Goal: Information Seeking & Learning: Understand process/instructions

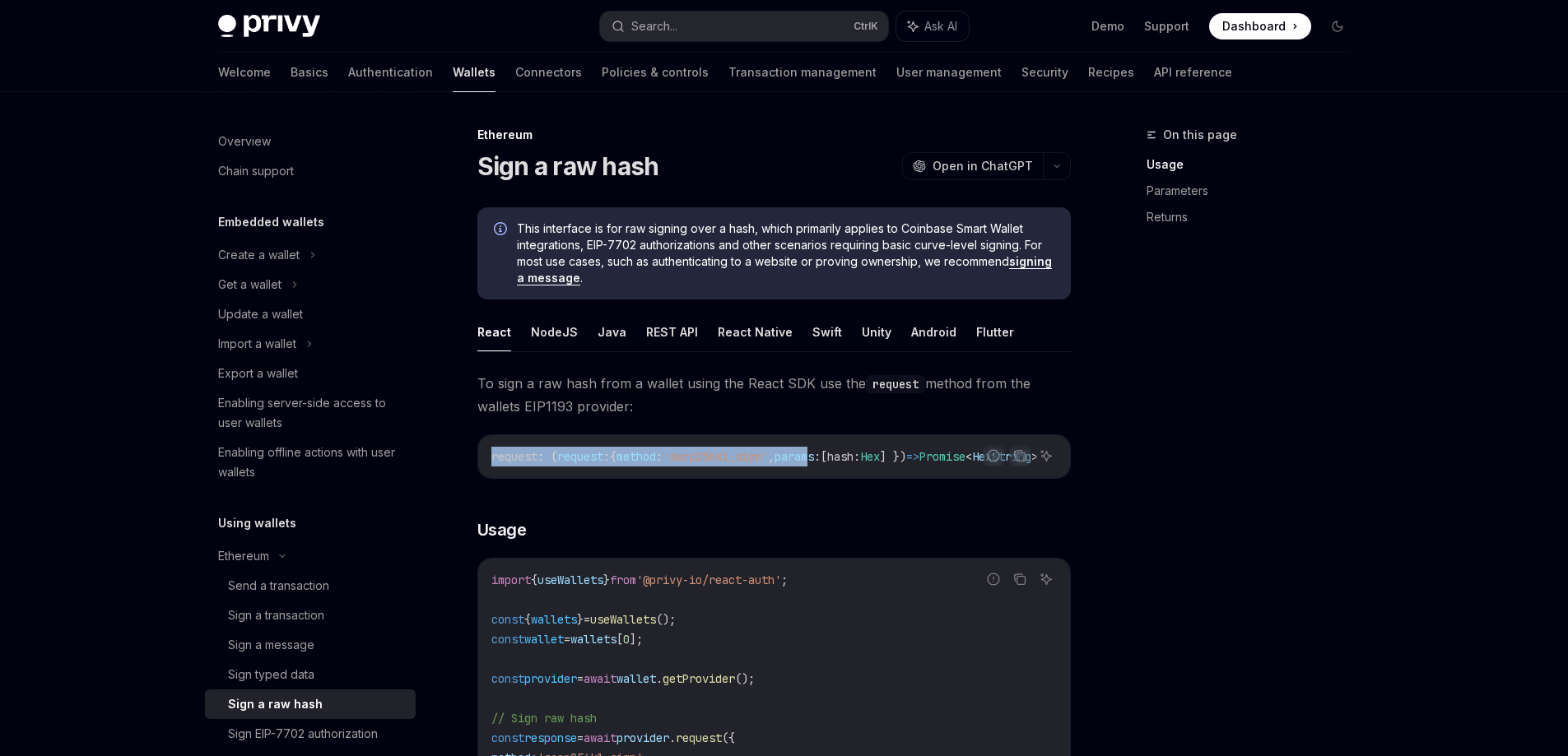
click at [1000, 479] on div "Report incorrect code Copy Ask AI request : ( request : { method : 'secp256k1_s…" at bounding box center [774, 456] width 594 height 45
drag, startPoint x: 906, startPoint y: 484, endPoint x: 934, endPoint y: 484, distance: 28.0
click at [934, 479] on div "Report incorrect code Copy Ask AI request : ( request : { method : 'secp256k1_s…" at bounding box center [774, 456] width 594 height 45
drag, startPoint x: 877, startPoint y: 485, endPoint x: 913, endPoint y: 485, distance: 36.0
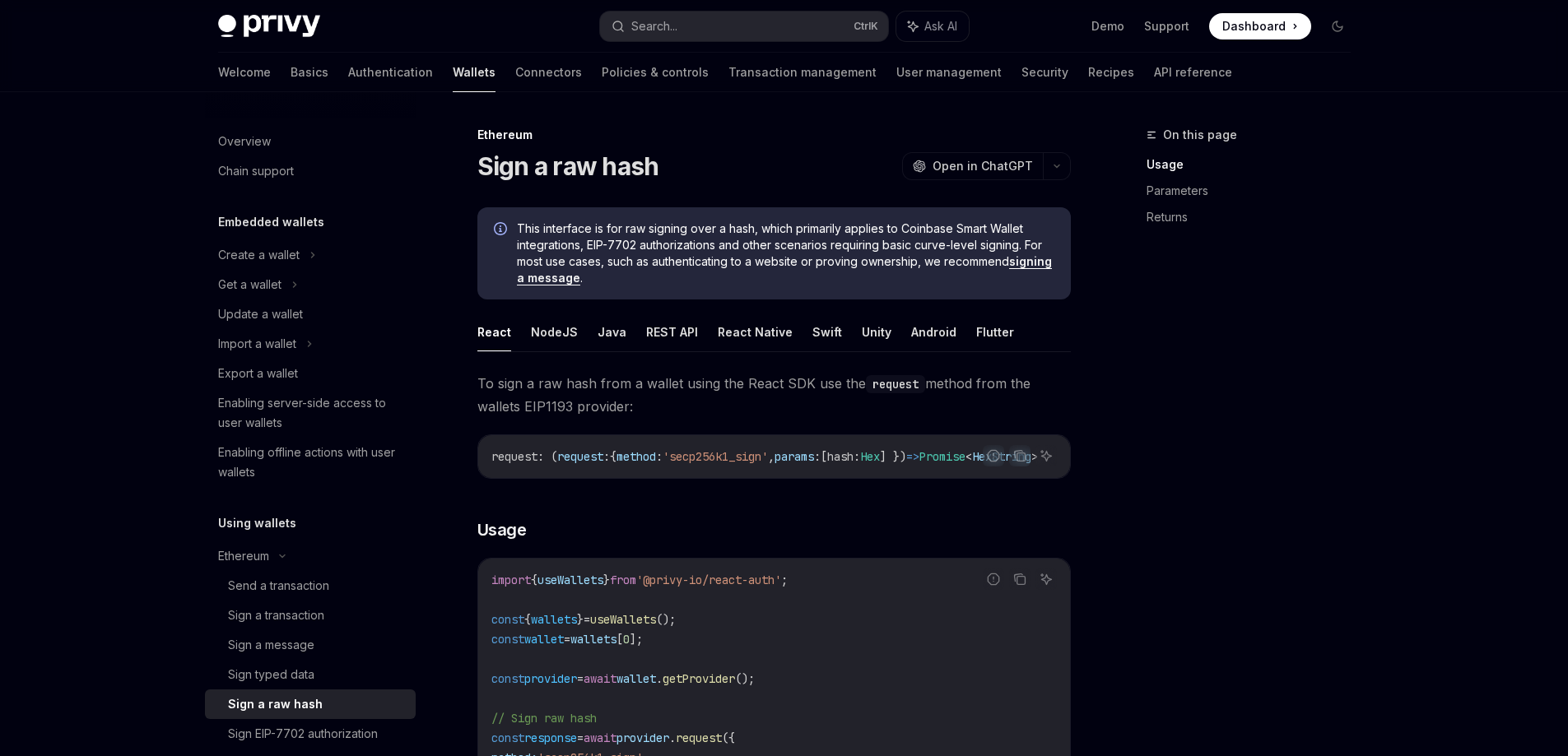
drag, startPoint x: 1405, startPoint y: 112, endPoint x: 1373, endPoint y: 110, distance: 32.1
click at [1405, 111] on div "Privy Docs home page Search... Ctrl K Ask AI Demo Support Dashboard Dashboard S…" at bounding box center [784, 730] width 1568 height 1460
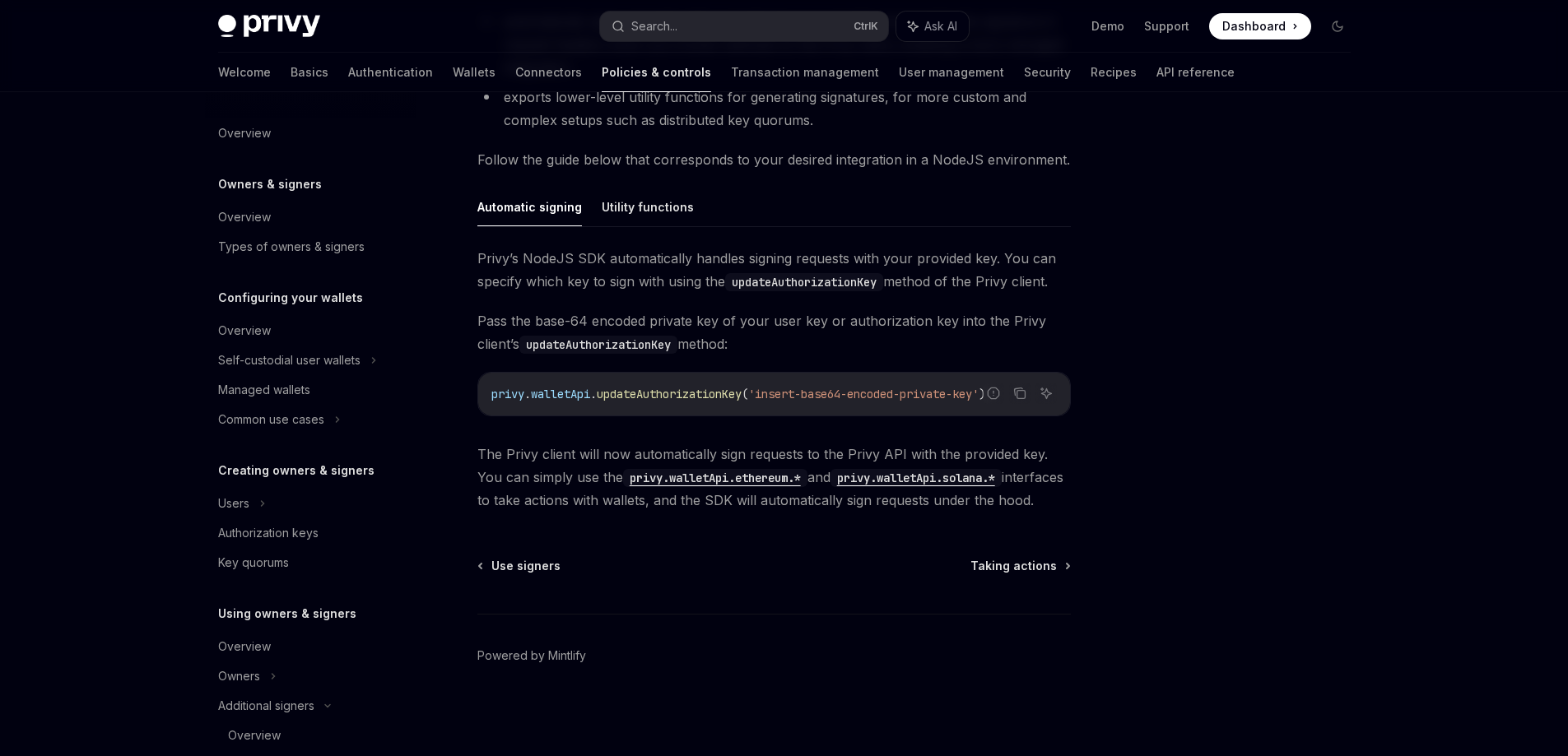
scroll to position [329, 0]
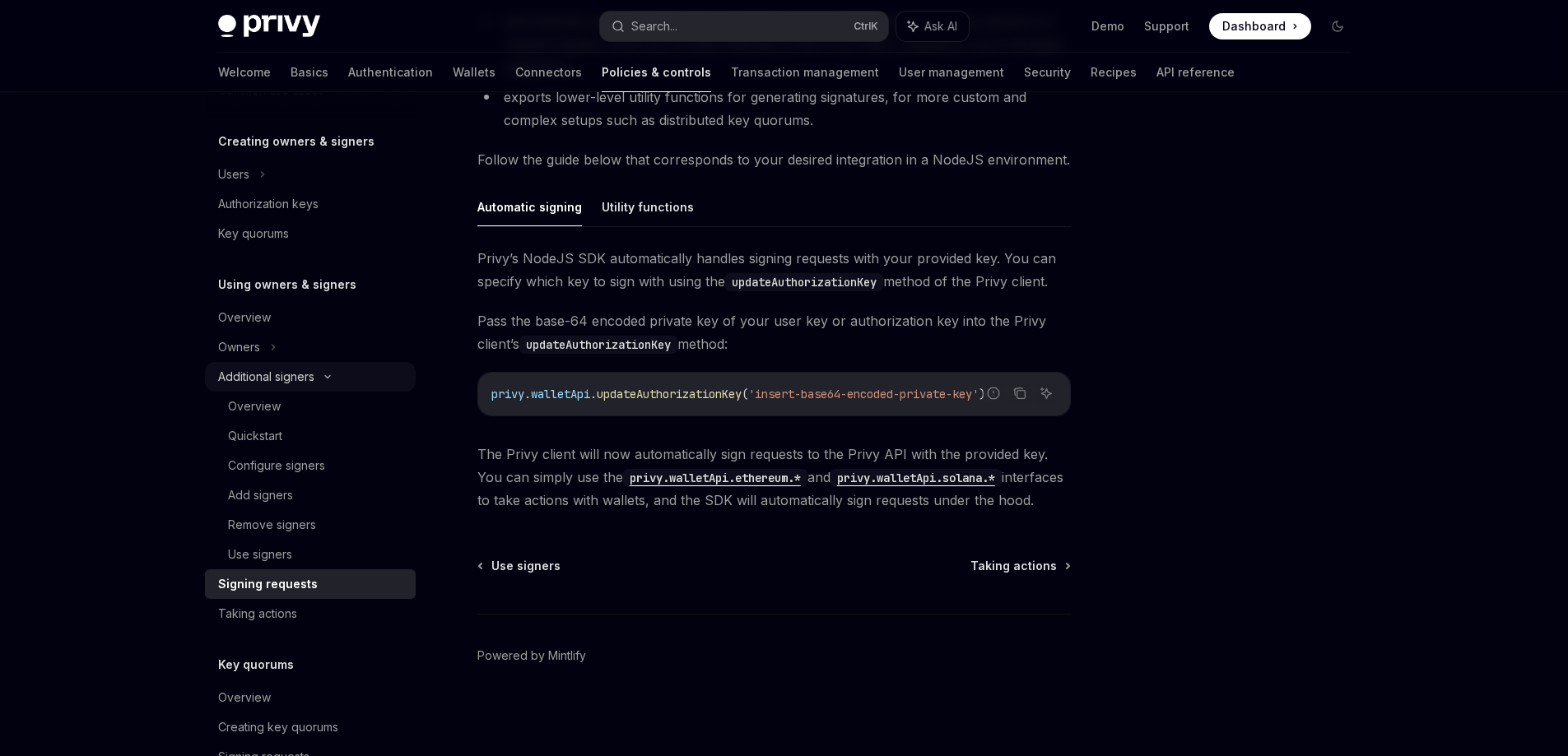
click at [288, 370] on div "Additional signers" at bounding box center [266, 377] width 97 height 20
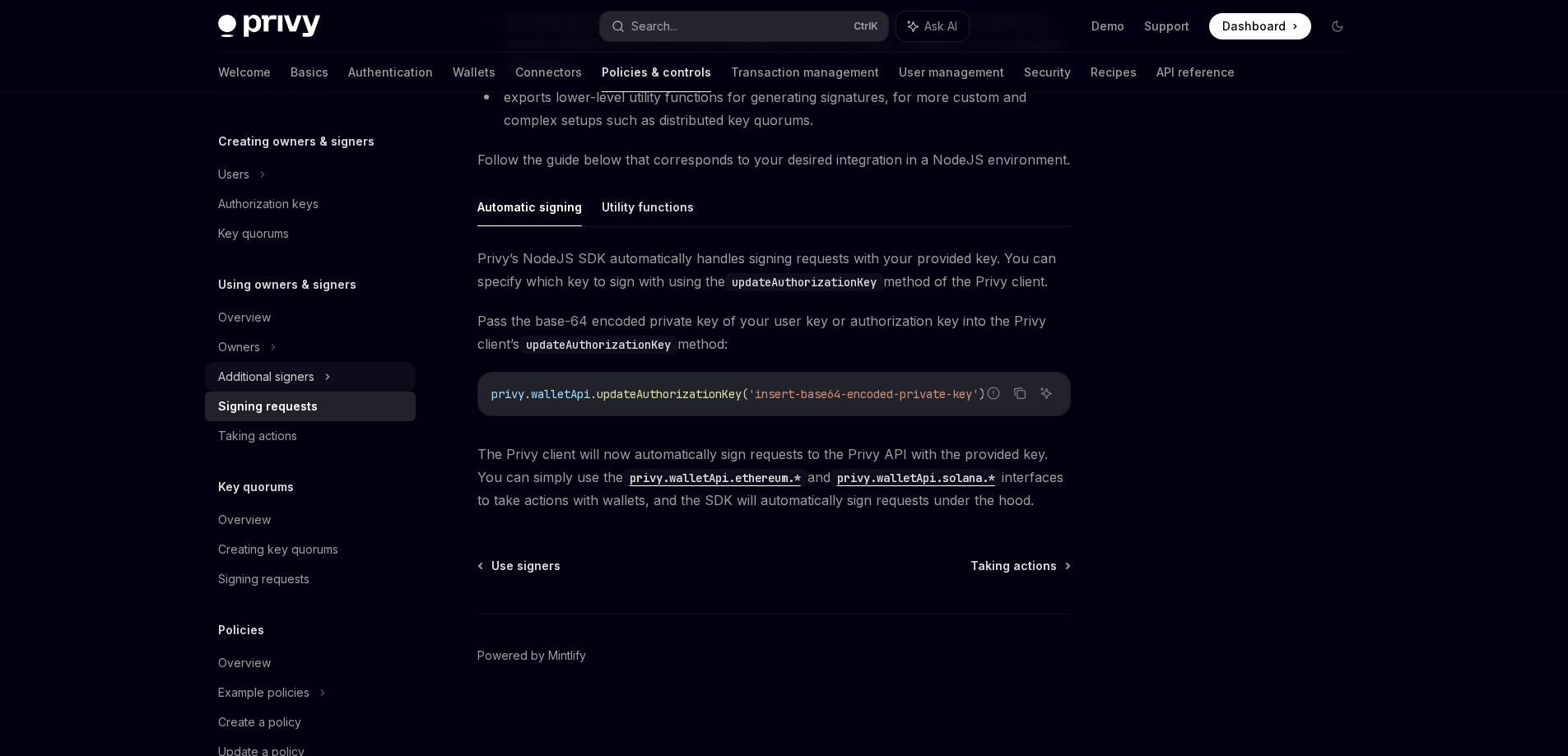
click at [288, 370] on div "Additional signers" at bounding box center [266, 377] width 97 height 20
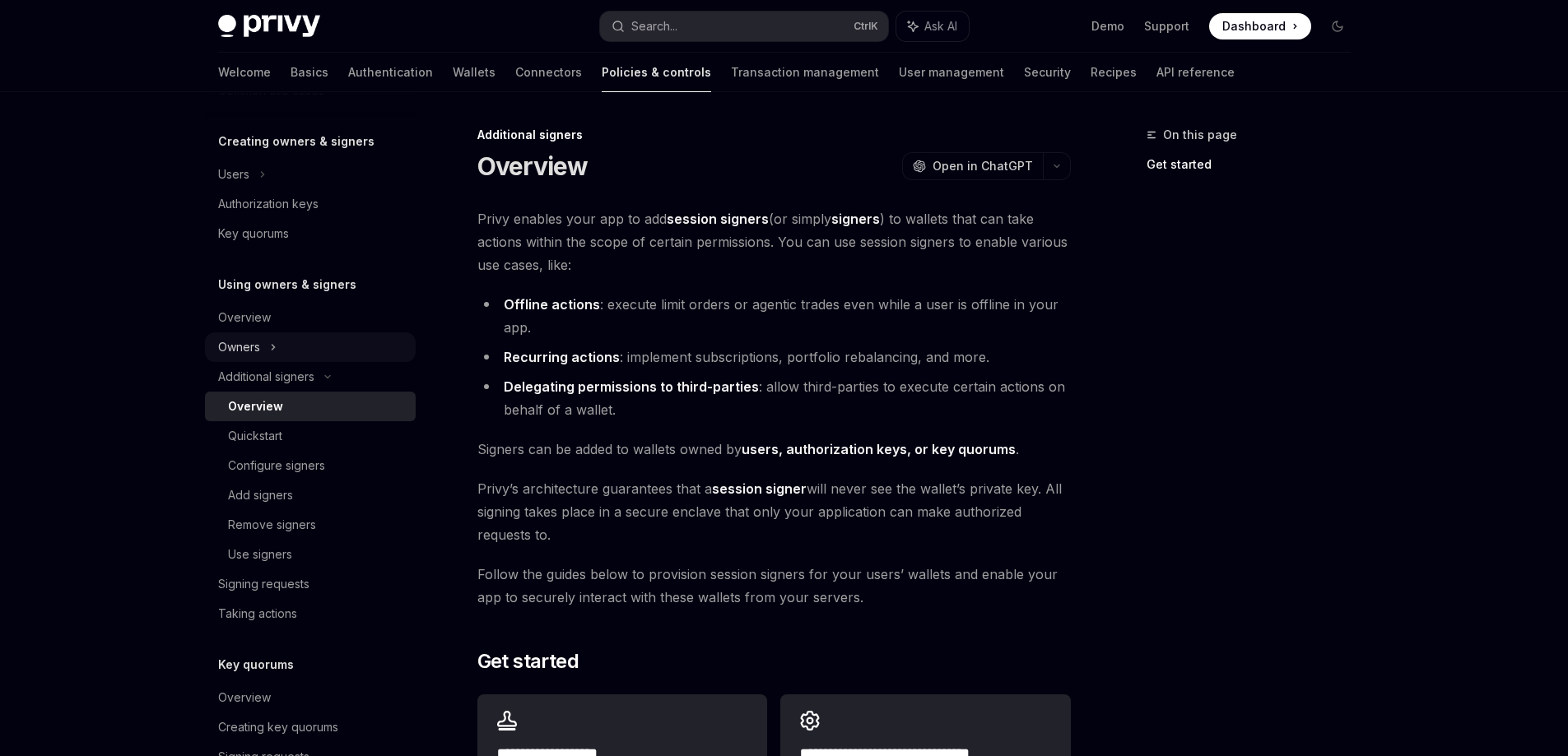
click at [266, 334] on div "Owners" at bounding box center [310, 347] width 211 height 30
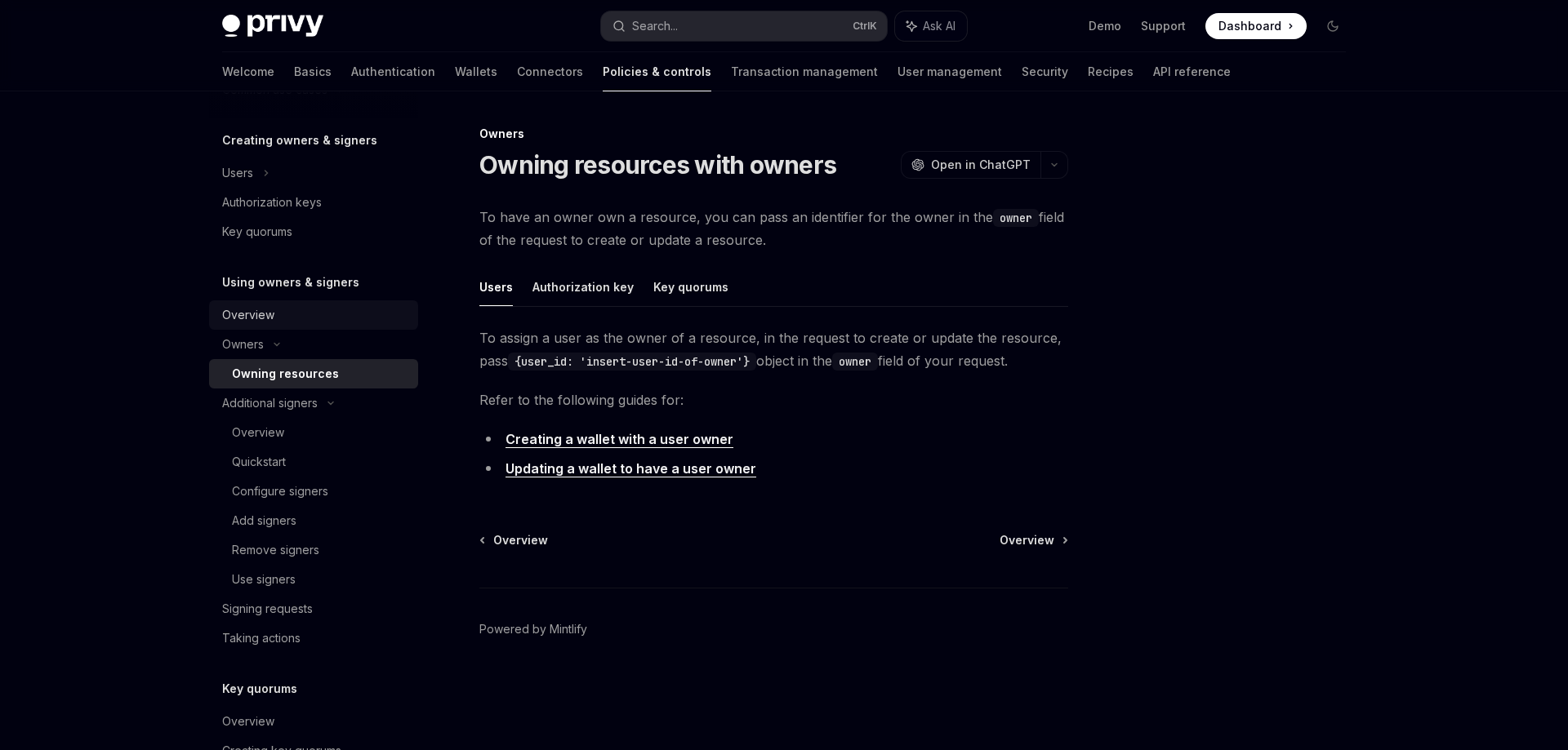
click at [267, 322] on div "Overview" at bounding box center [248, 315] width 52 height 20
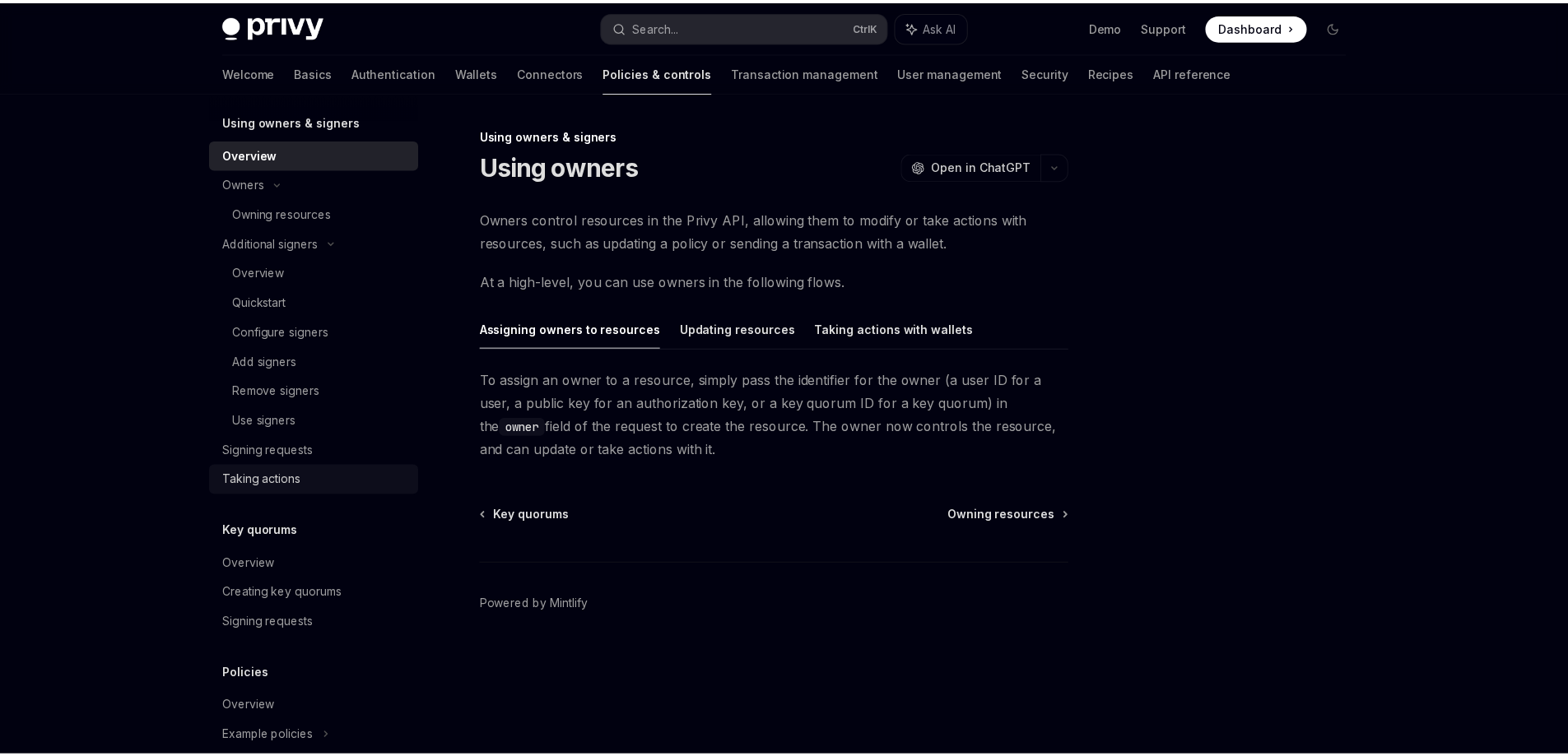
scroll to position [494, 0]
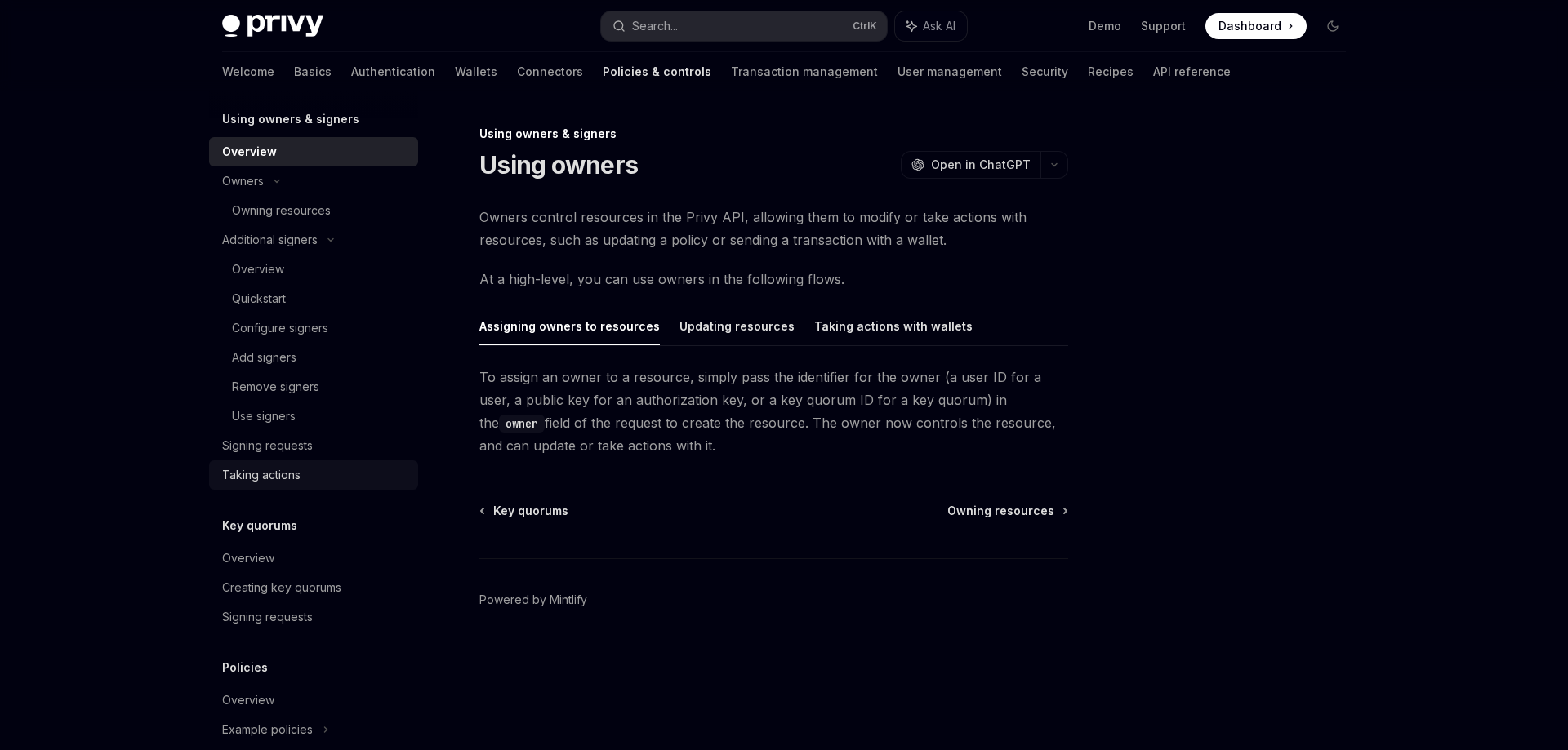
click at [302, 472] on div "Taking actions" at bounding box center [315, 475] width 186 height 20
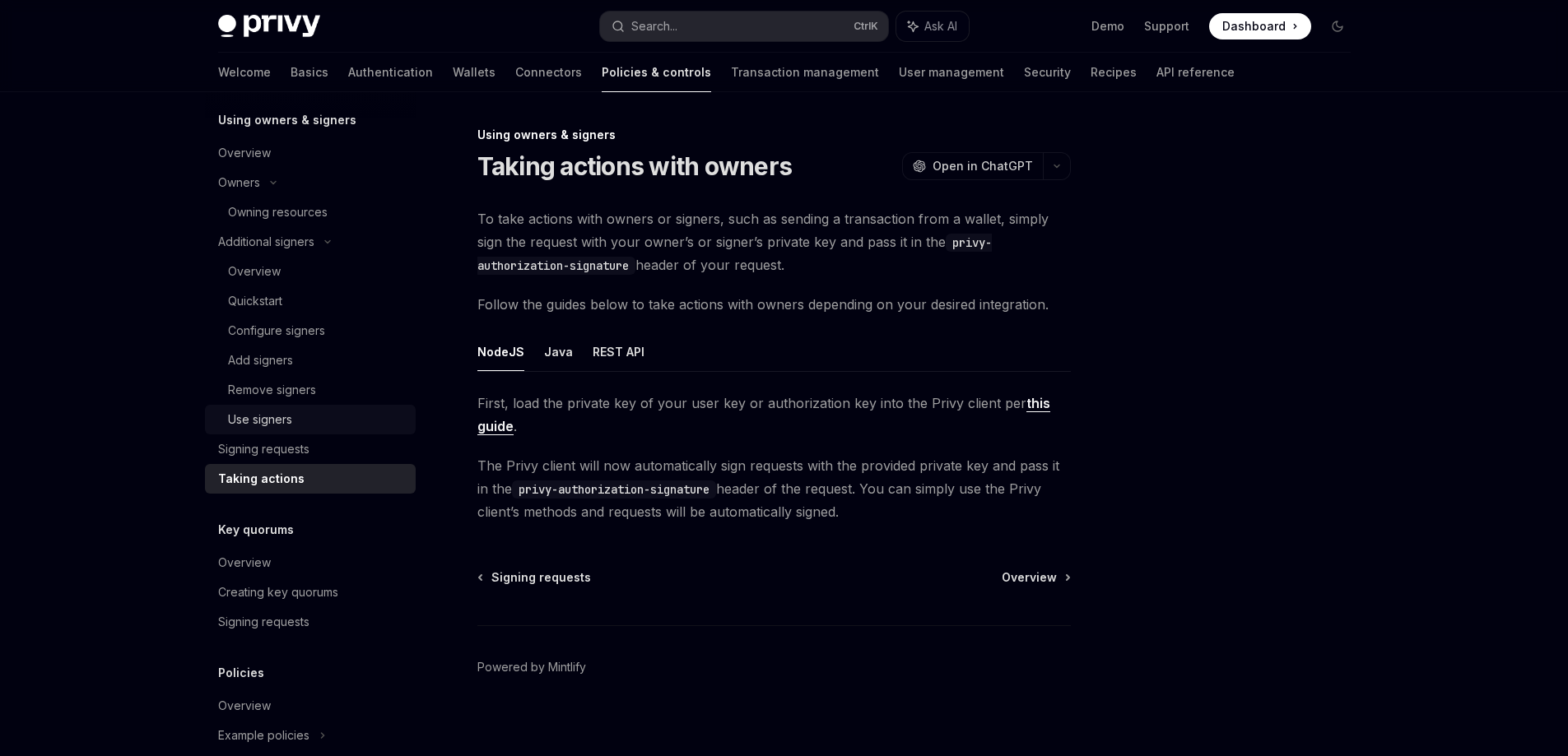
click at [305, 424] on div "Use signers" at bounding box center [316, 420] width 178 height 20
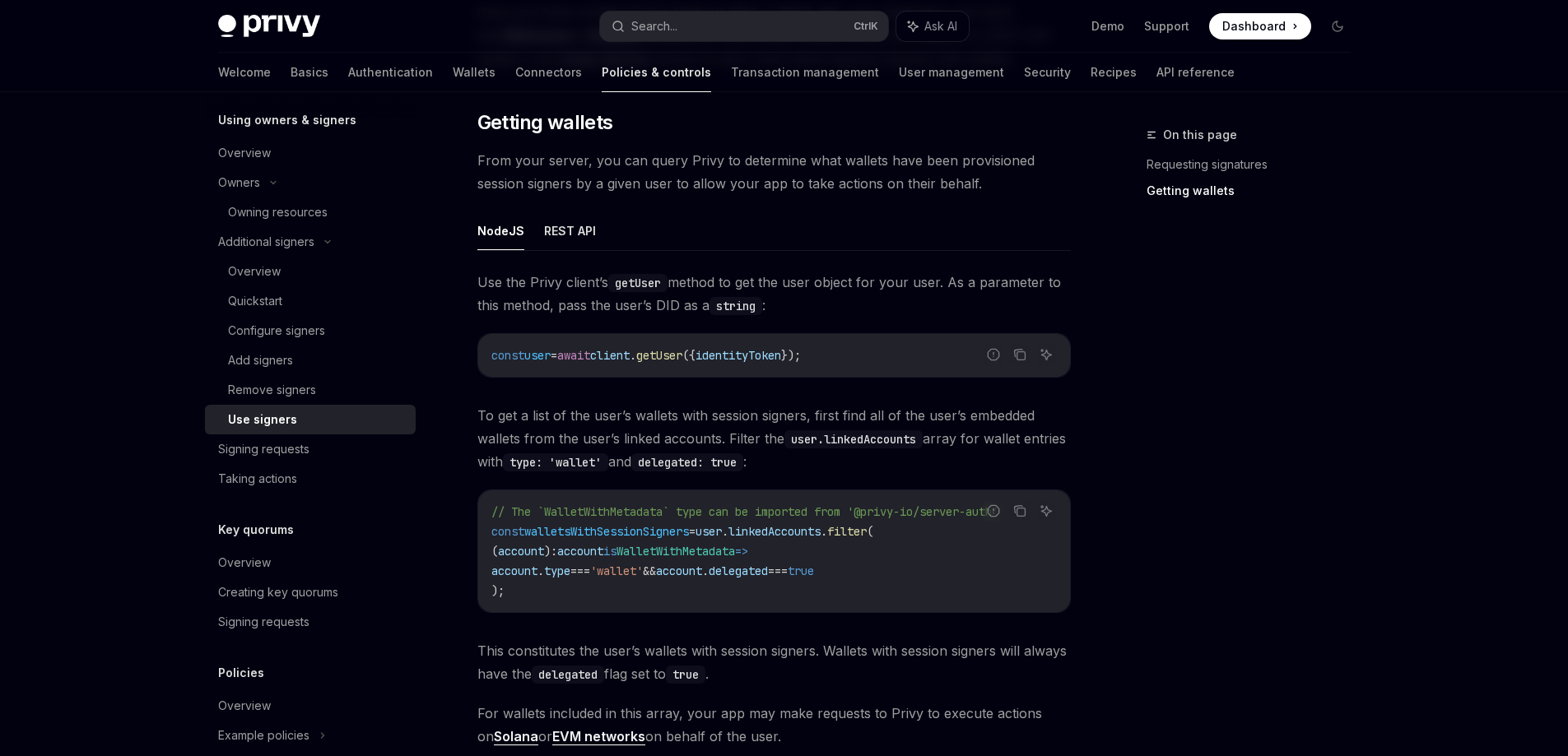
scroll to position [740, 0]
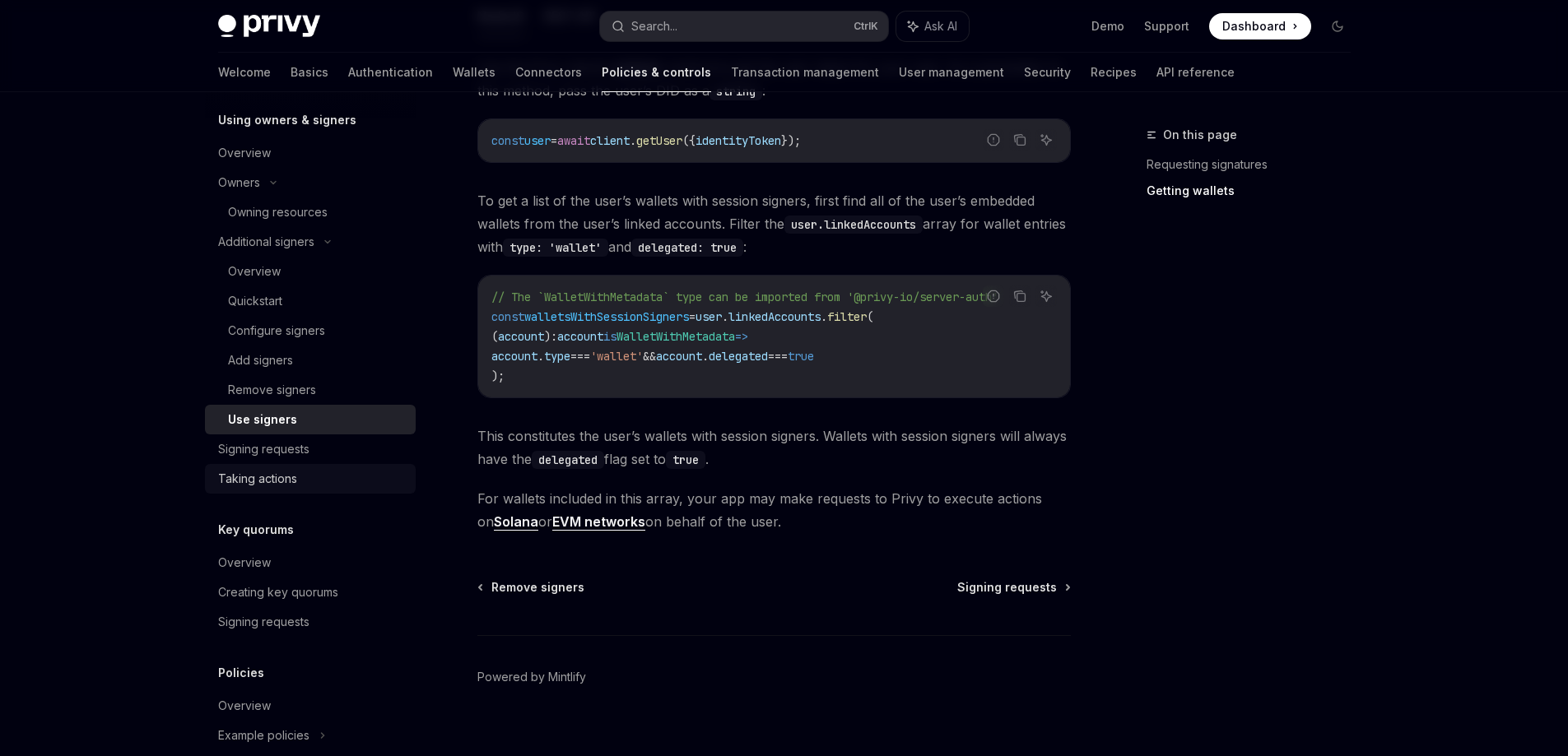
click at [334, 470] on div "Taking actions" at bounding box center [311, 479] width 187 height 20
type textarea "*"
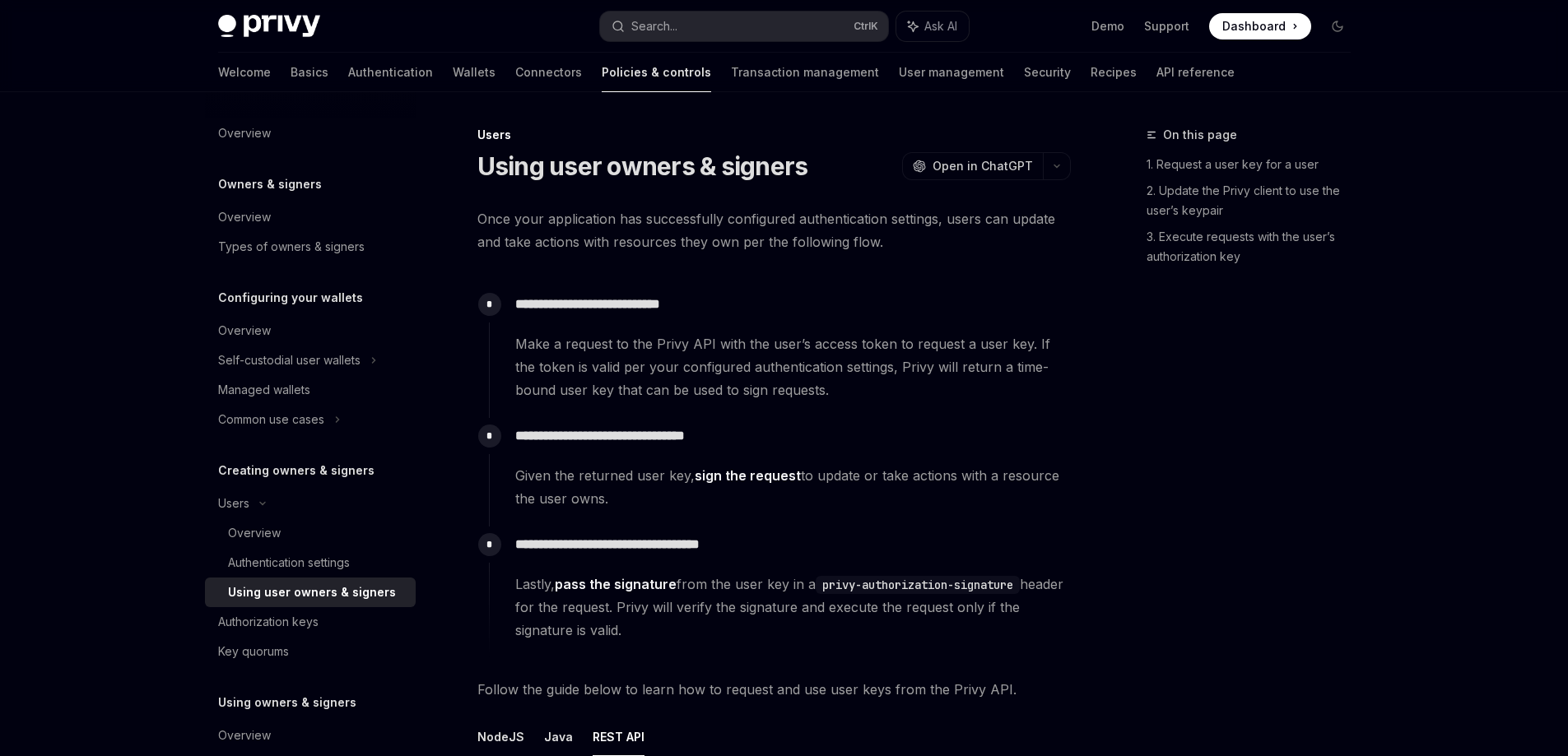
scroll to position [609, 0]
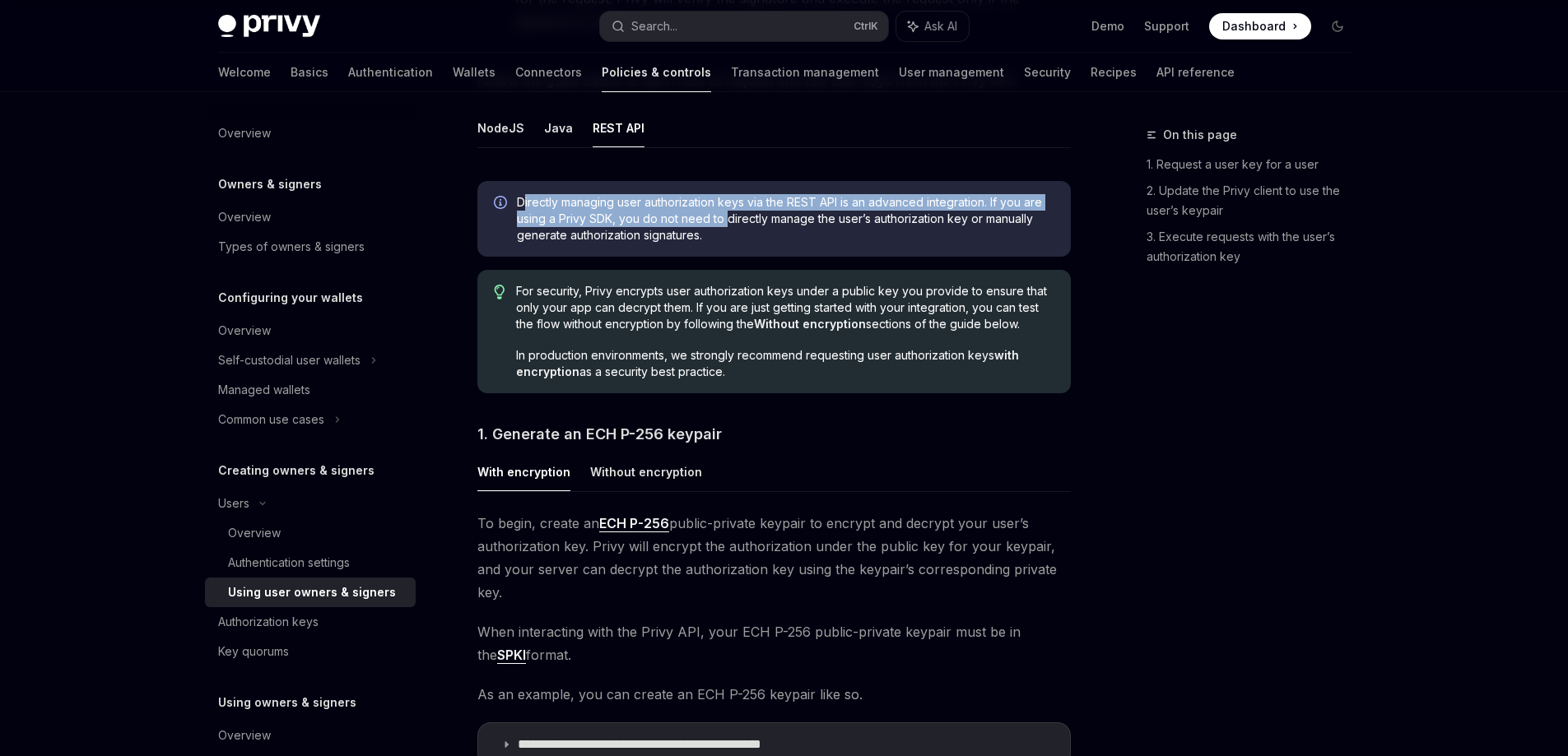
drag, startPoint x: 591, startPoint y: 206, endPoint x: 727, endPoint y: 219, distance: 136.6
click at [727, 219] on span "Directly managing user authorization keys via the REST API is an advanced integ…" at bounding box center [785, 219] width 538 height 50
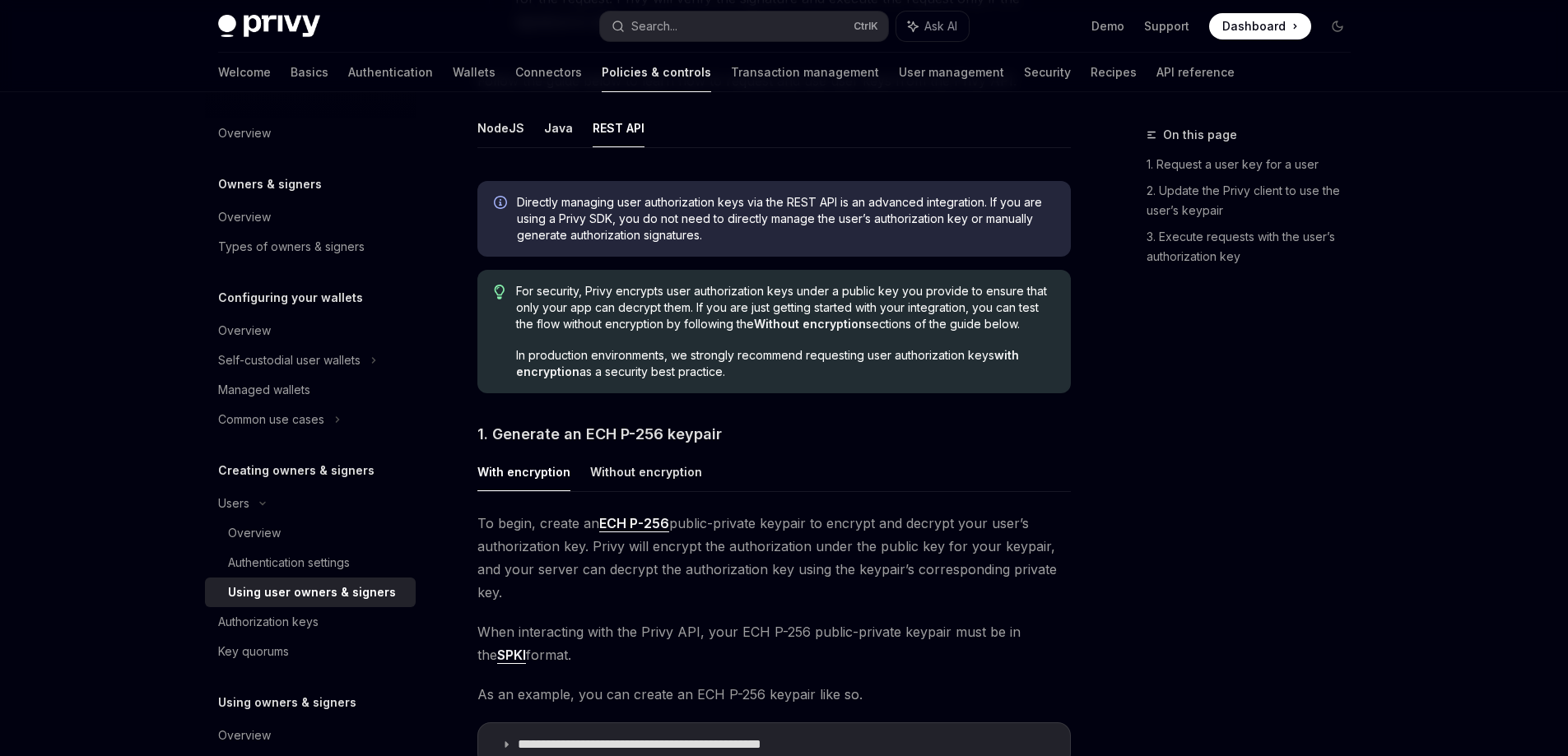
click at [716, 227] on span "Directly managing user authorization keys via the REST API is an advanced integ…" at bounding box center [785, 219] width 538 height 50
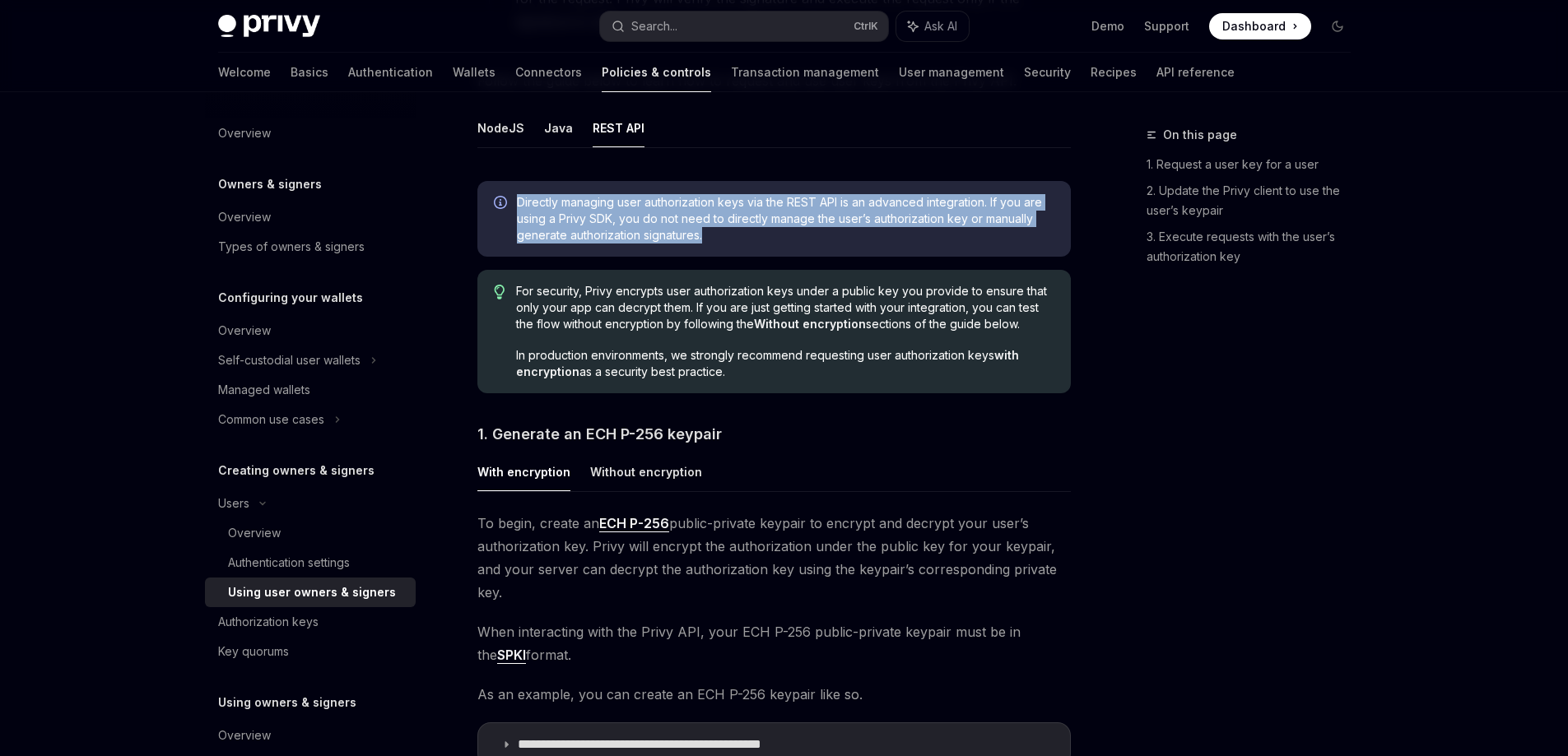
drag, startPoint x: 716, startPoint y: 237, endPoint x: 494, endPoint y: 201, distance: 224.9
click at [494, 201] on div "Directly managing user authorization keys via the REST API is an advanced integ…" at bounding box center [774, 219] width 594 height 76
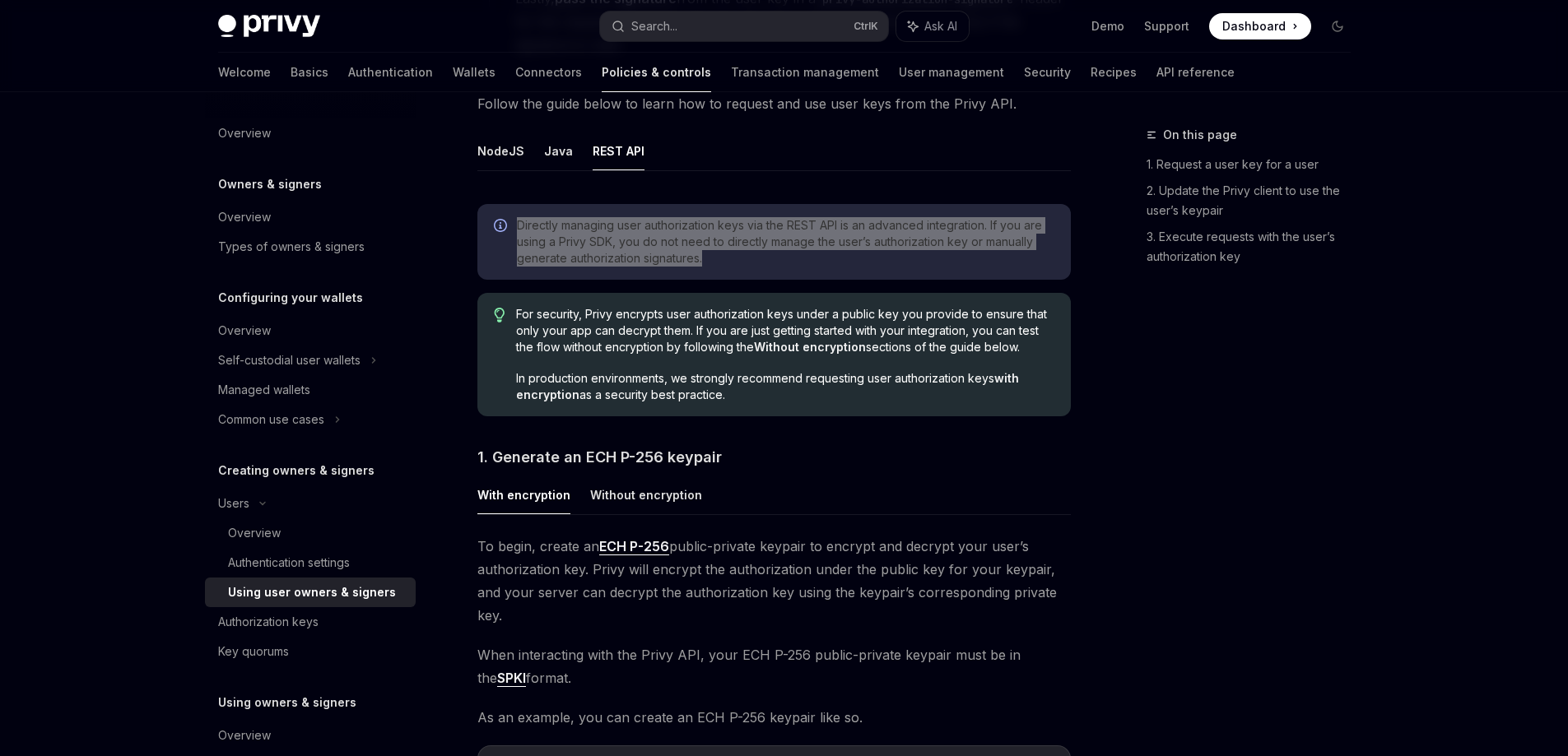
scroll to position [412, 0]
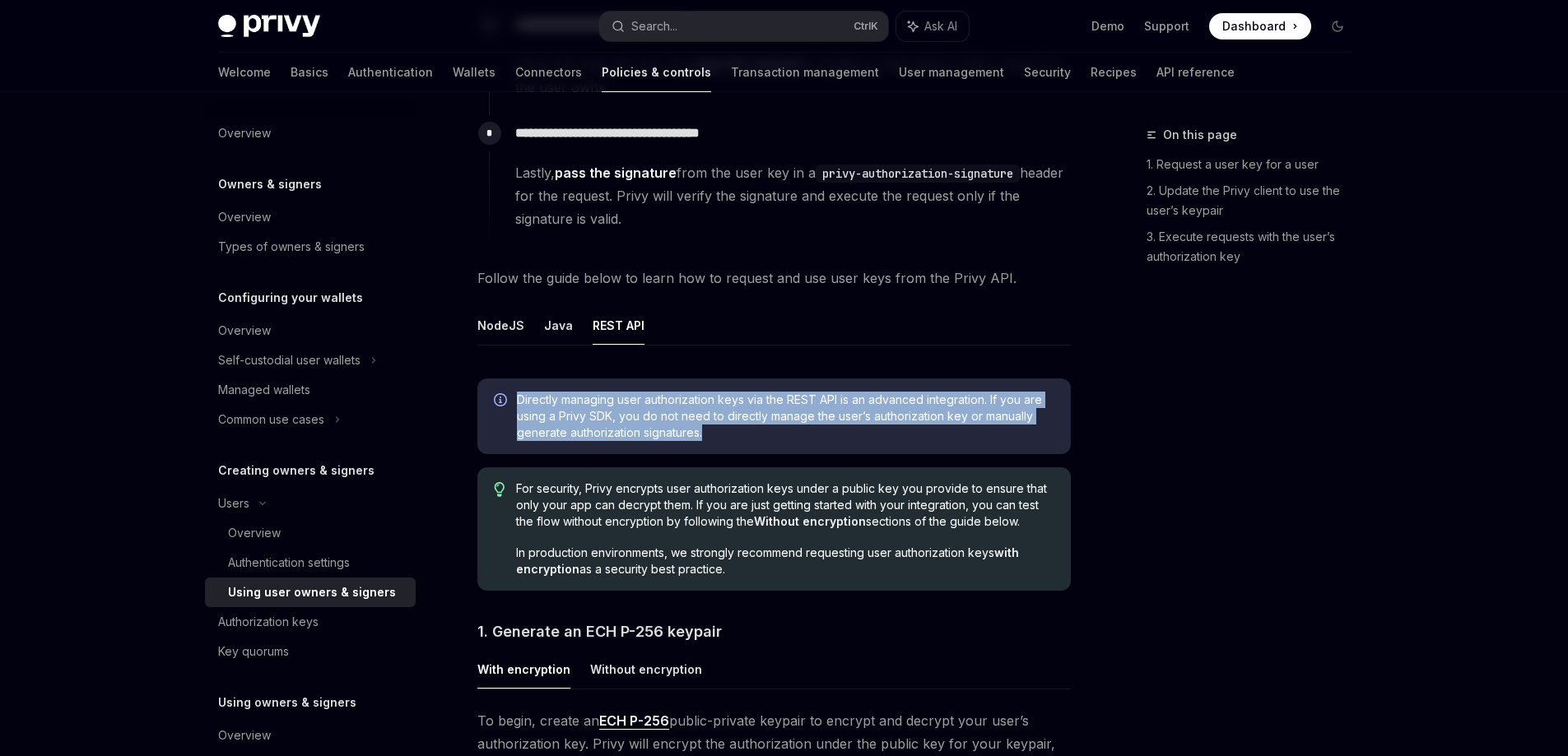
click at [720, 433] on span "Directly managing user authorization keys via the REST API is an advanced integ…" at bounding box center [785, 417] width 538 height 50
drag, startPoint x: 727, startPoint y: 432, endPoint x: 514, endPoint y: 395, distance: 216.2
click at [514, 395] on div "Directly managing user authorization keys via the REST API is an advanced integ…" at bounding box center [774, 417] width 594 height 76
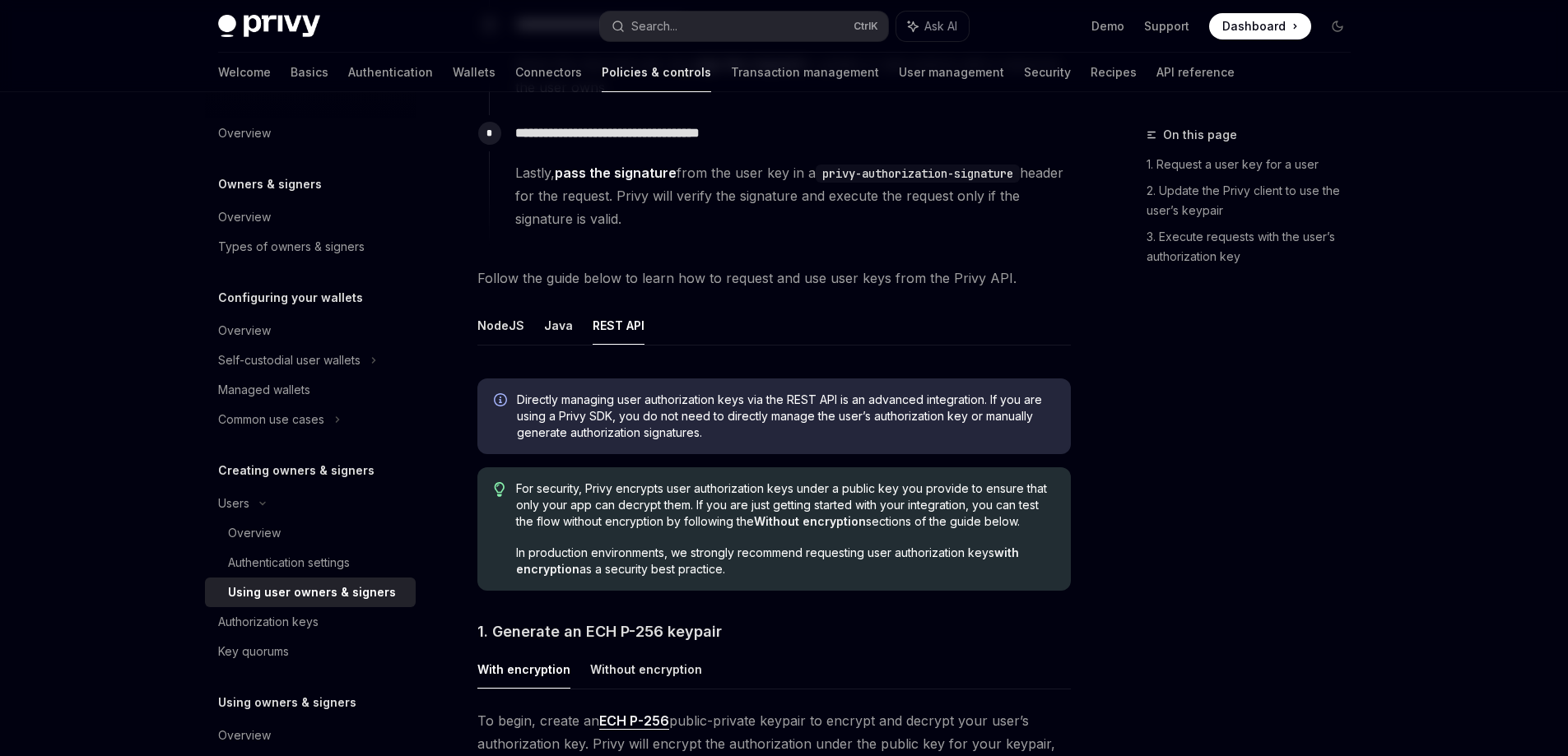
click at [515, 399] on div "Directly managing user authorization keys via the REST API is an advanced integ…" at bounding box center [774, 417] width 594 height 76
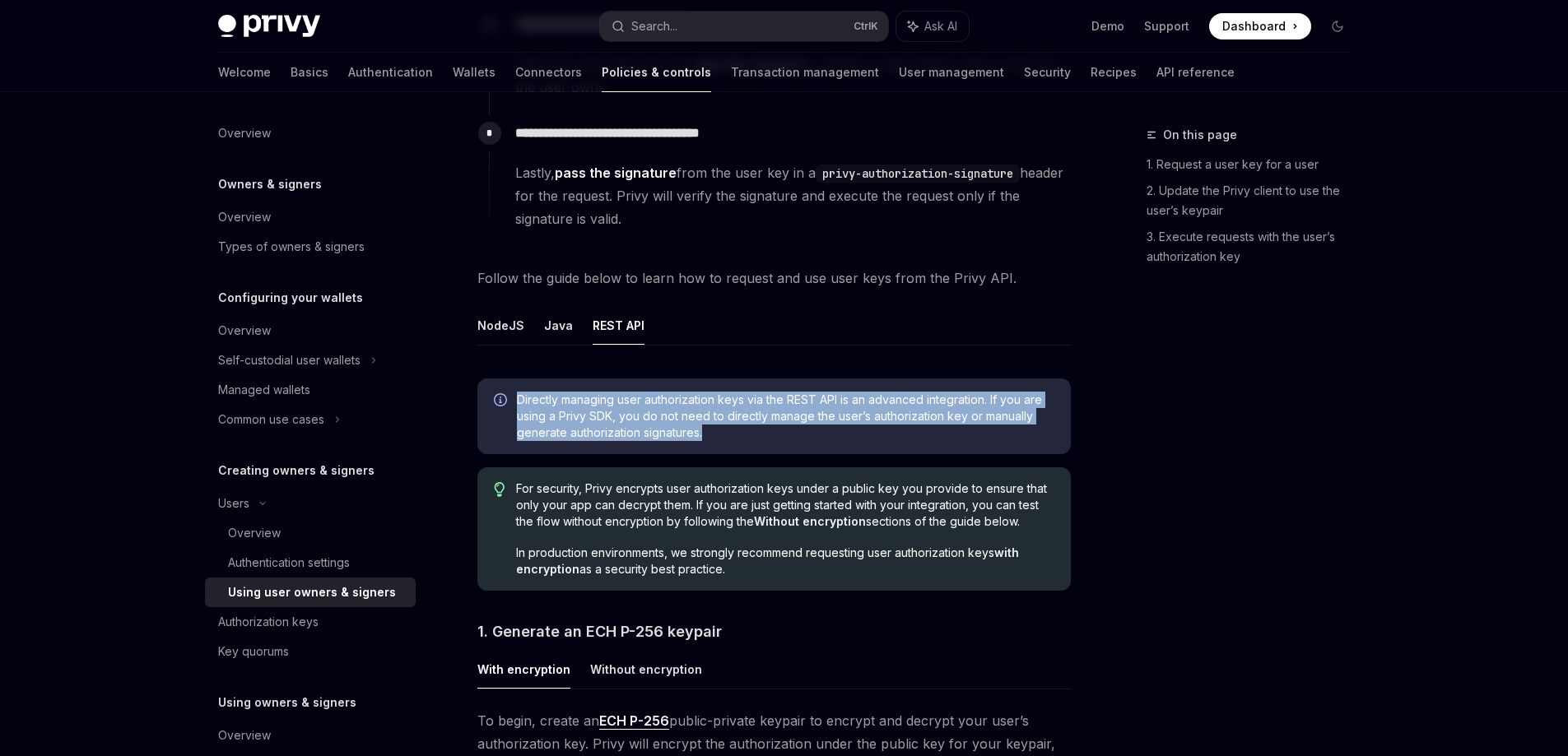
drag, startPoint x: 511, startPoint y: 401, endPoint x: 751, endPoint y: 431, distance: 241.9
click at [751, 431] on div "Directly managing user authorization keys via the REST API is an advanced integ…" at bounding box center [774, 417] width 594 height 76
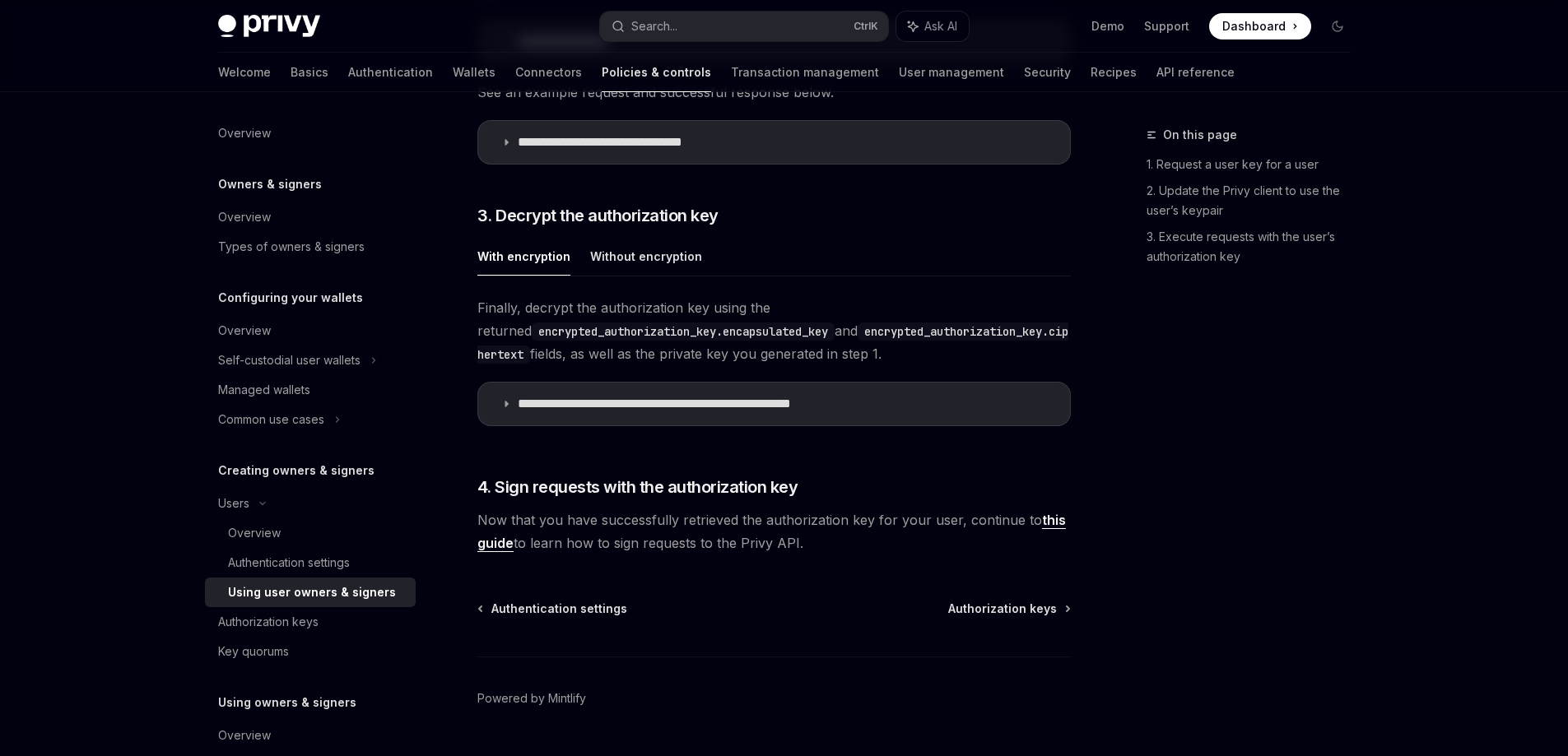
scroll to position [1892, 0]
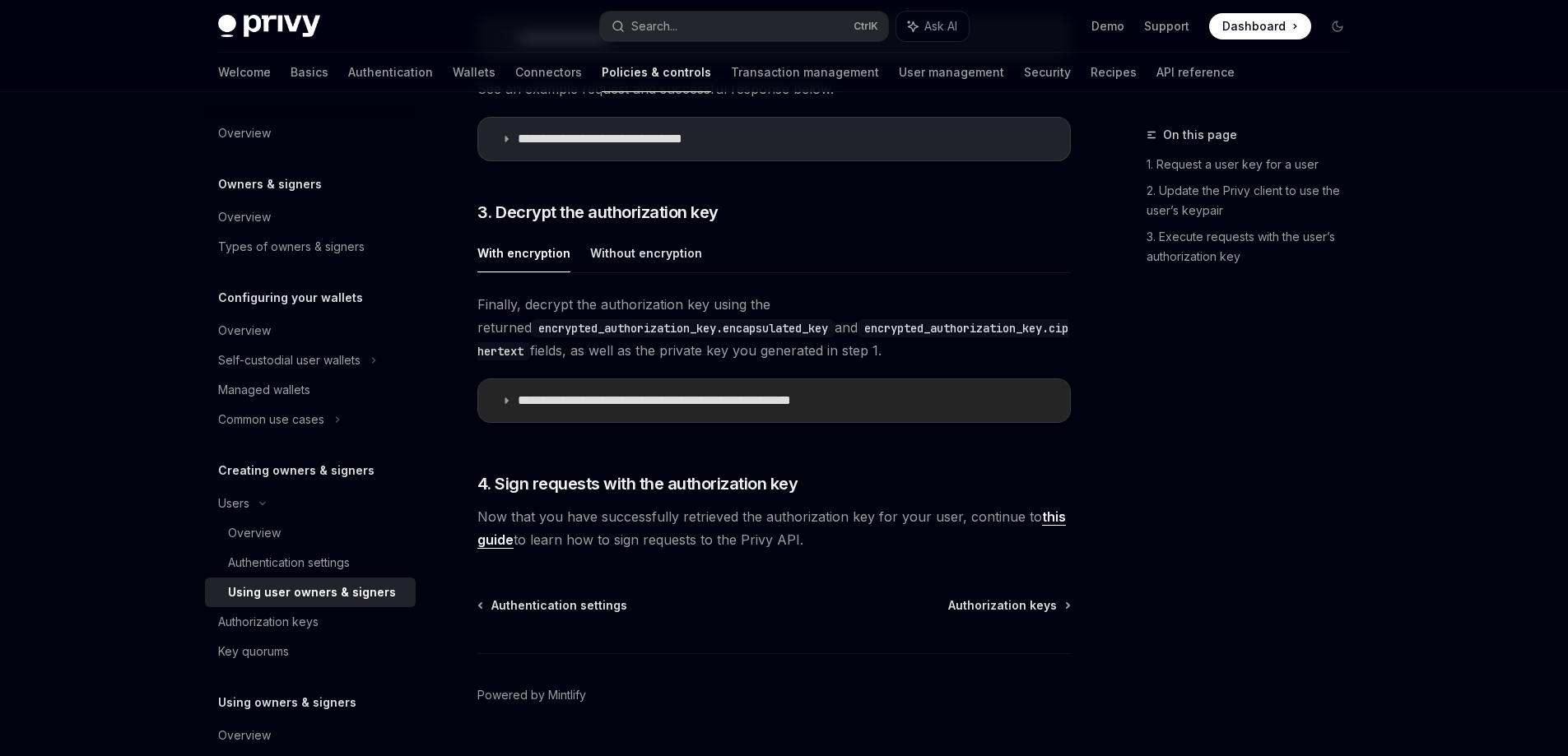
click at [602, 402] on p "**********" at bounding box center [700, 401] width 365 height 17
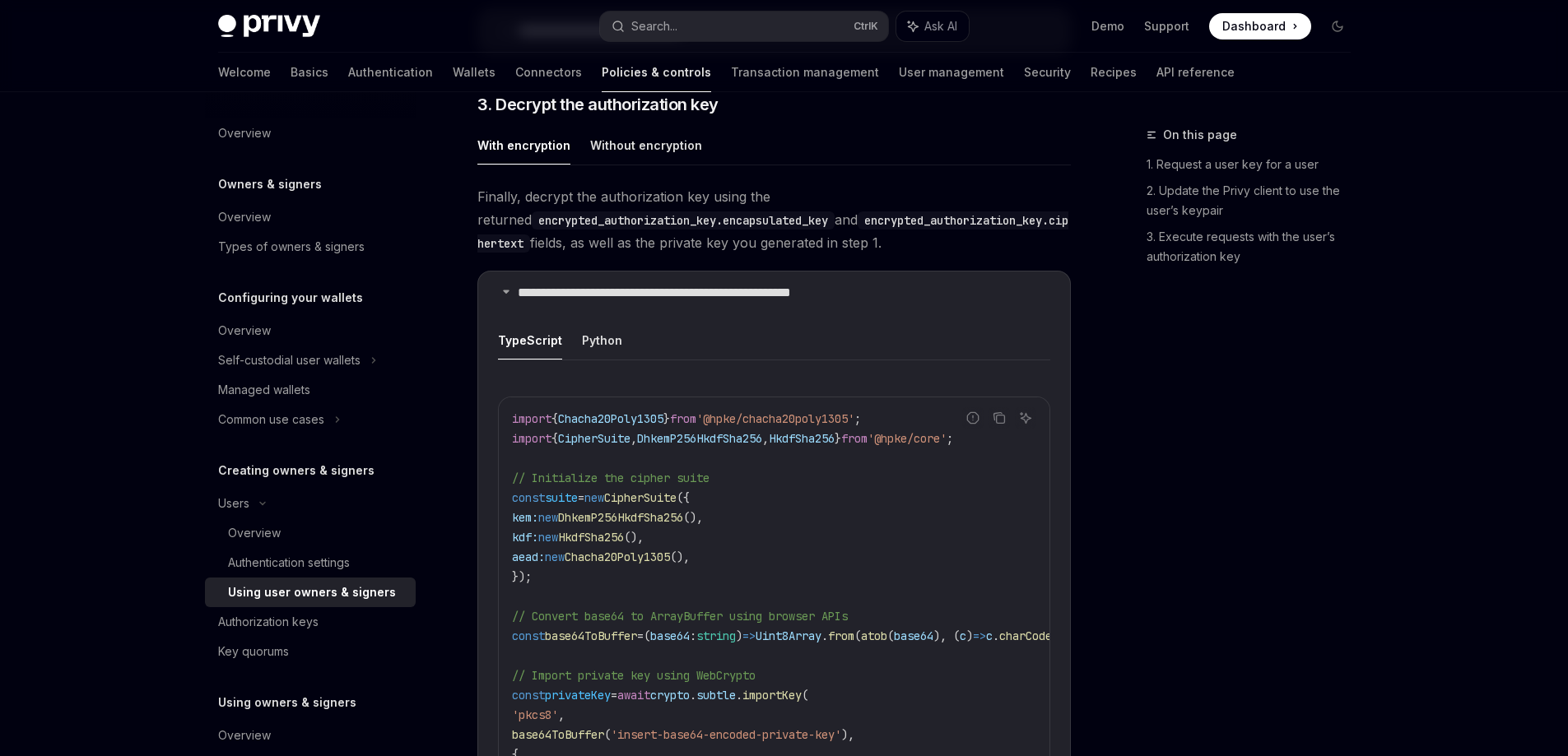
scroll to position [1975, 0]
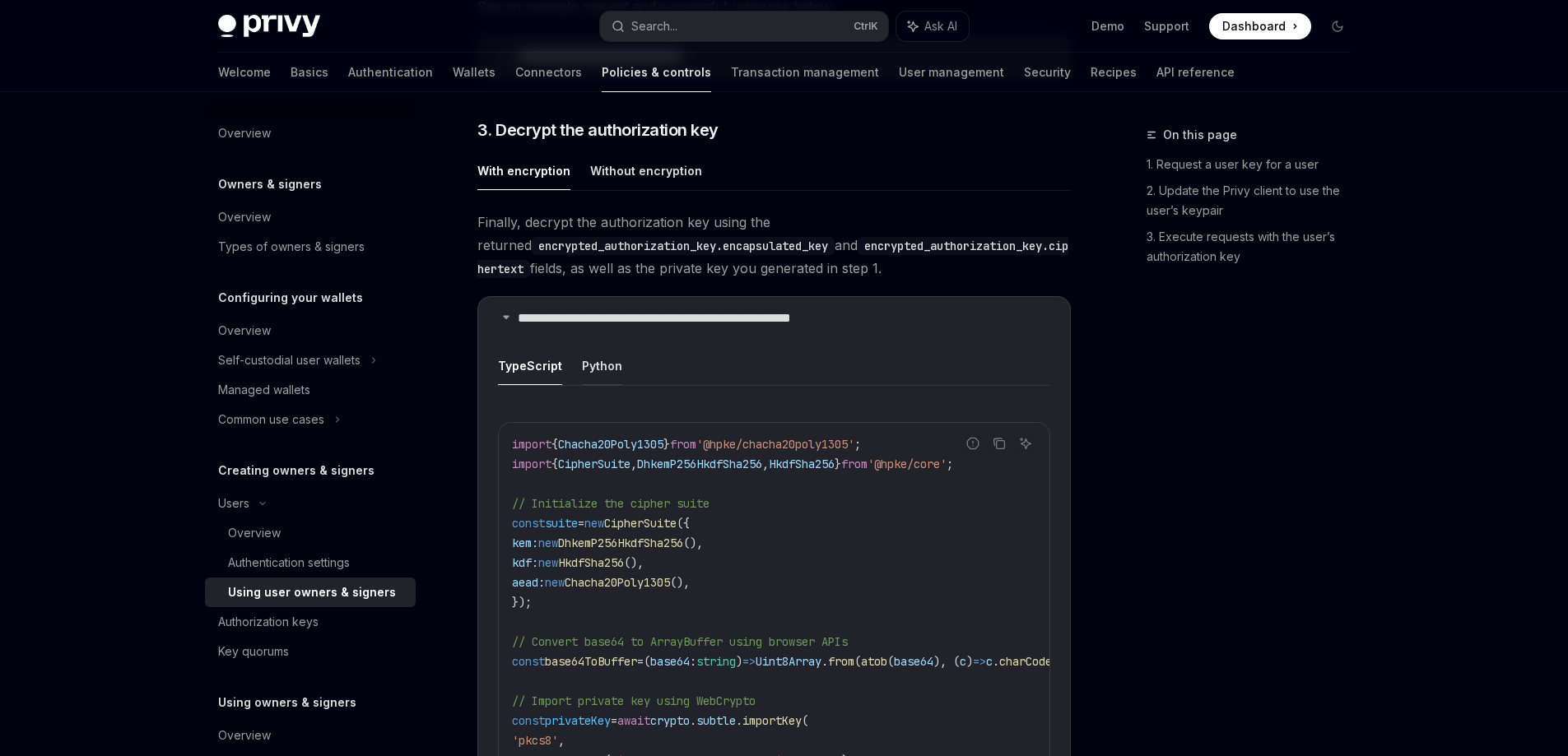
click at [590, 380] on button "Python" at bounding box center [602, 366] width 40 height 39
type textarea "*"
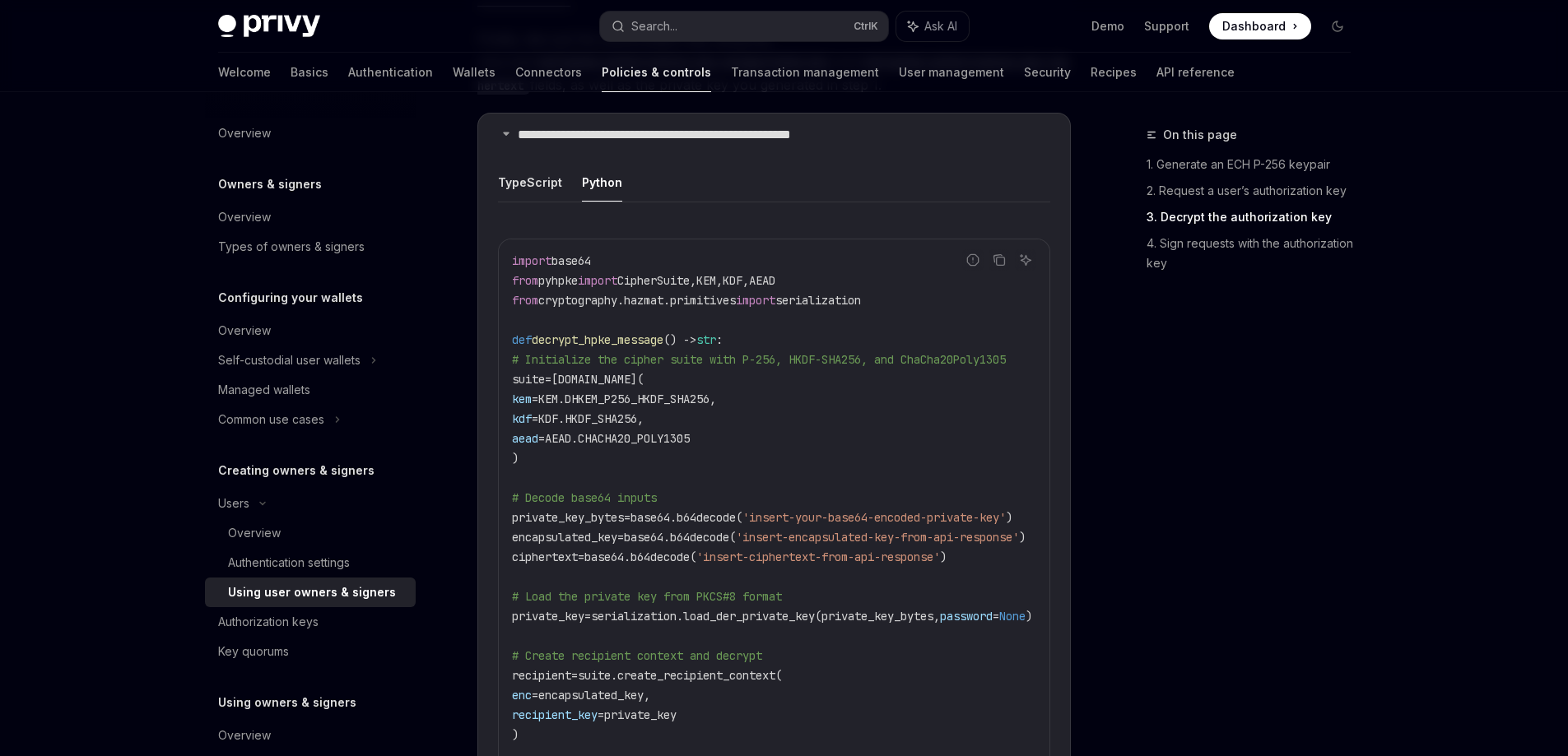
scroll to position [1892, 0]
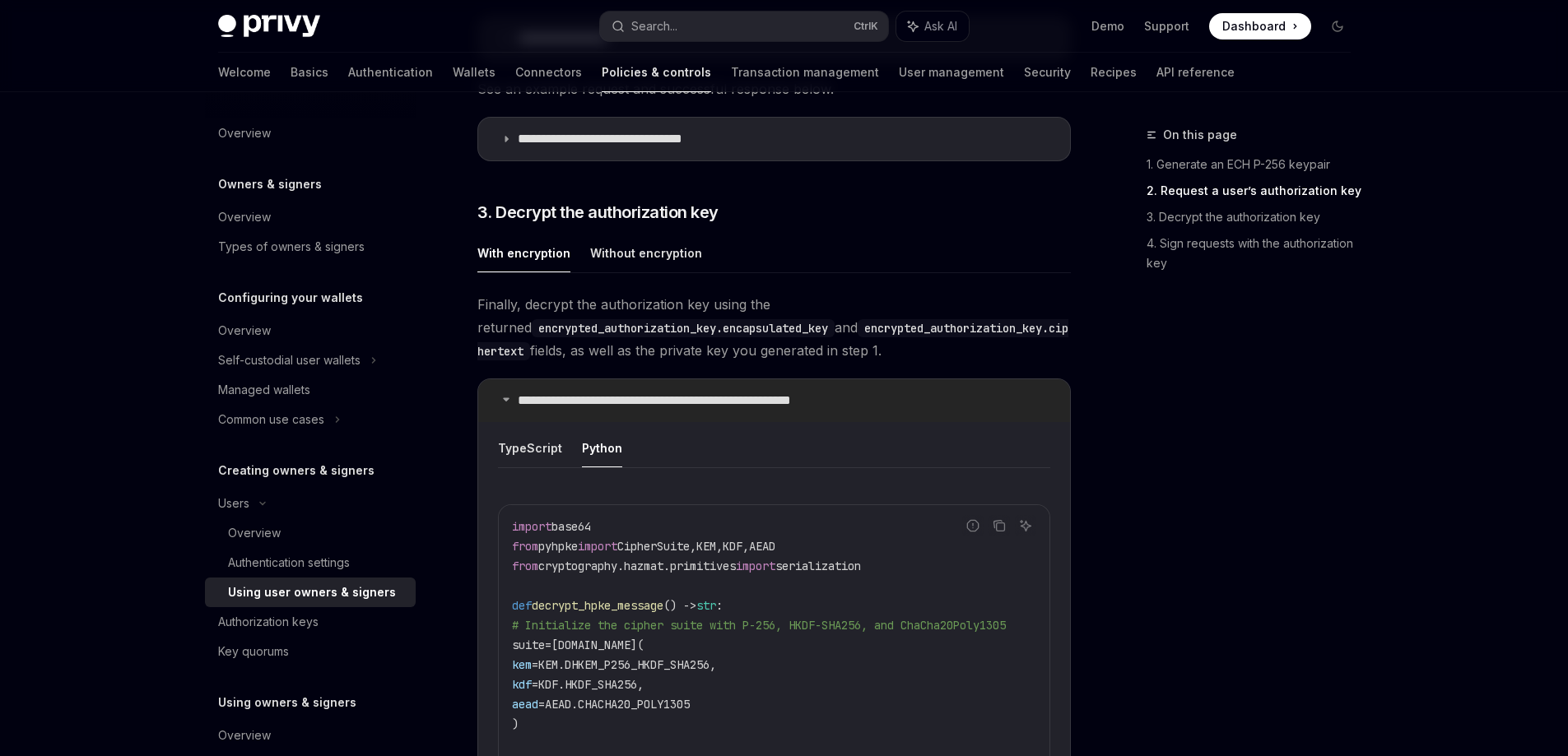
click at [645, 388] on summary "**********" at bounding box center [774, 401] width 592 height 43
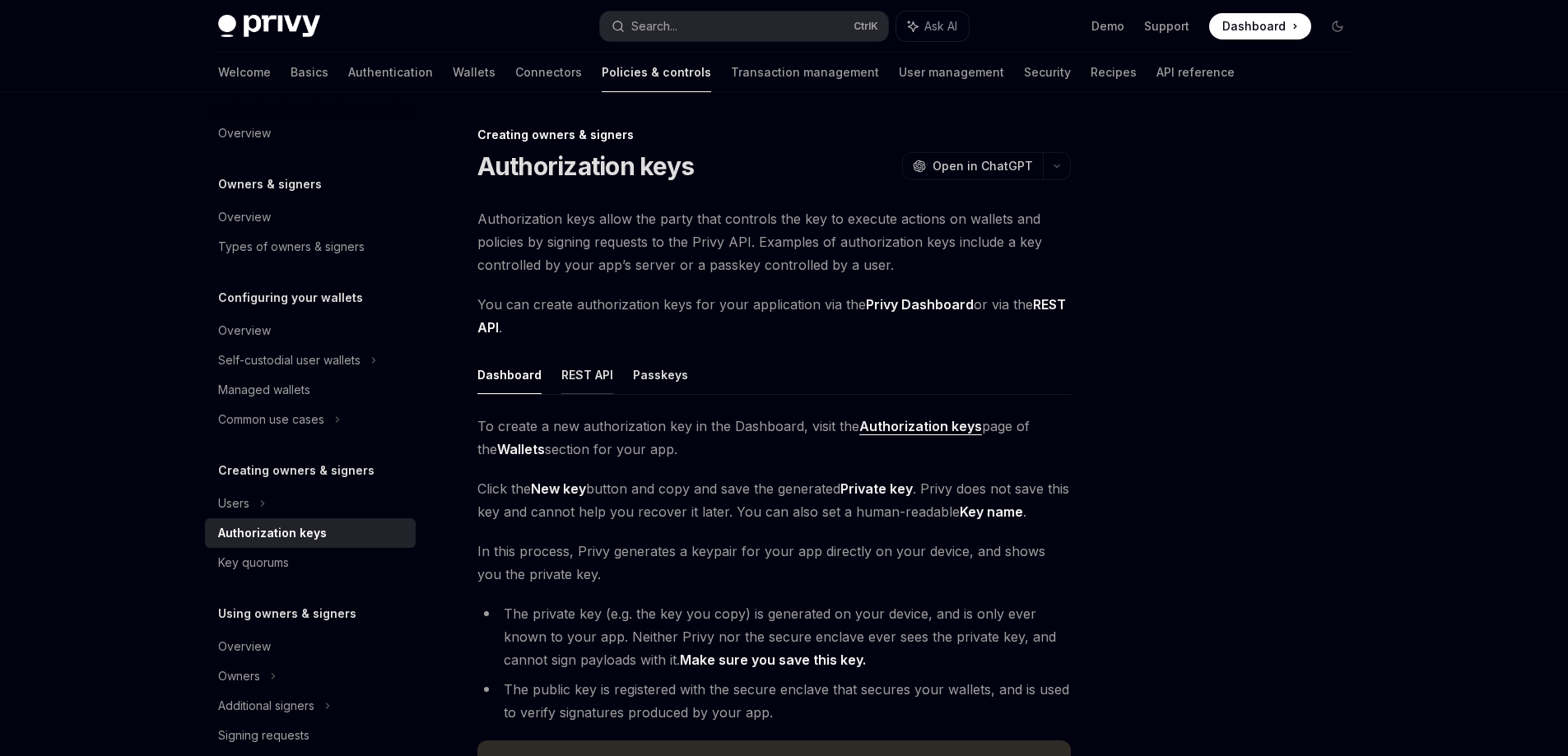
click at [582, 367] on button "REST API" at bounding box center [587, 375] width 52 height 39
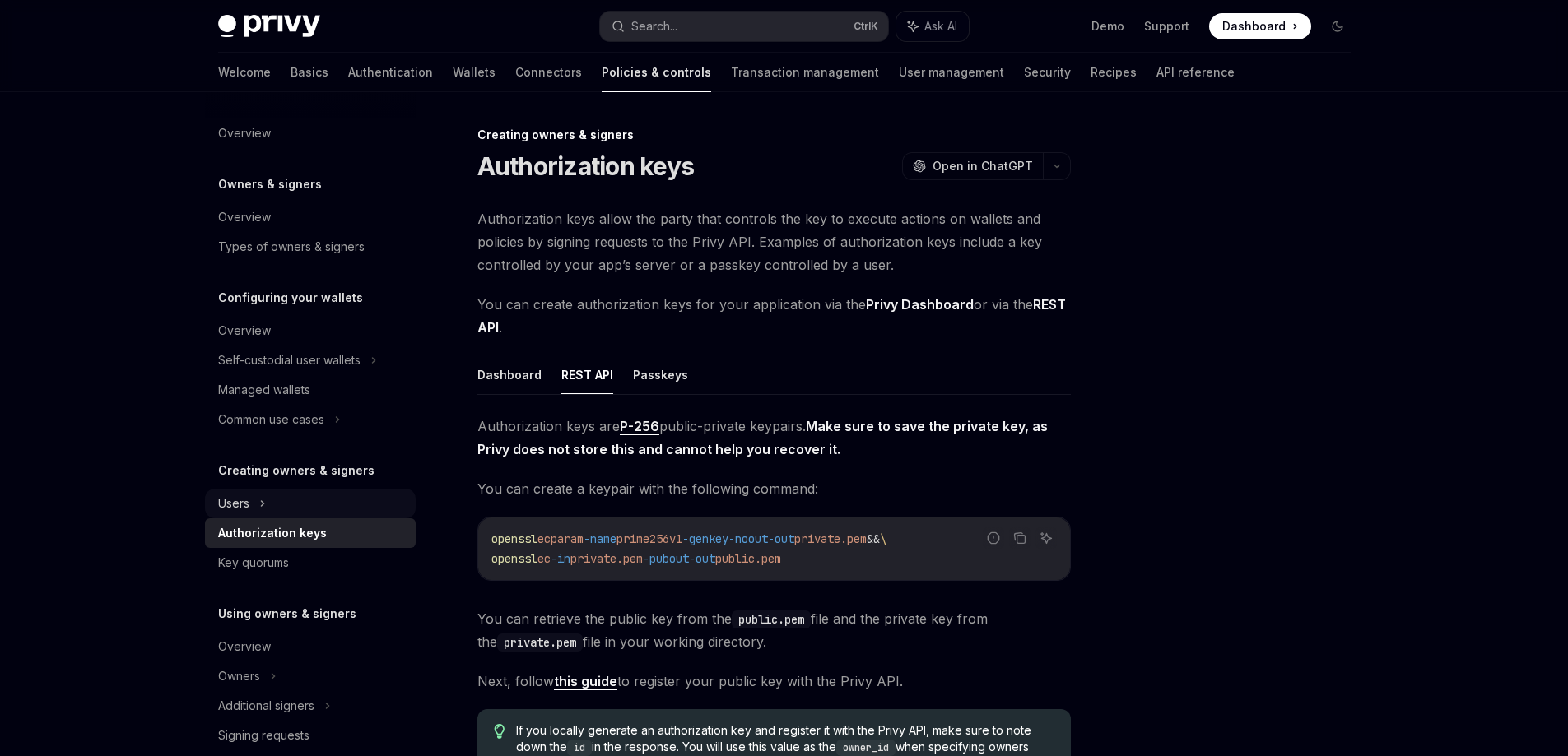
click at [286, 492] on div "Users" at bounding box center [310, 503] width 211 height 30
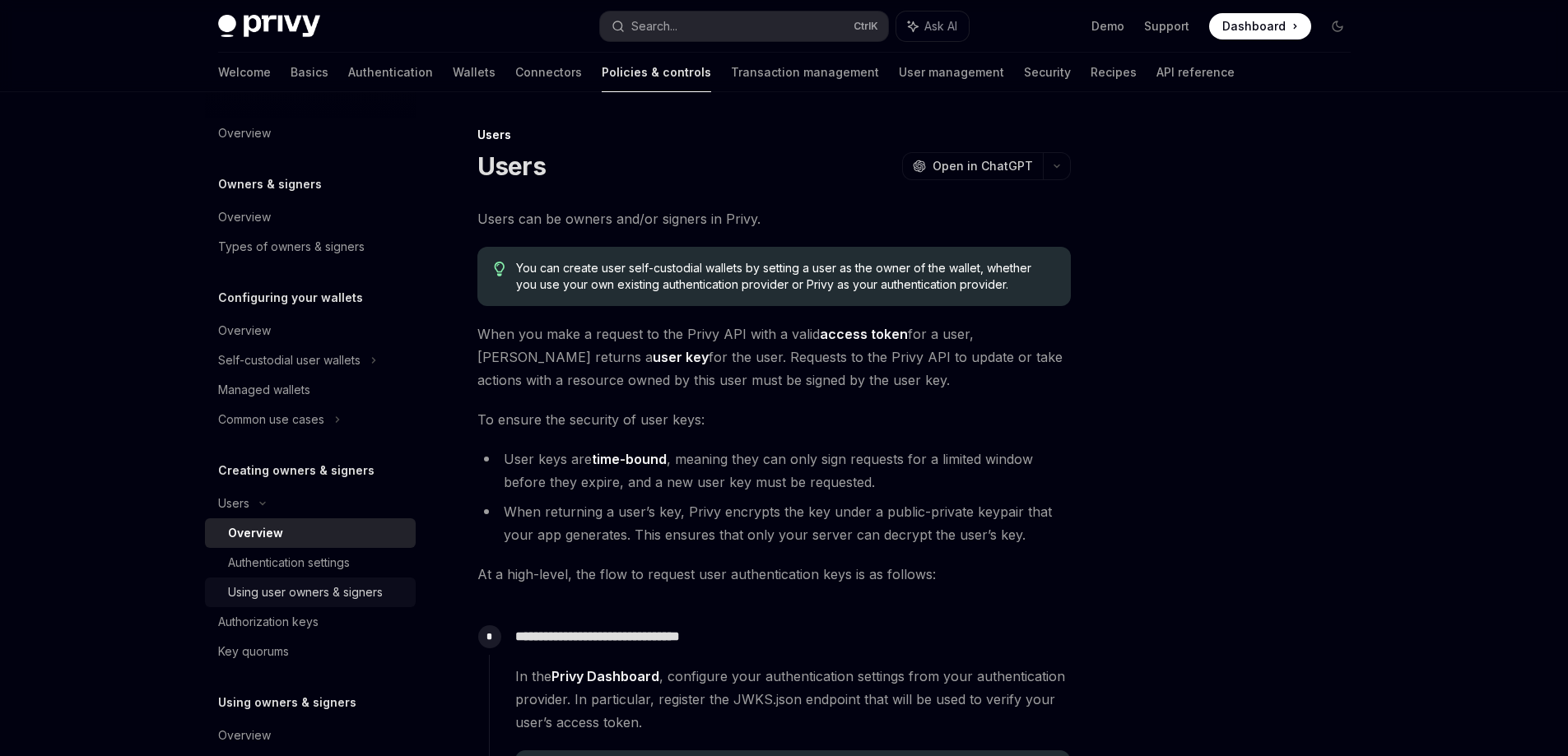
click at [336, 585] on div "Using user owners & signers" at bounding box center [305, 593] width 154 height 20
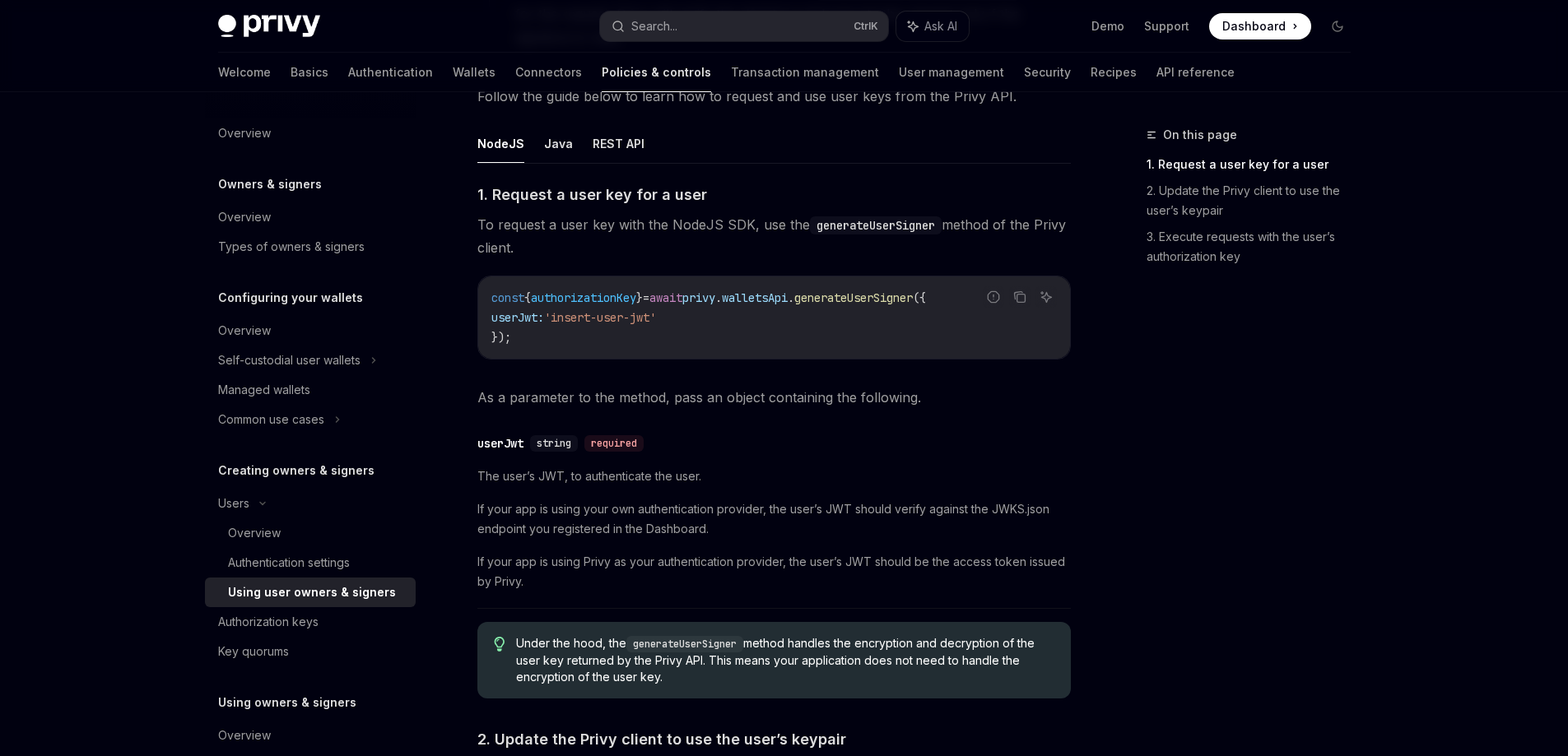
scroll to position [576, 0]
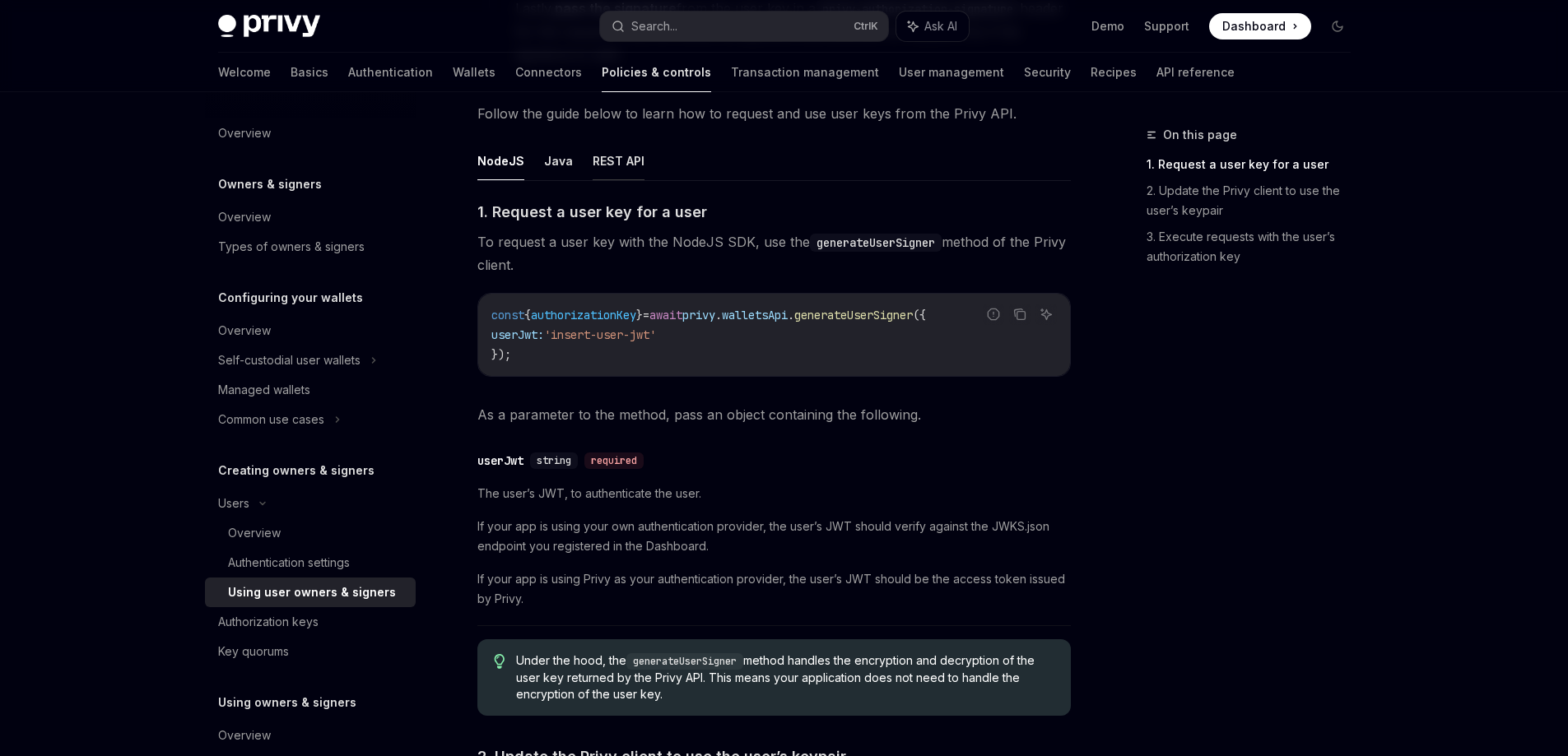
click at [611, 172] on button "REST API" at bounding box center [618, 160] width 52 height 39
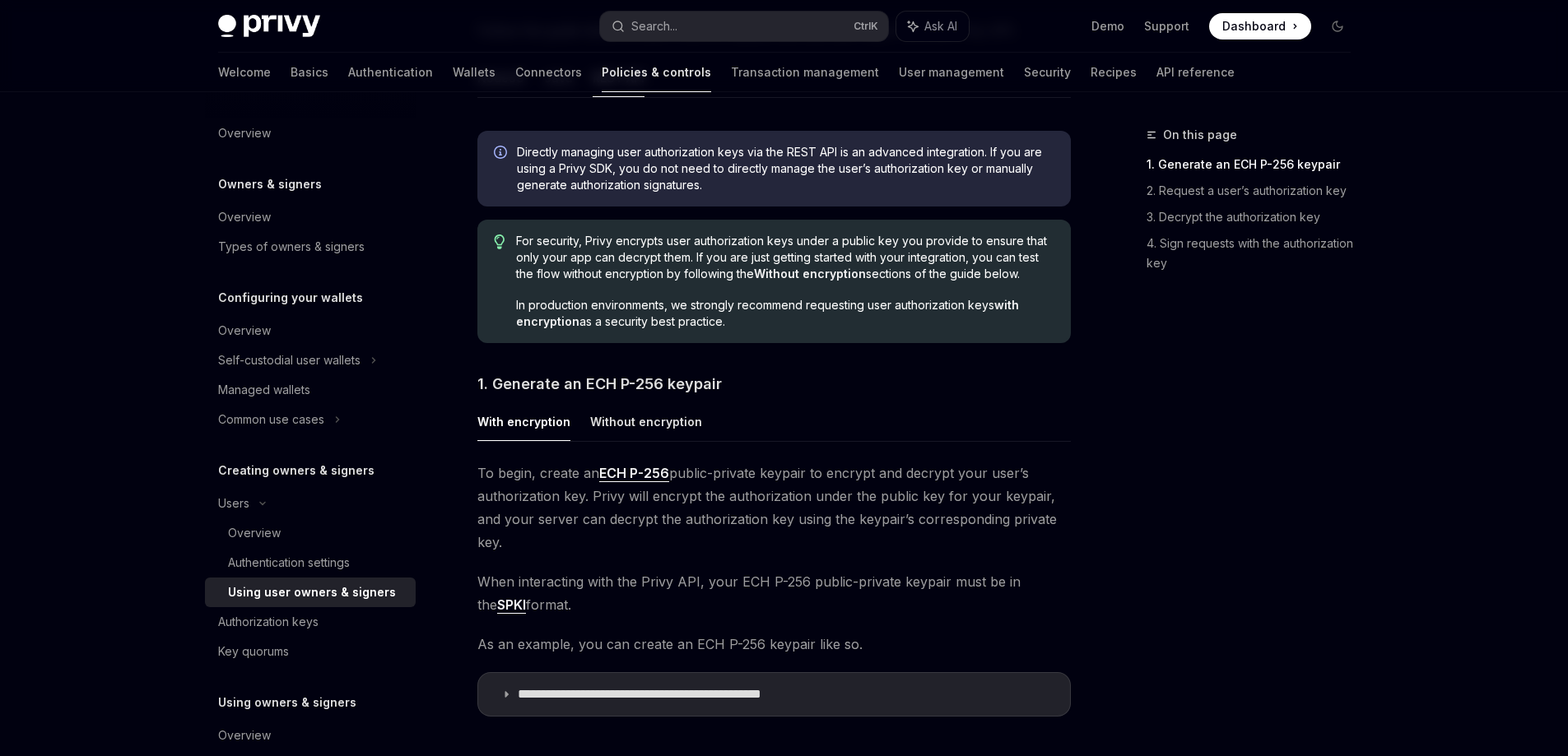
scroll to position [494, 0]
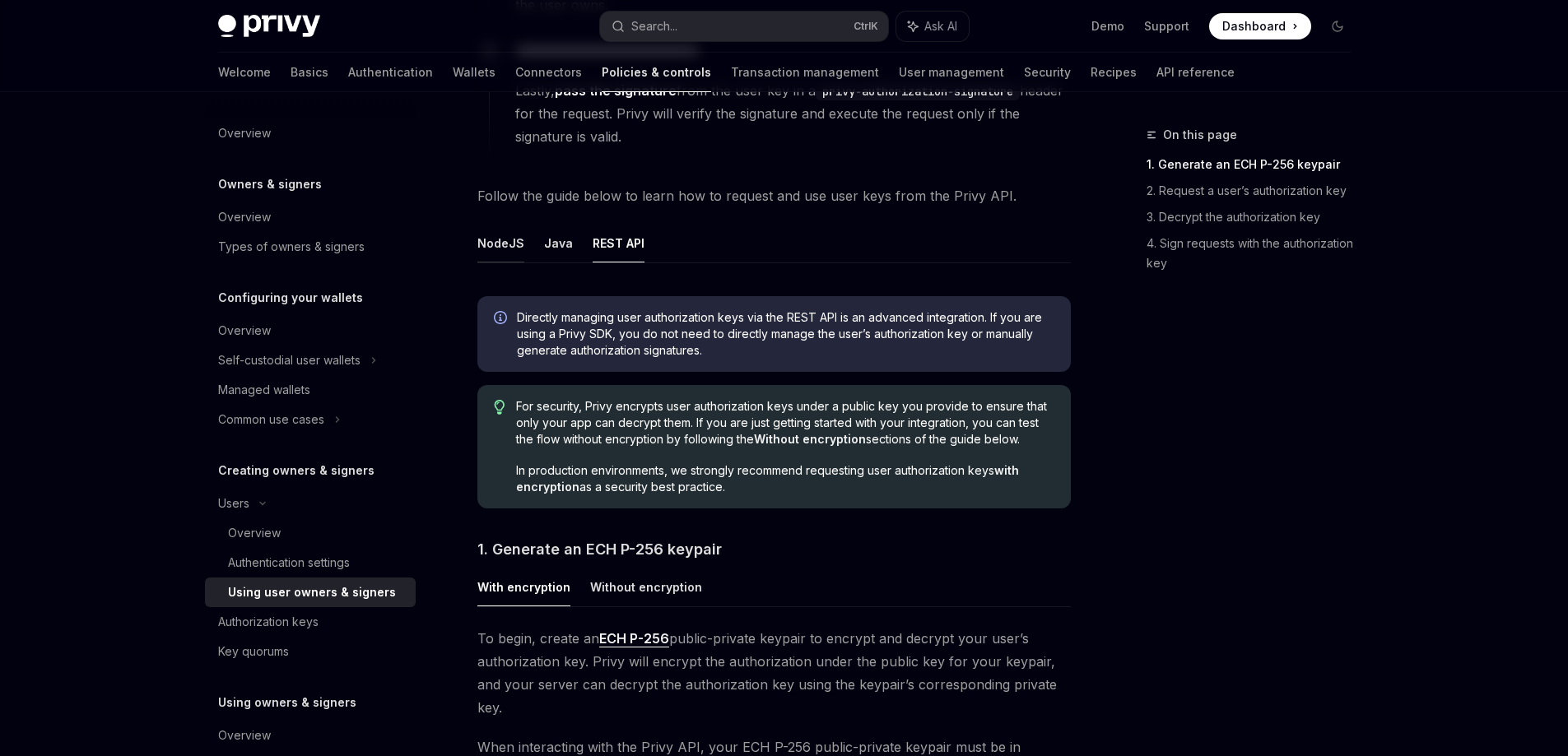
click at [517, 243] on button "NodeJS" at bounding box center [500, 243] width 47 height 39
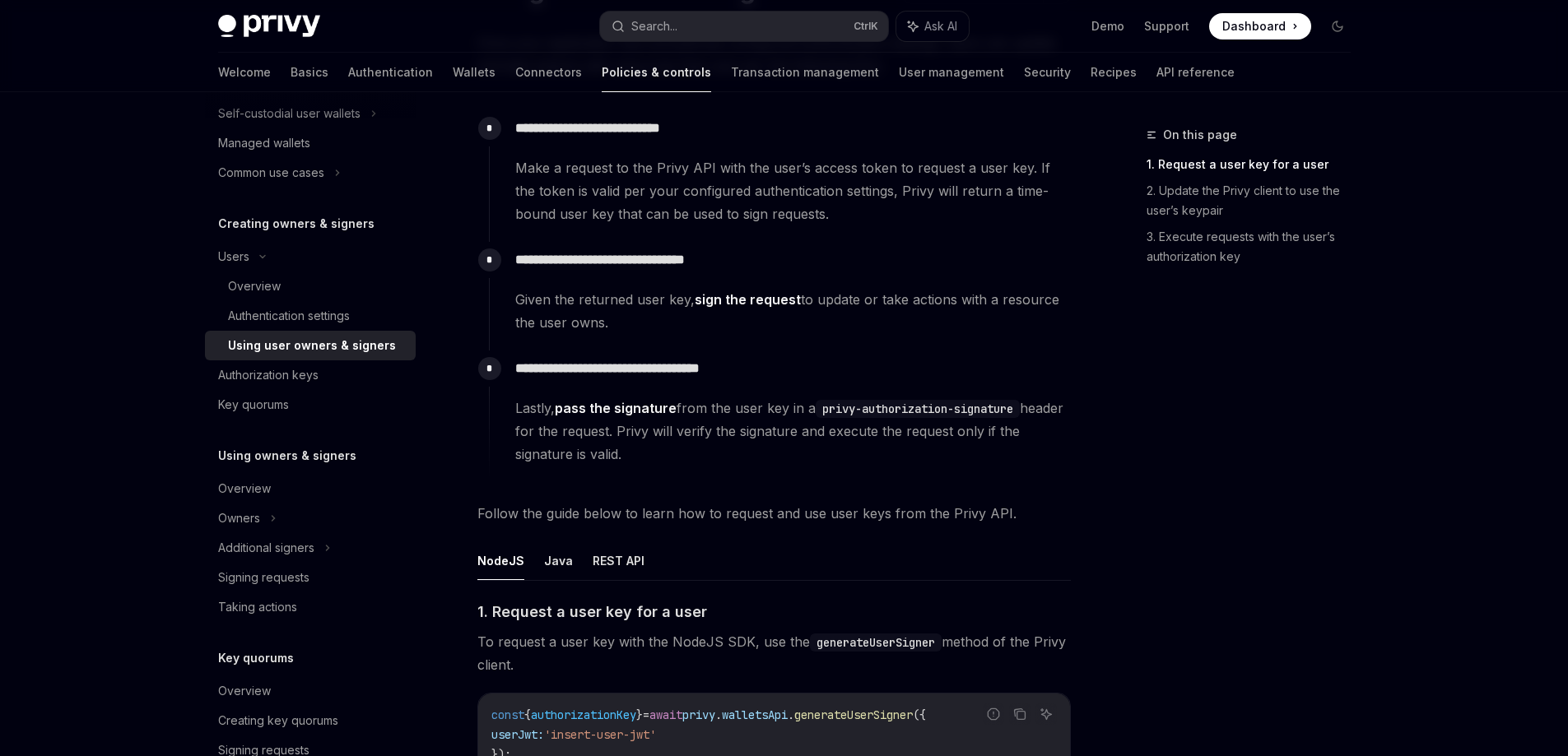
scroll to position [329, 0]
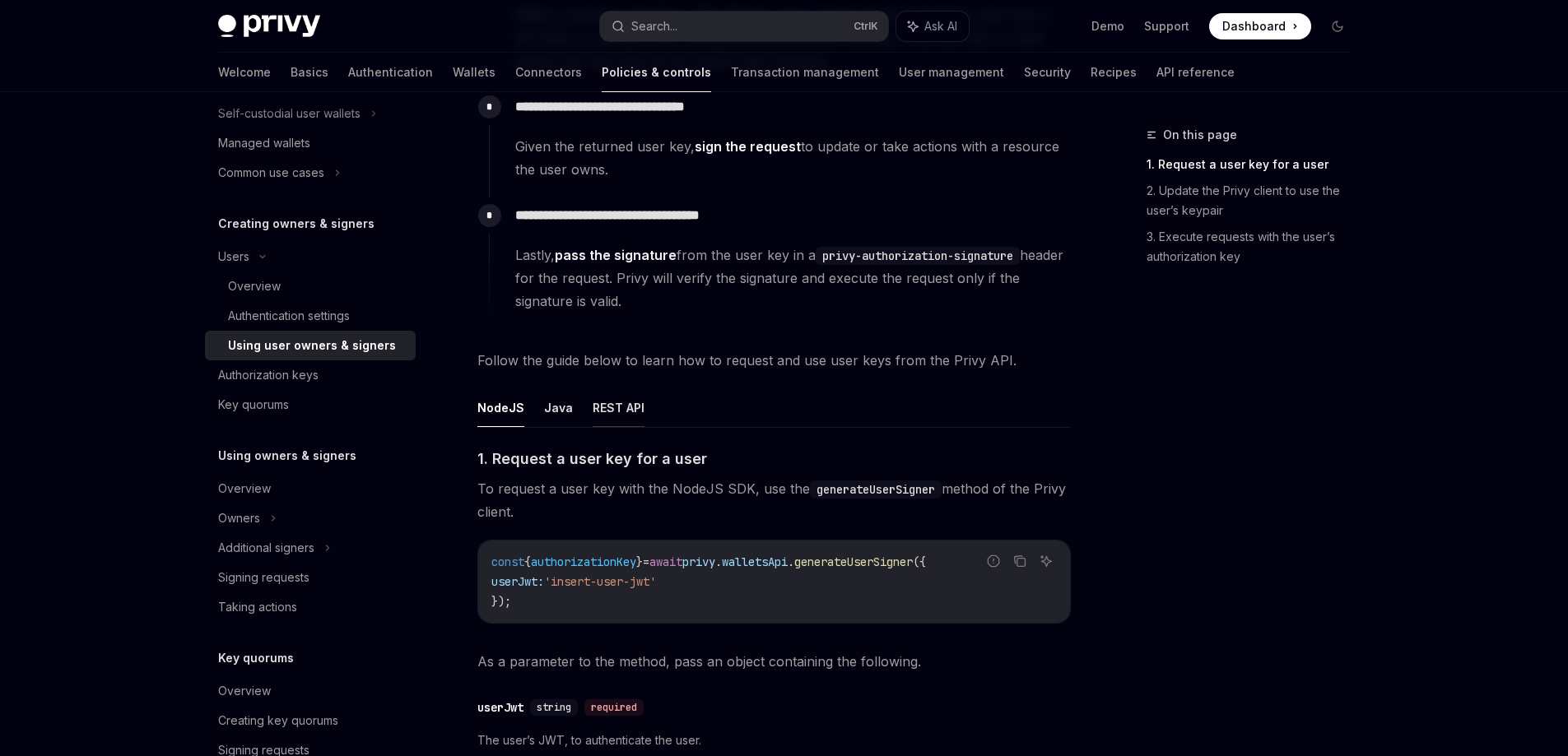
click at [604, 409] on button "REST API" at bounding box center [618, 408] width 52 height 39
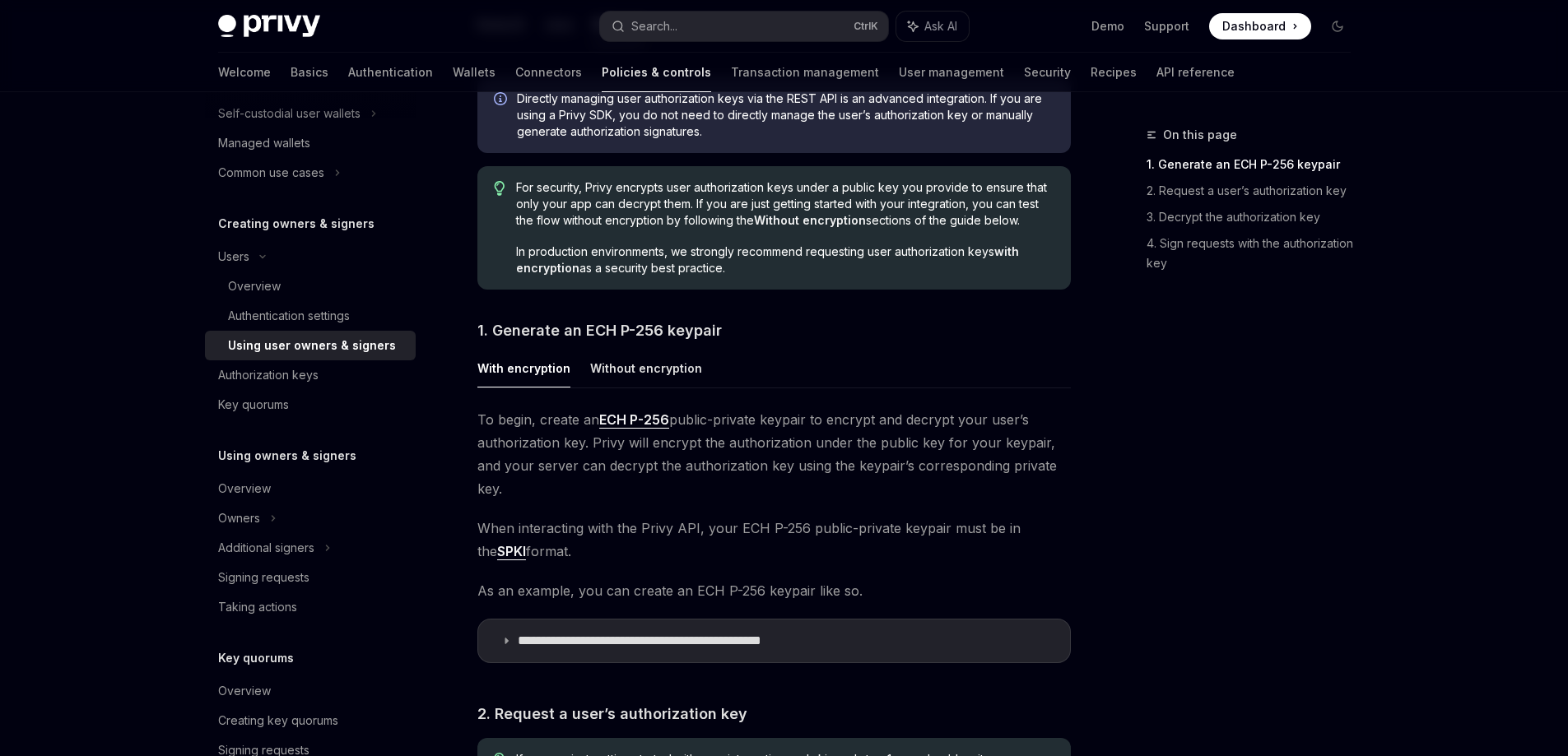
scroll to position [740, 0]
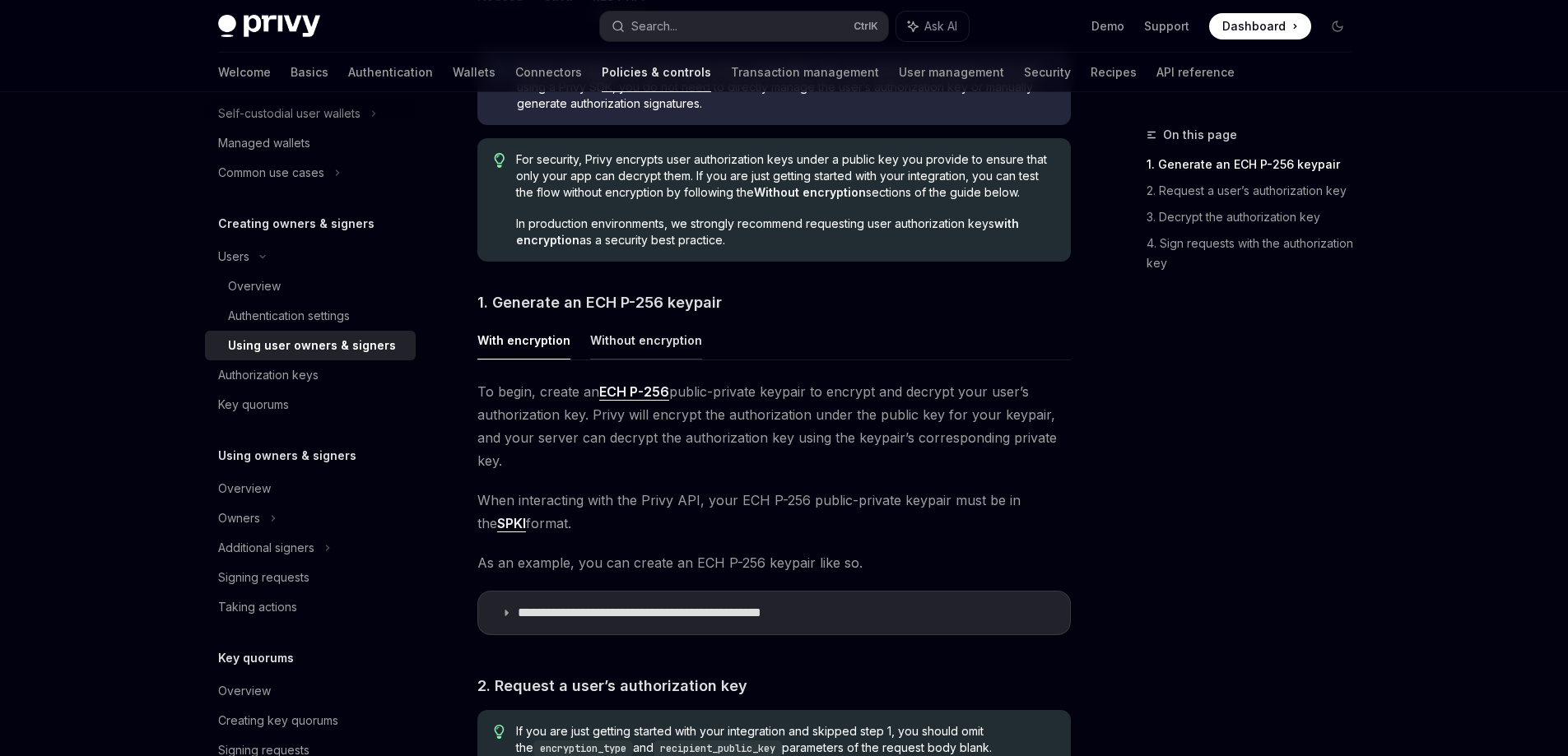
click at [661, 338] on button "Without encryption" at bounding box center [647, 340] width 112 height 39
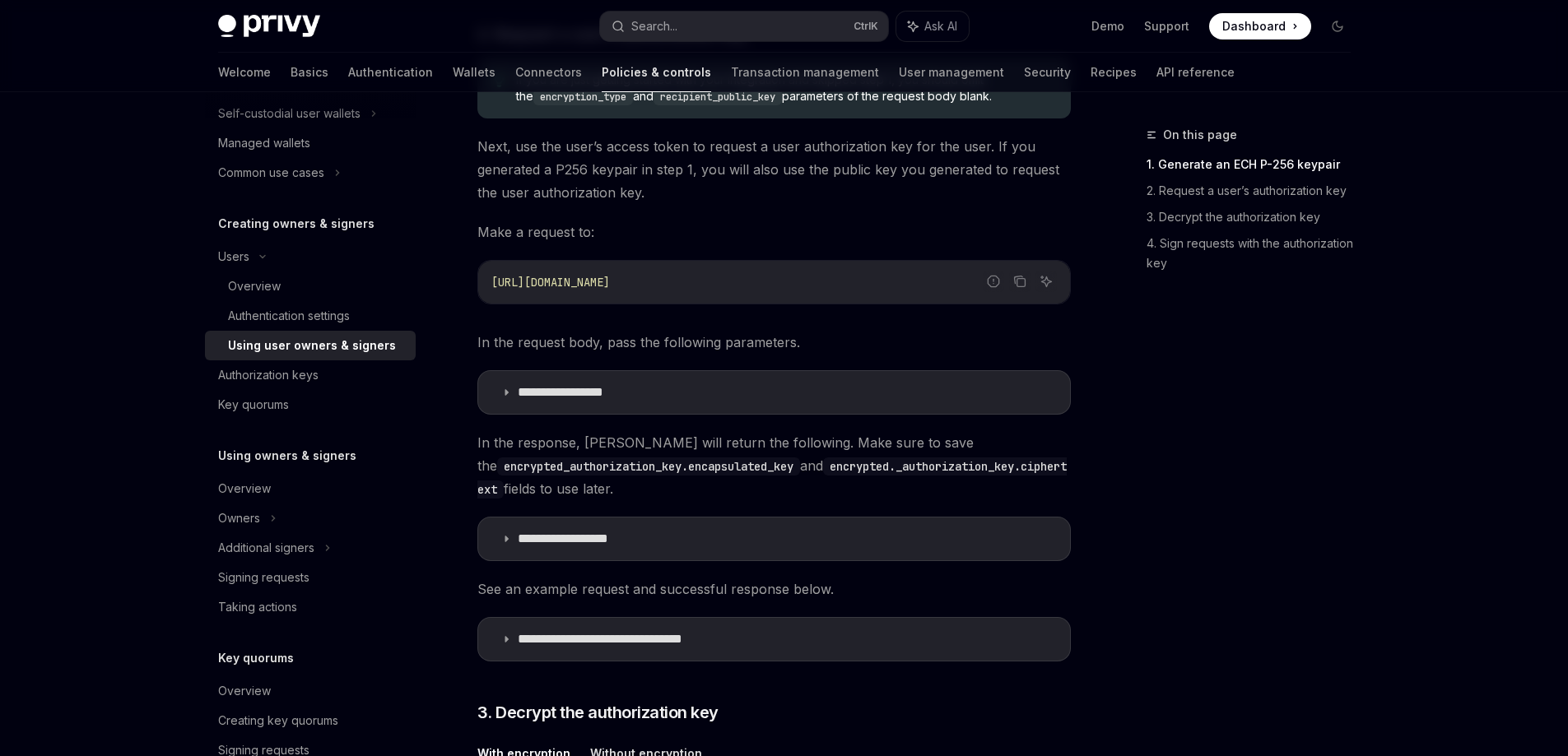
scroll to position [1152, 0]
click at [608, 402] on summary "**********" at bounding box center [774, 391] width 592 height 43
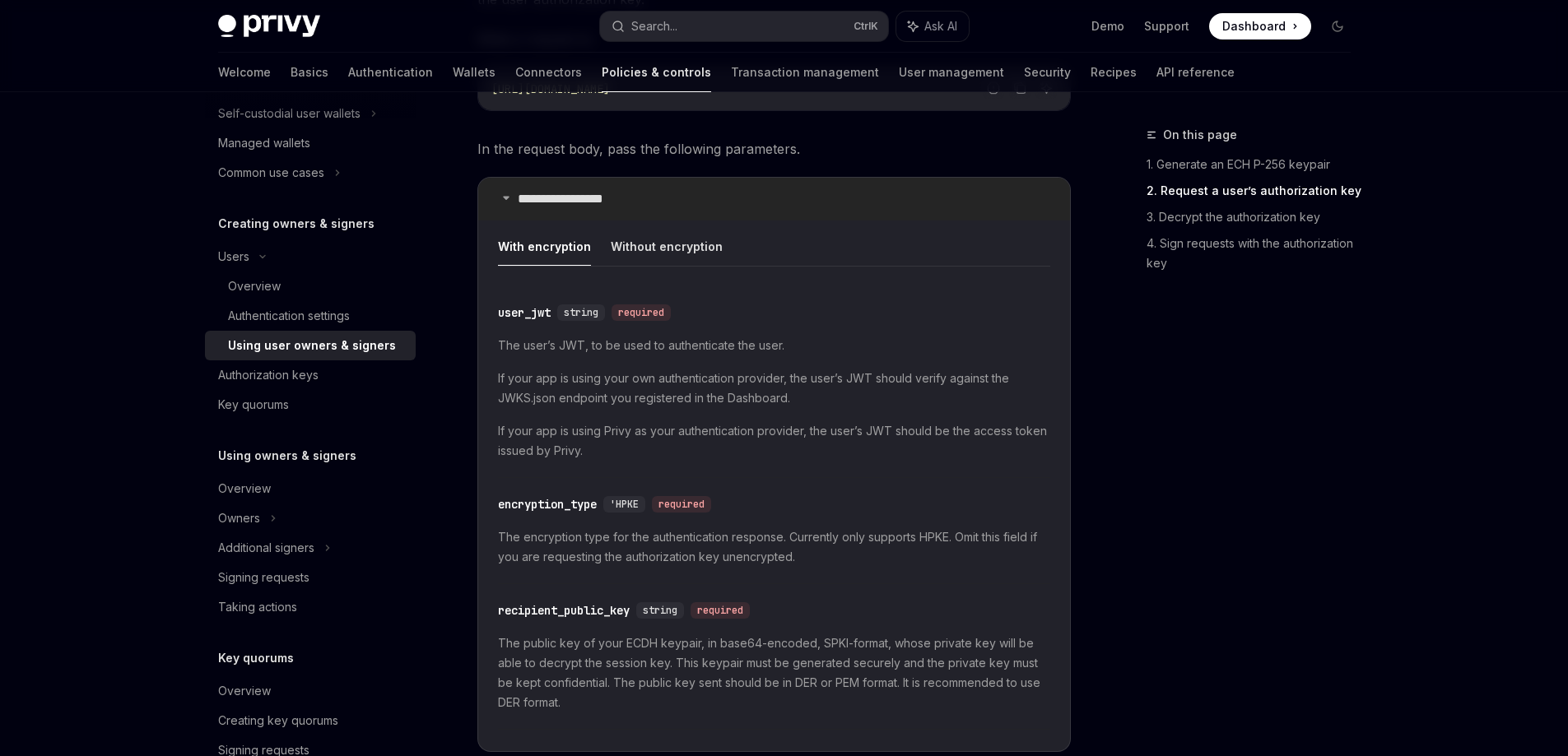
scroll to position [1316, 0]
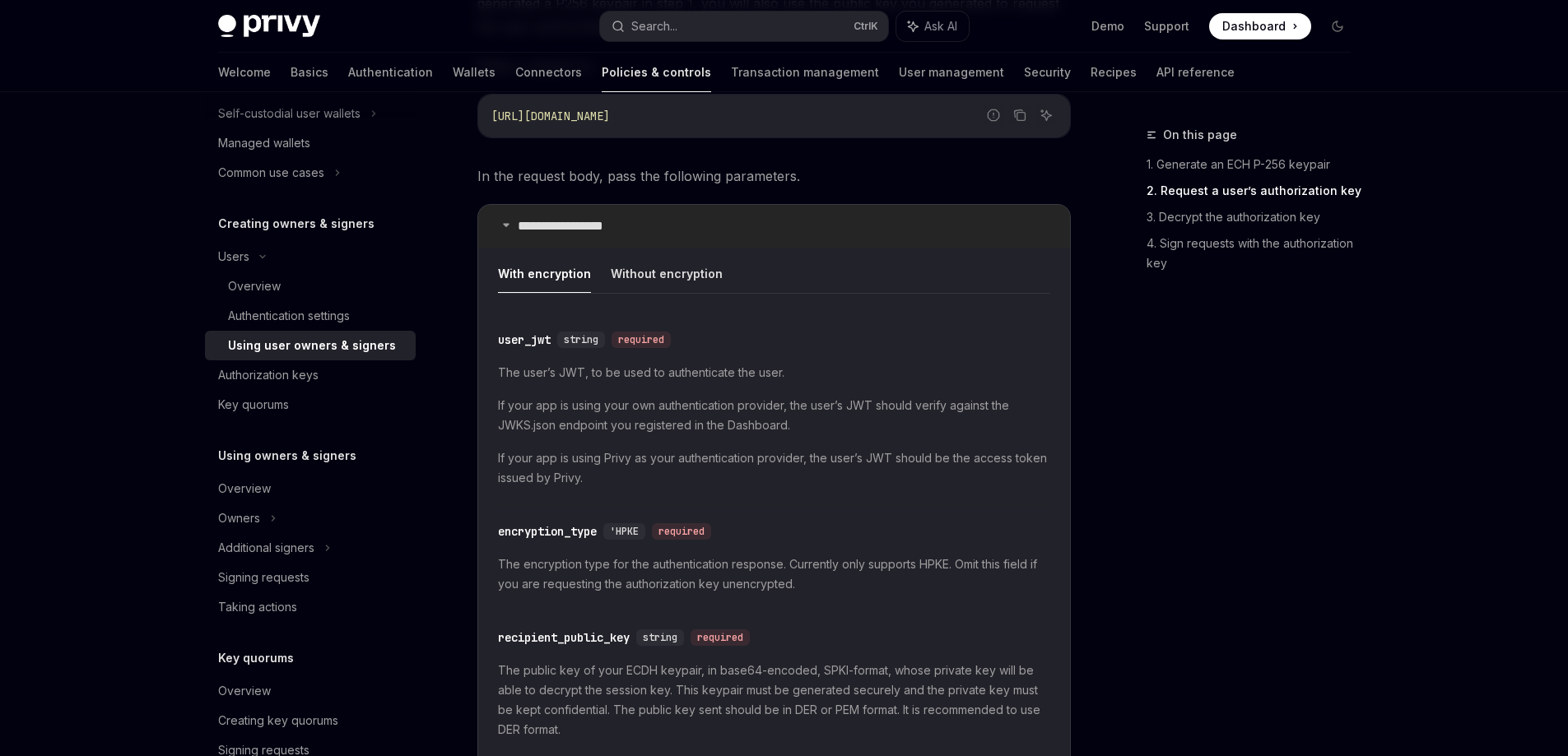
click at [609, 239] on summary "**********" at bounding box center [774, 226] width 592 height 43
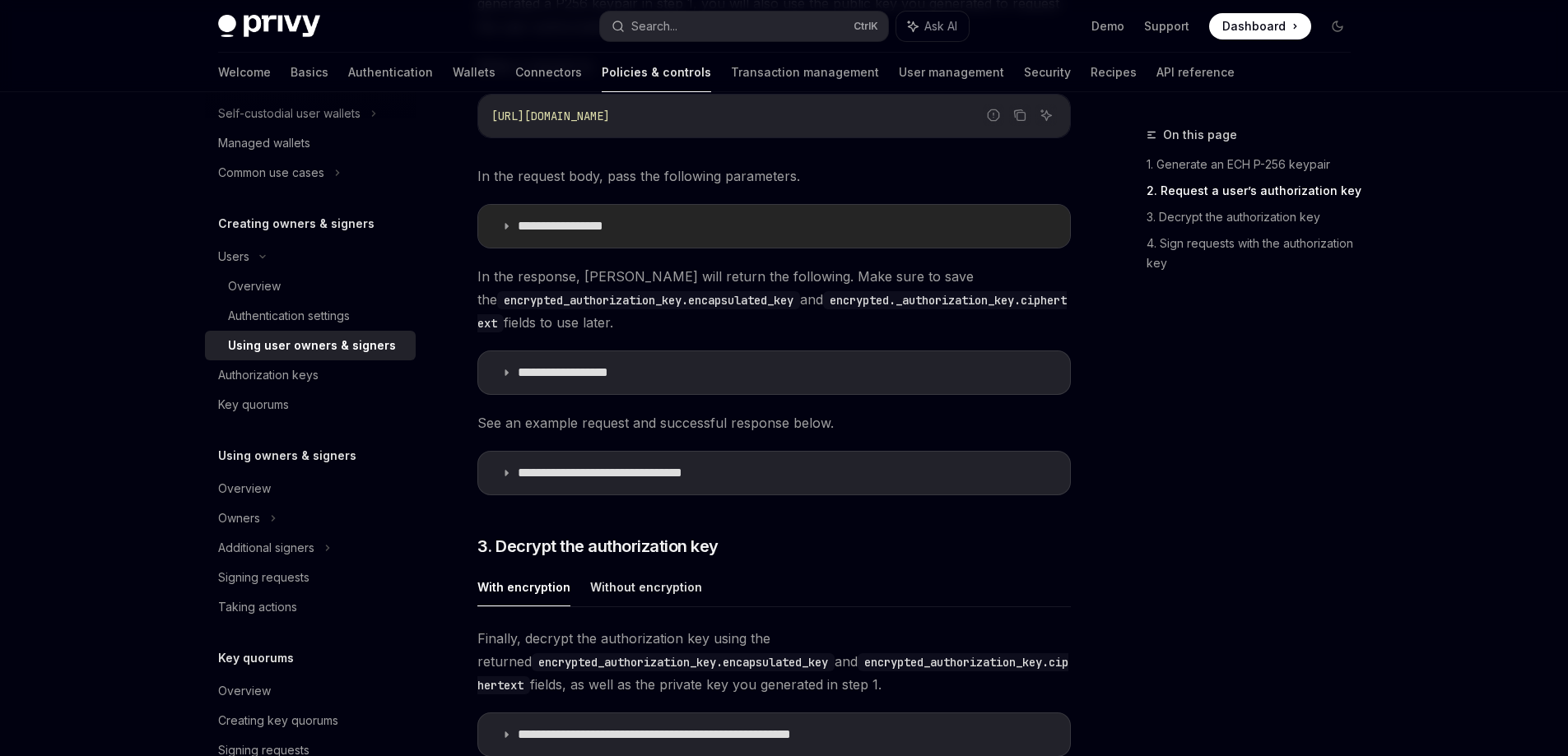
click at [621, 239] on summary "**********" at bounding box center [774, 226] width 592 height 43
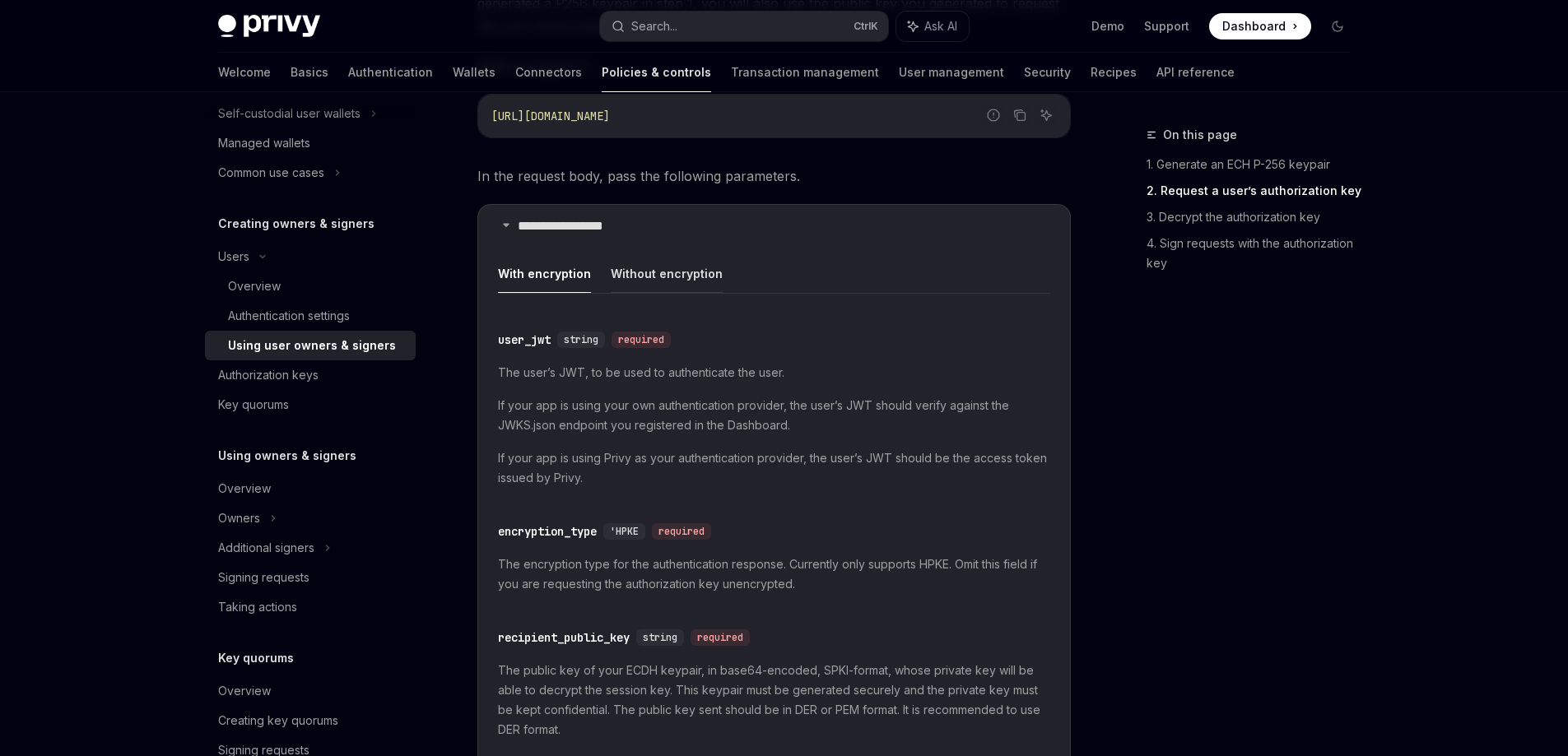
click at [644, 276] on button "Without encryption" at bounding box center [667, 273] width 112 height 39
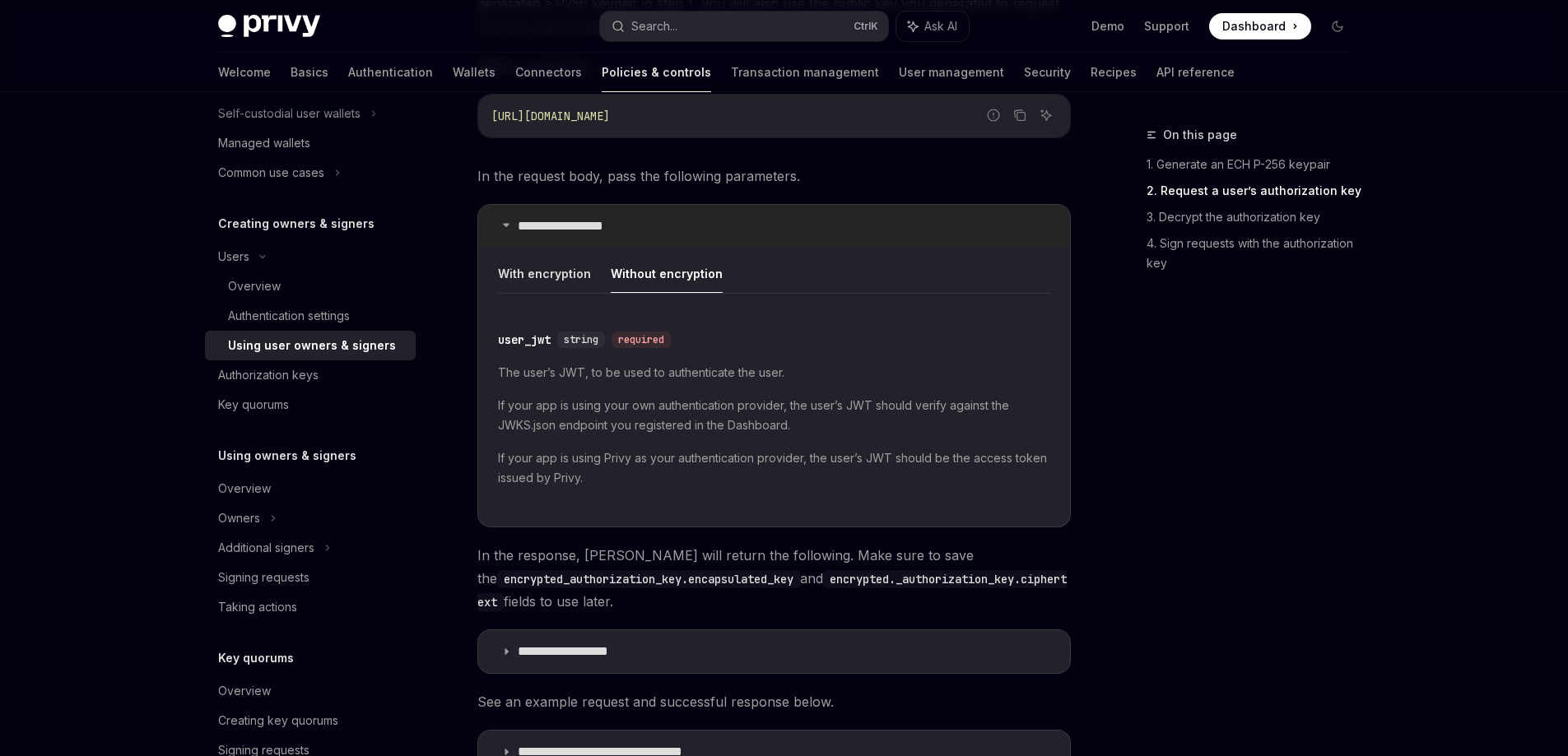
click at [583, 234] on p "**********" at bounding box center [579, 226] width 122 height 17
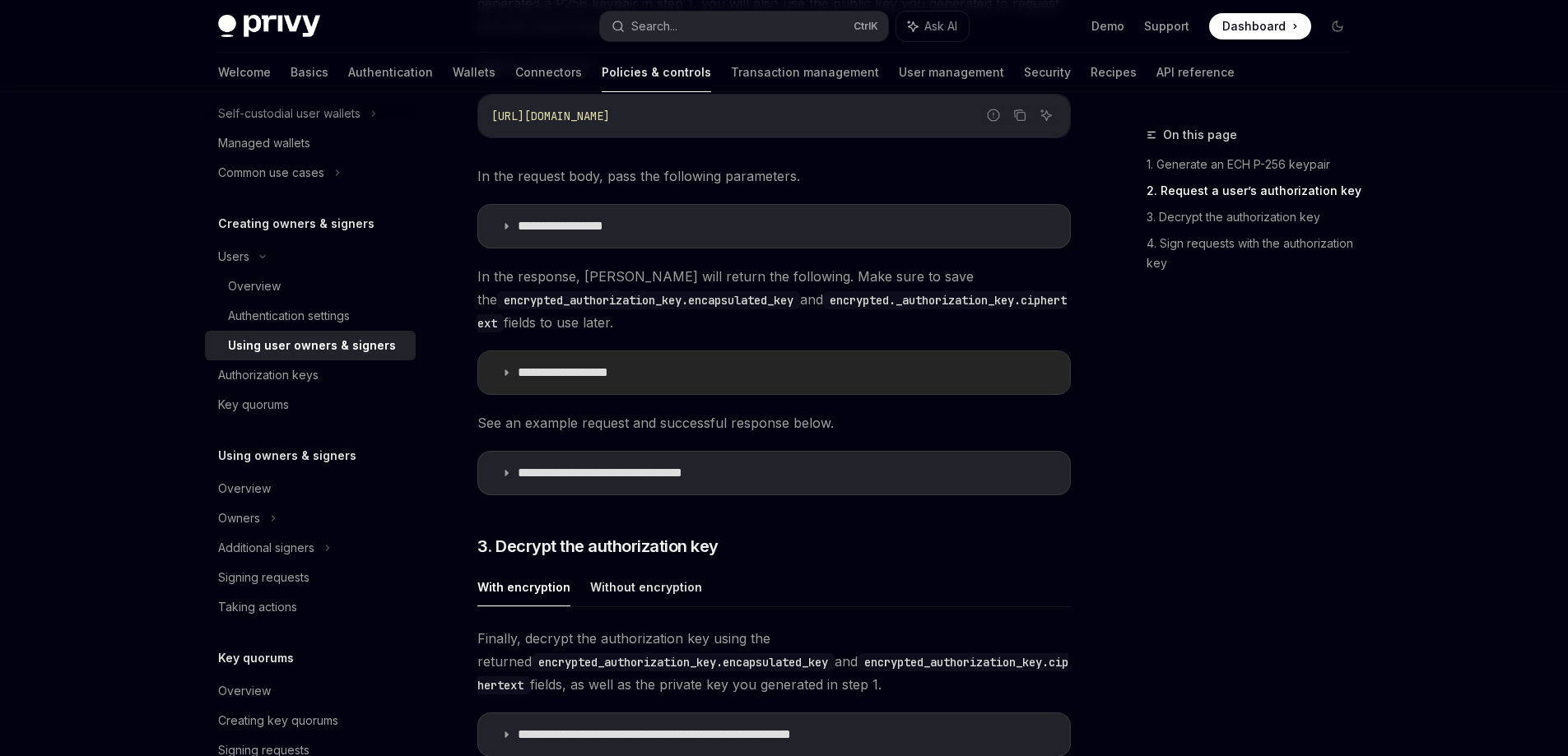
click at [628, 369] on p "**********" at bounding box center [584, 373] width 133 height 17
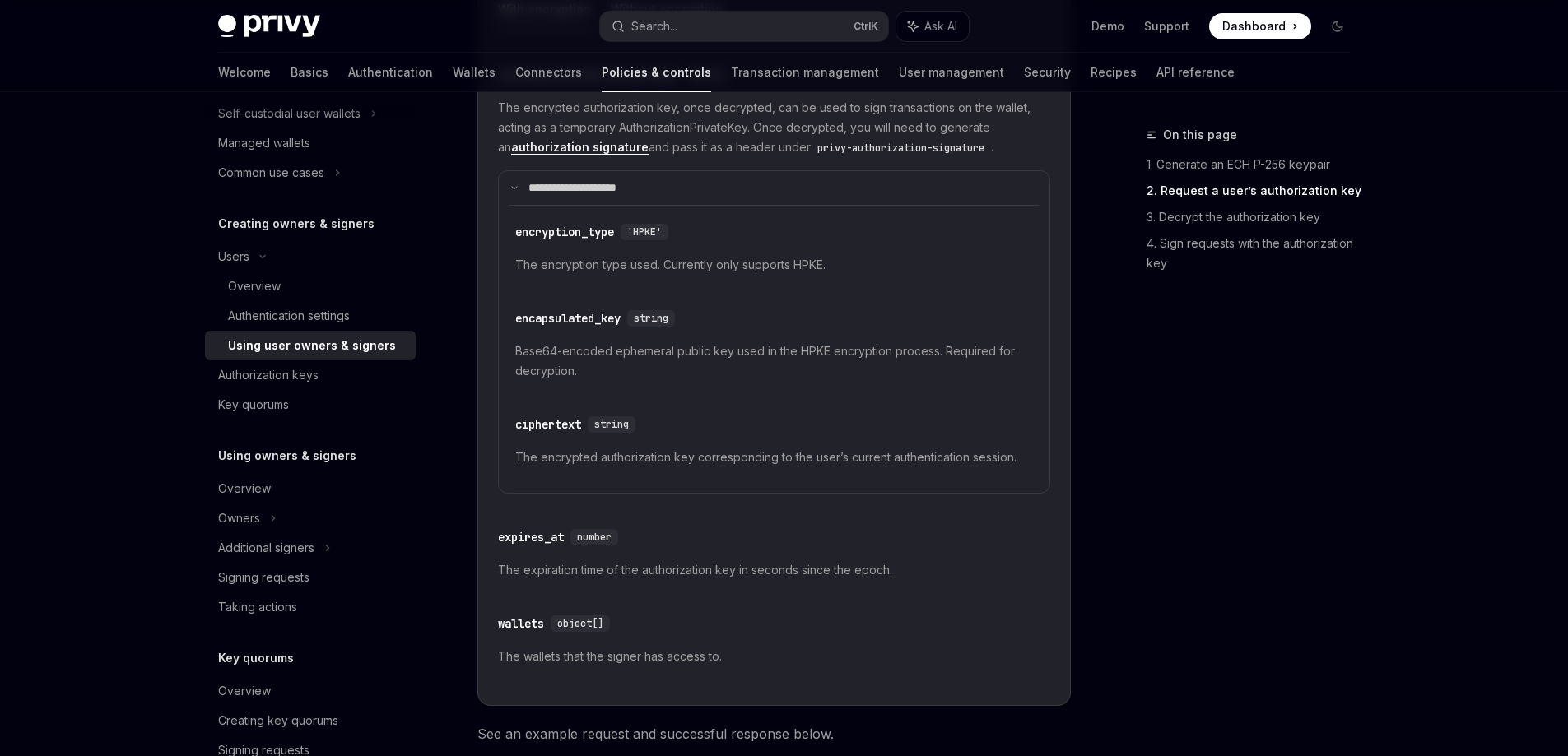
scroll to position [1563, 0]
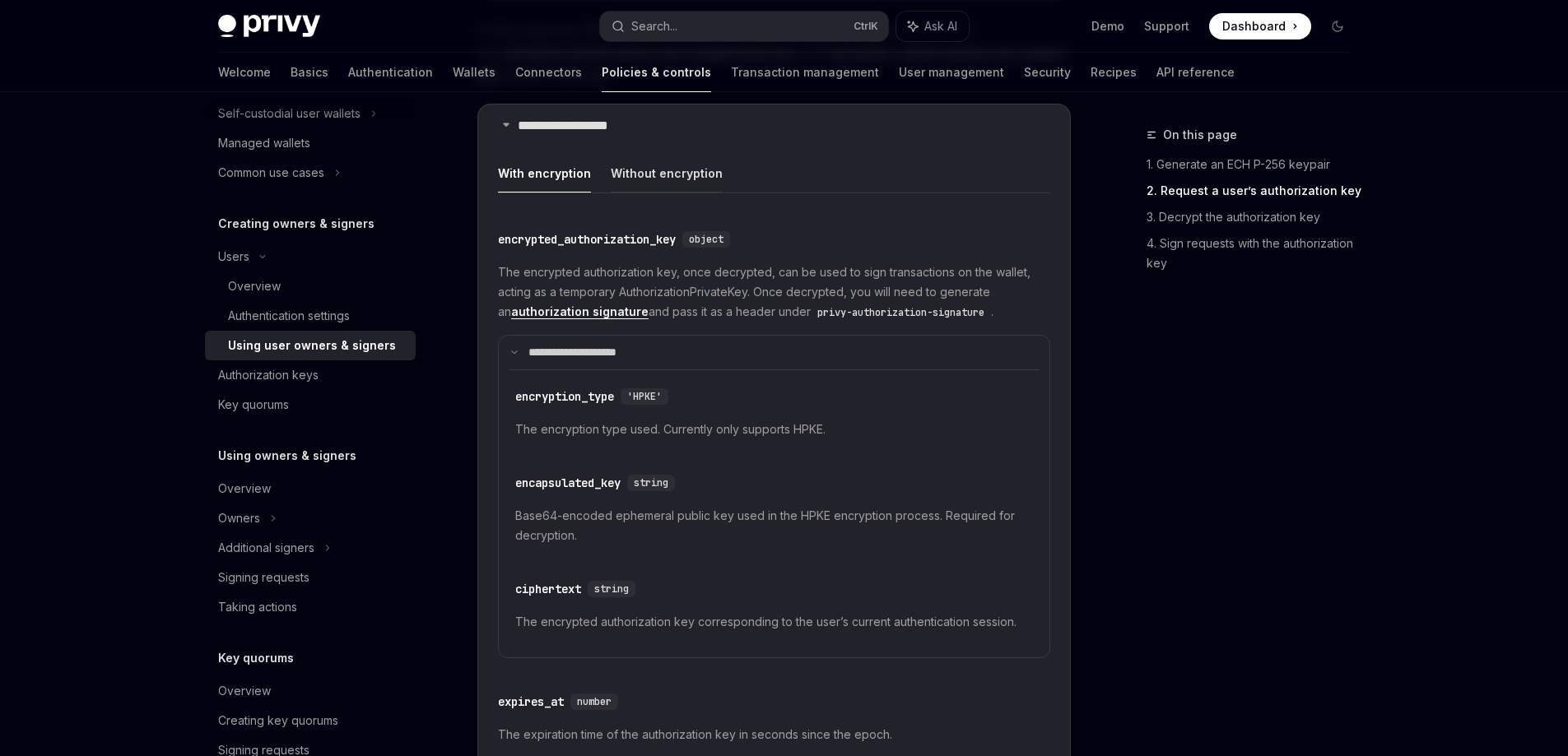
click at [659, 177] on button "Without encryption" at bounding box center [667, 172] width 112 height 39
type textarea "*"
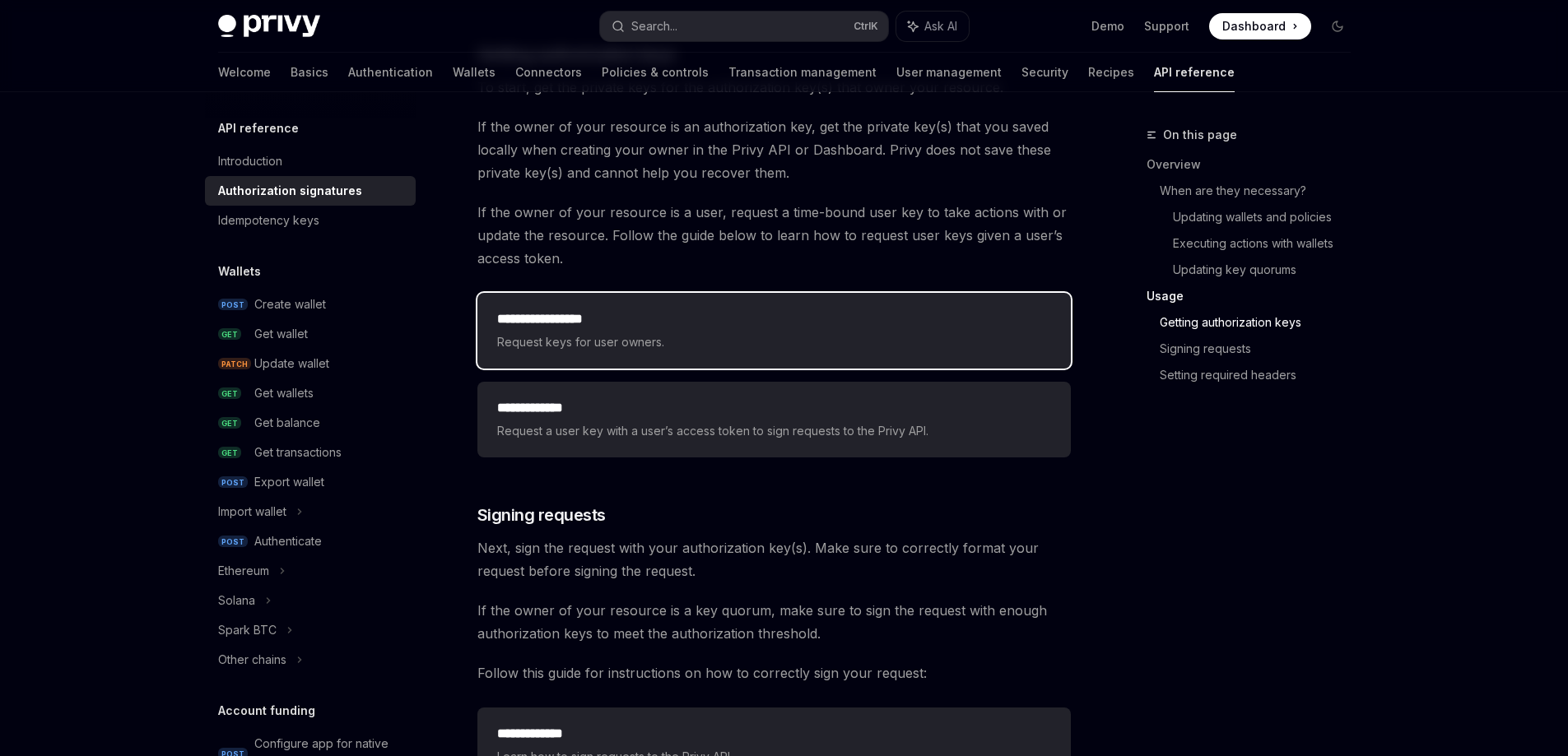
scroll to position [2222, 0]
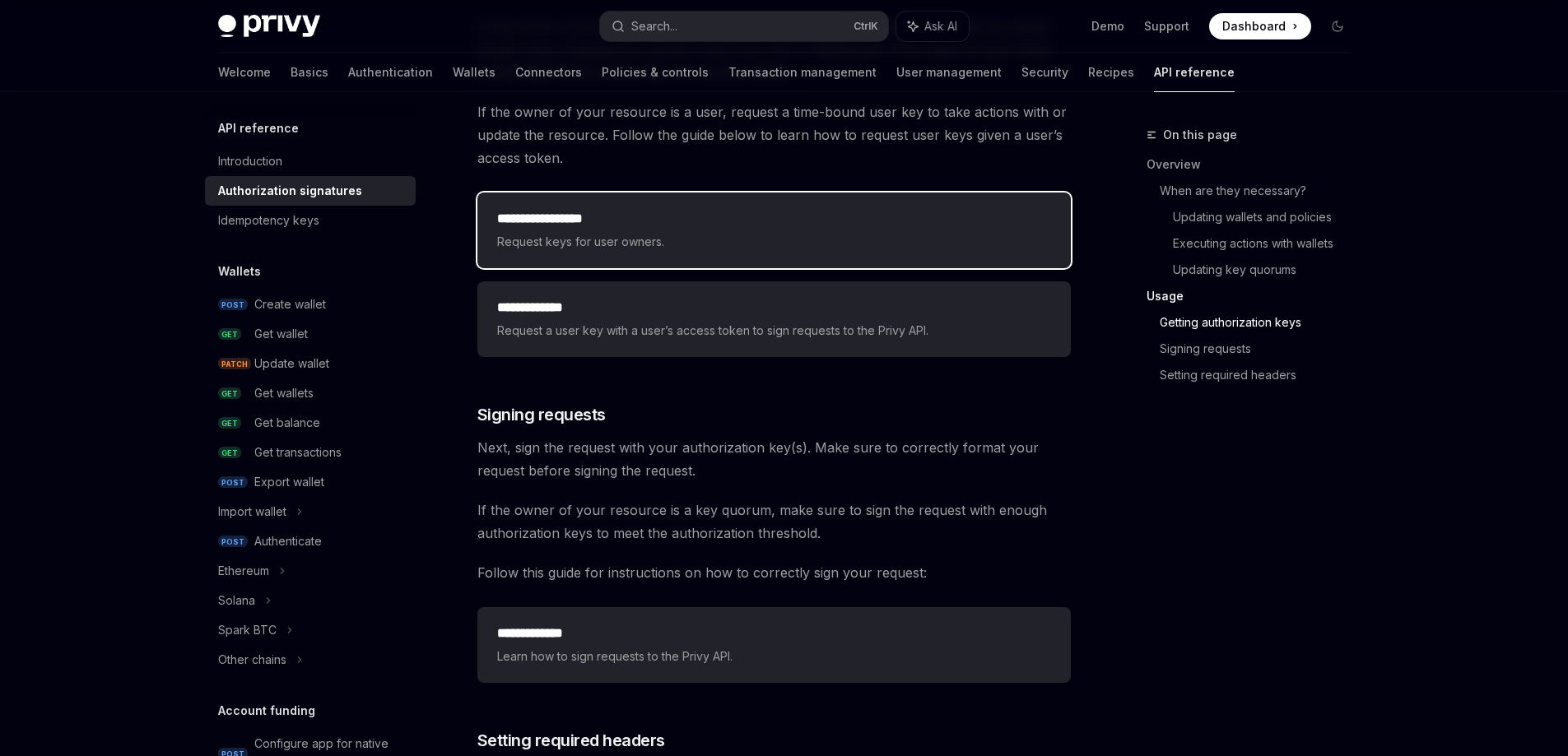
click at [672, 248] on span "Request keys for user owners." at bounding box center [774, 242] width 554 height 20
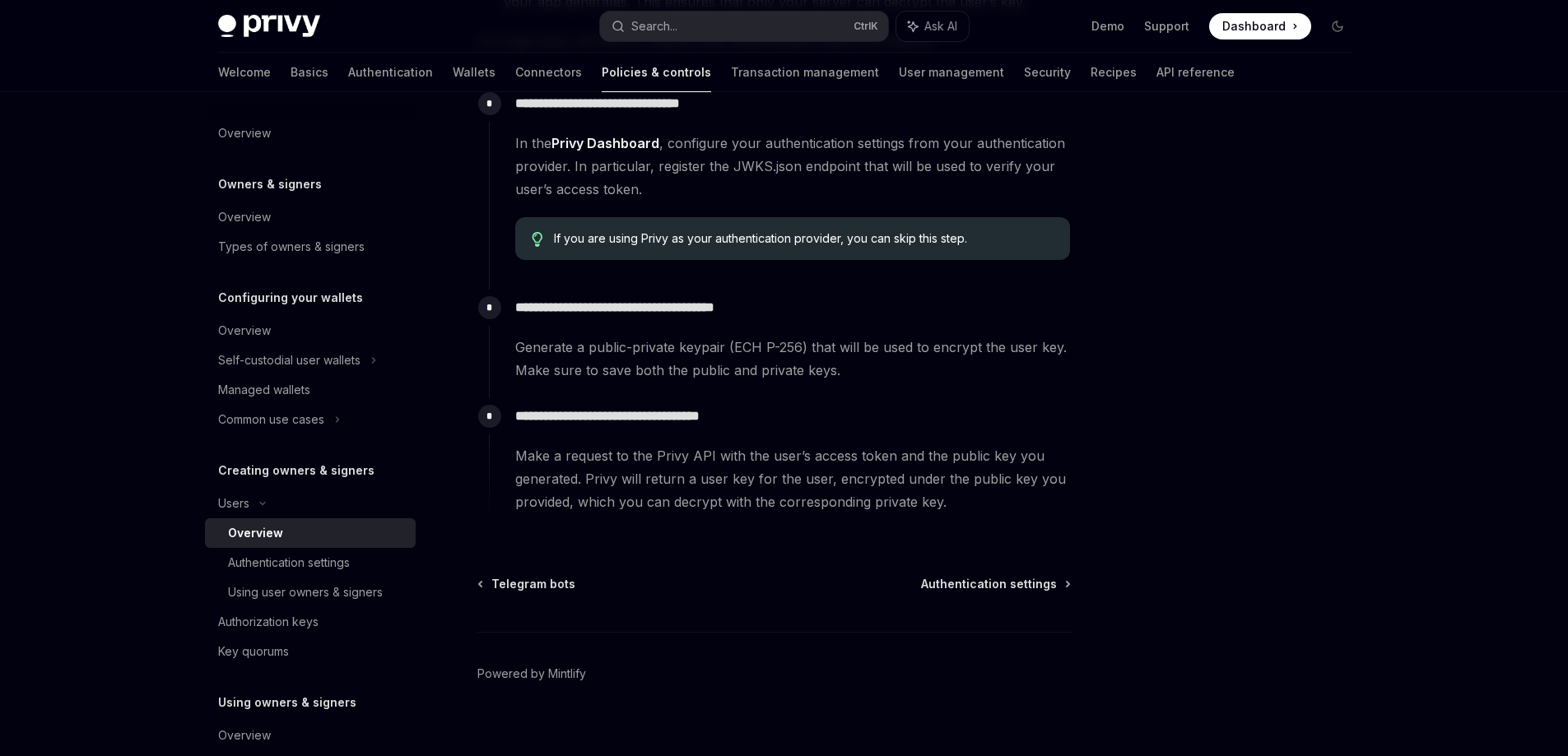
scroll to position [551, 0]
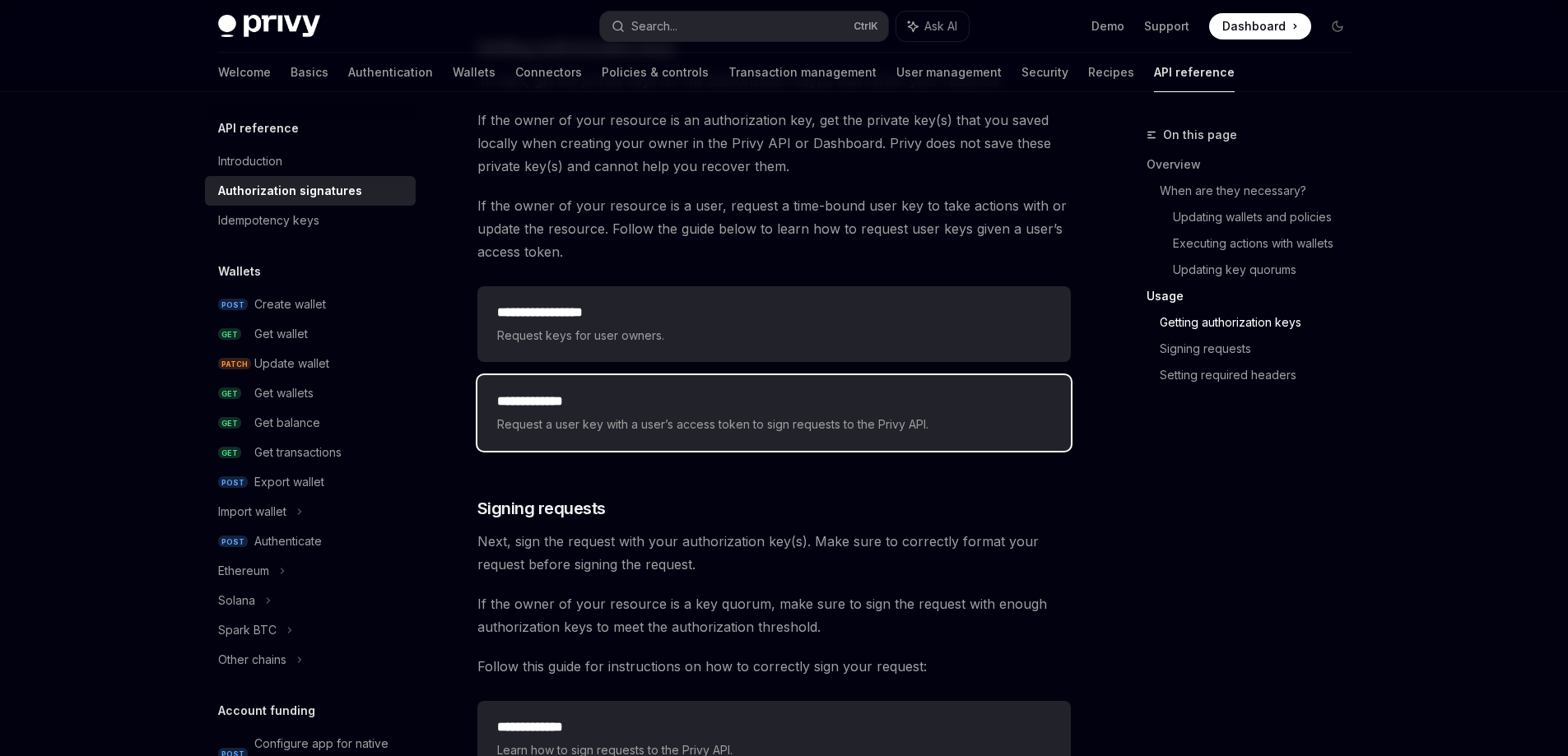
scroll to position [2222, 0]
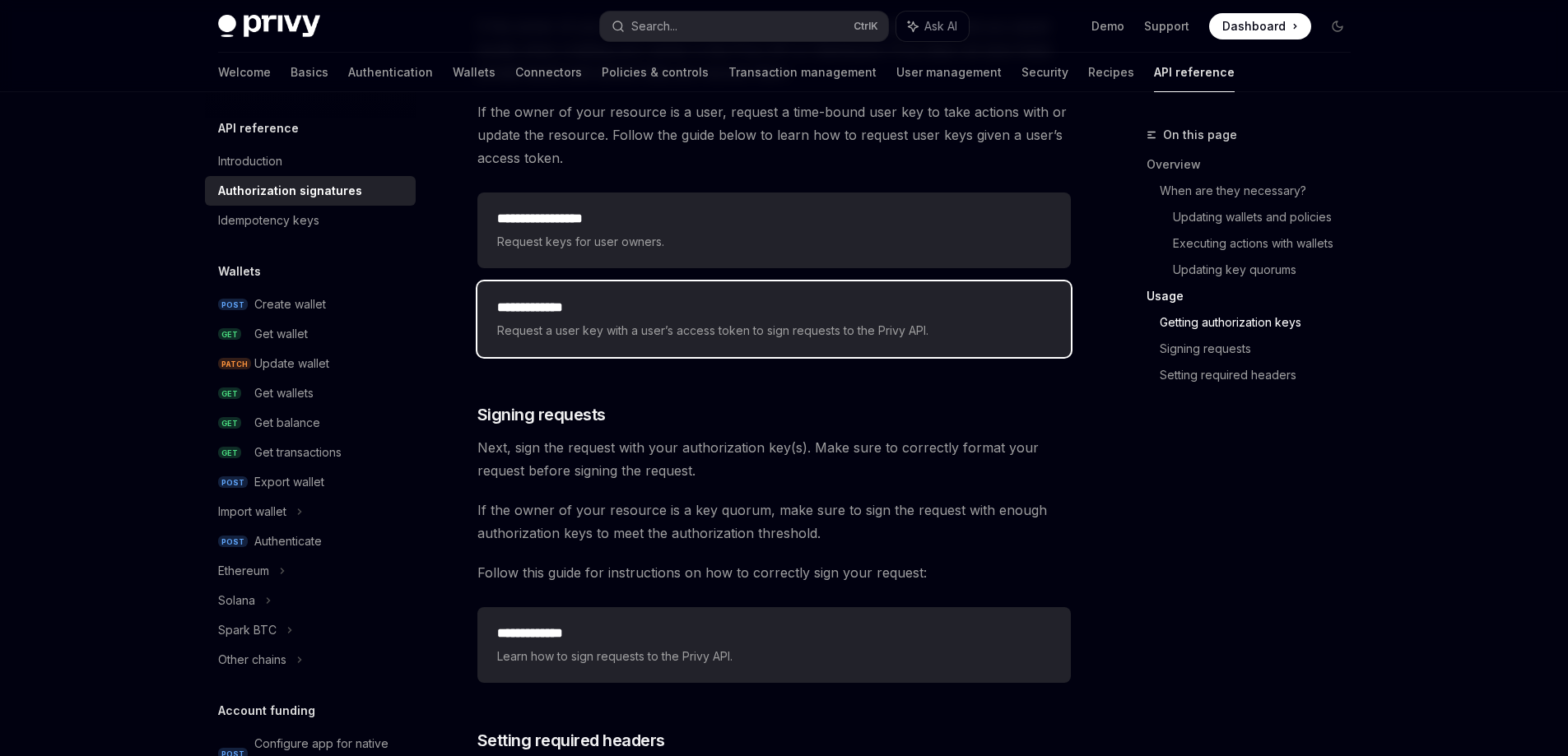
click at [750, 322] on span "Request a user key with a user’s access token to sign requests to the Privy API." at bounding box center [774, 331] width 554 height 20
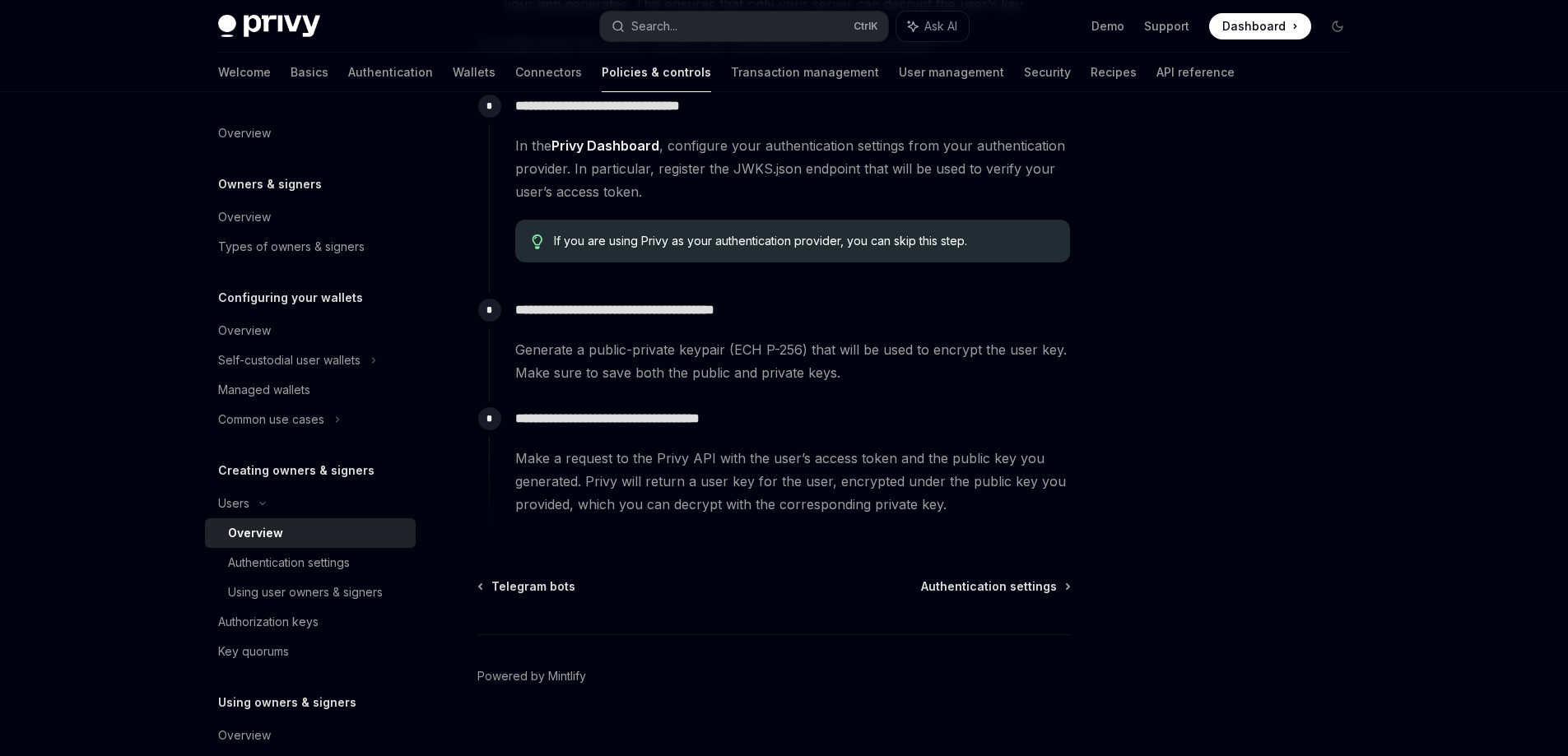
scroll to position [551, 0]
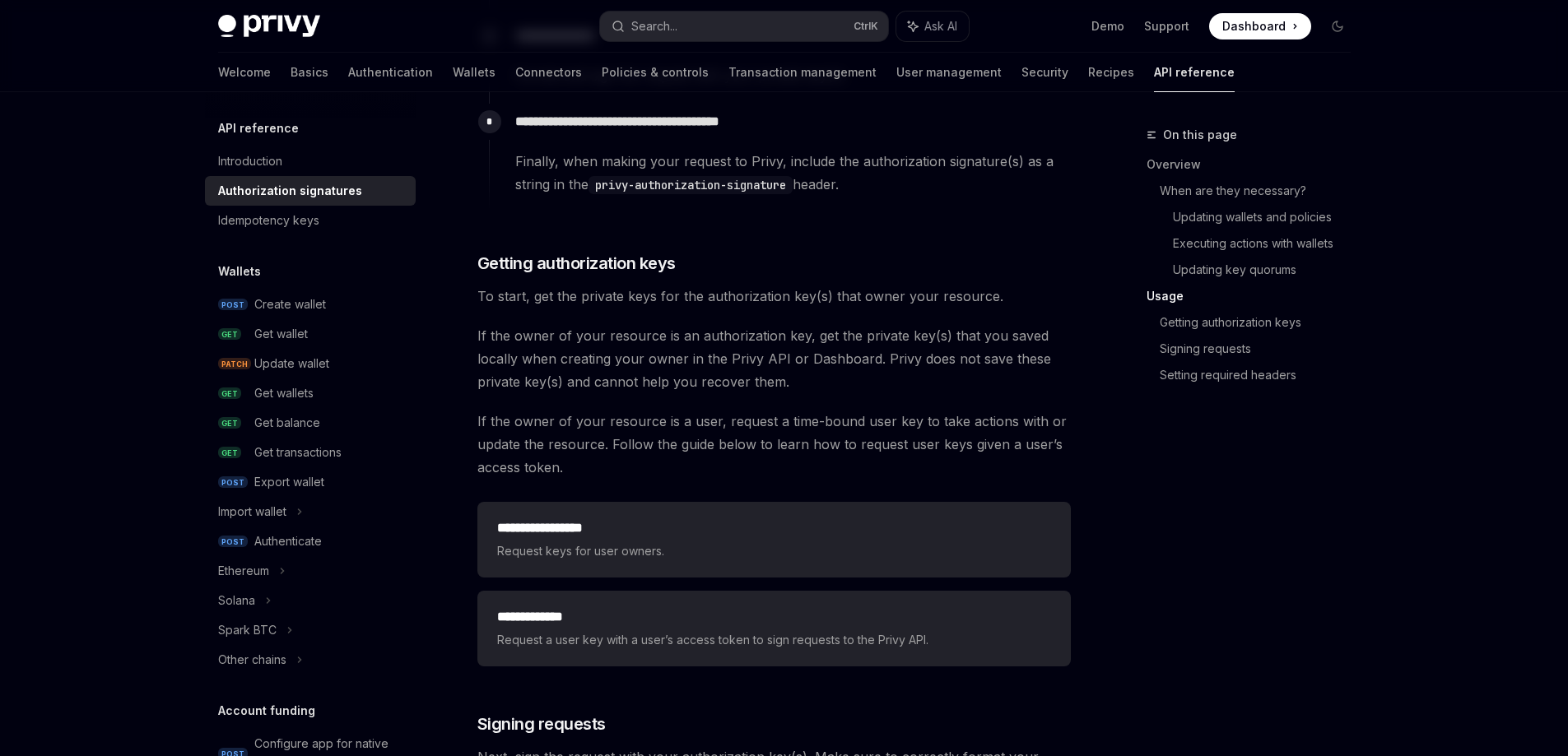
scroll to position [2058, 0]
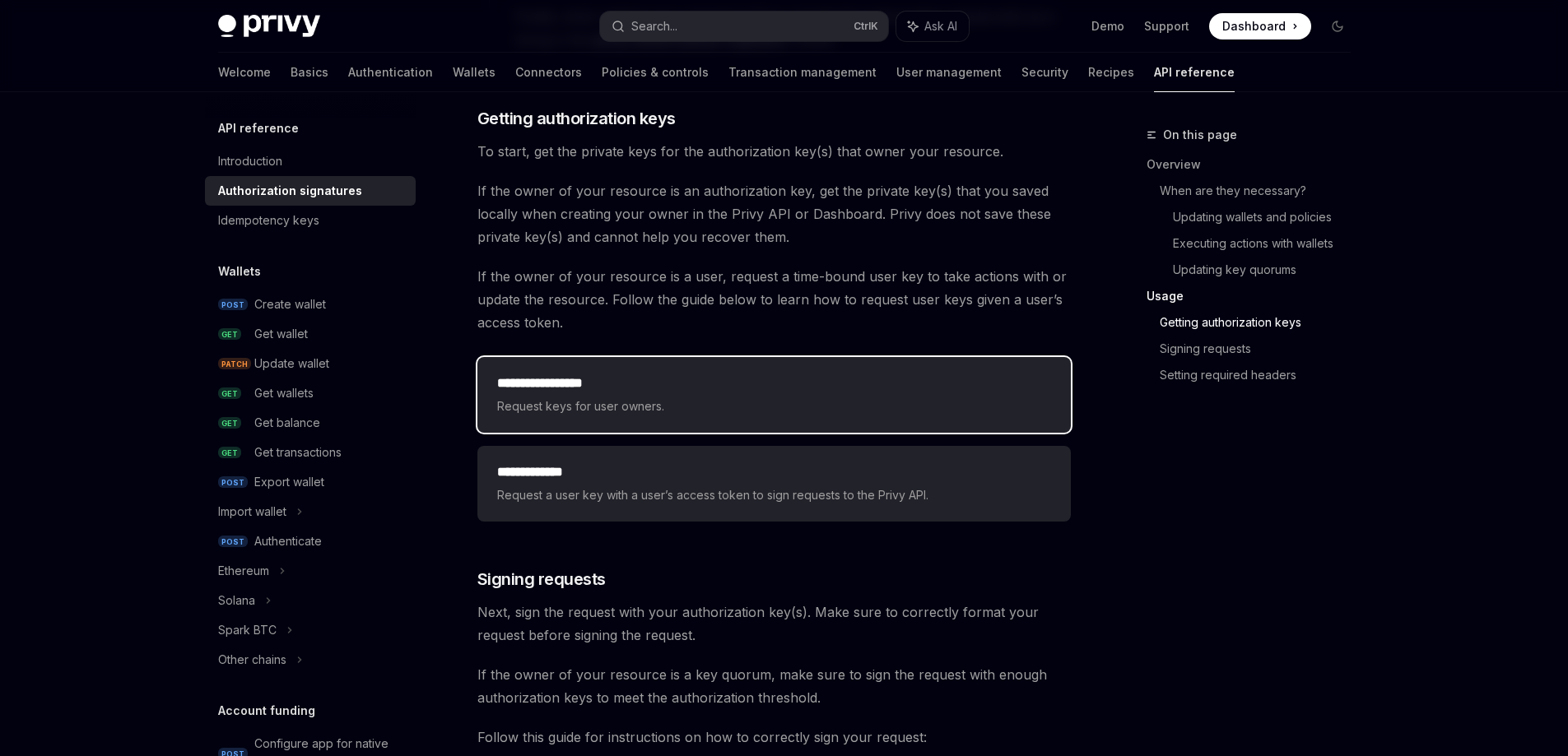
click at [733, 389] on h2 "**********" at bounding box center [774, 384] width 554 height 20
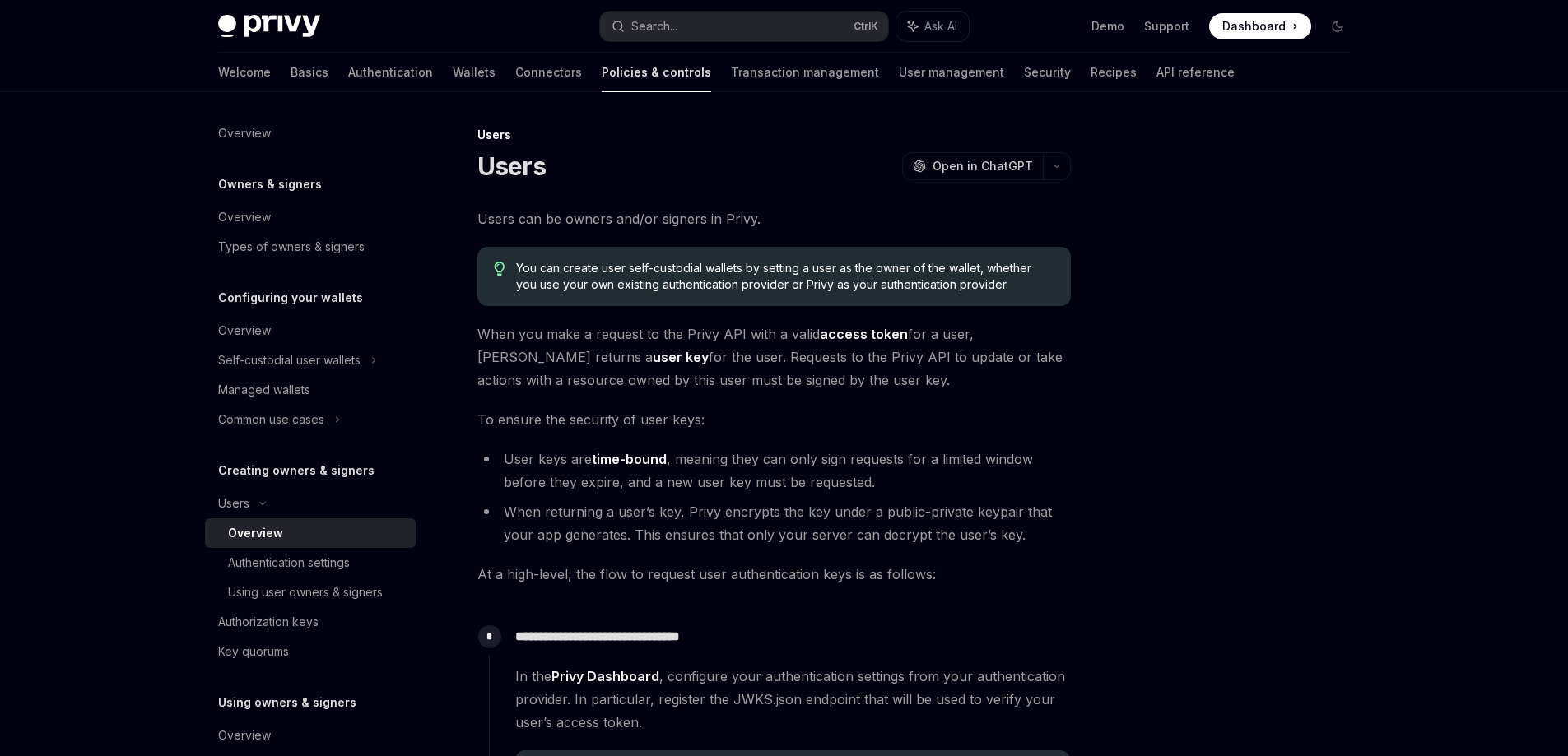
scroll to position [494, 0]
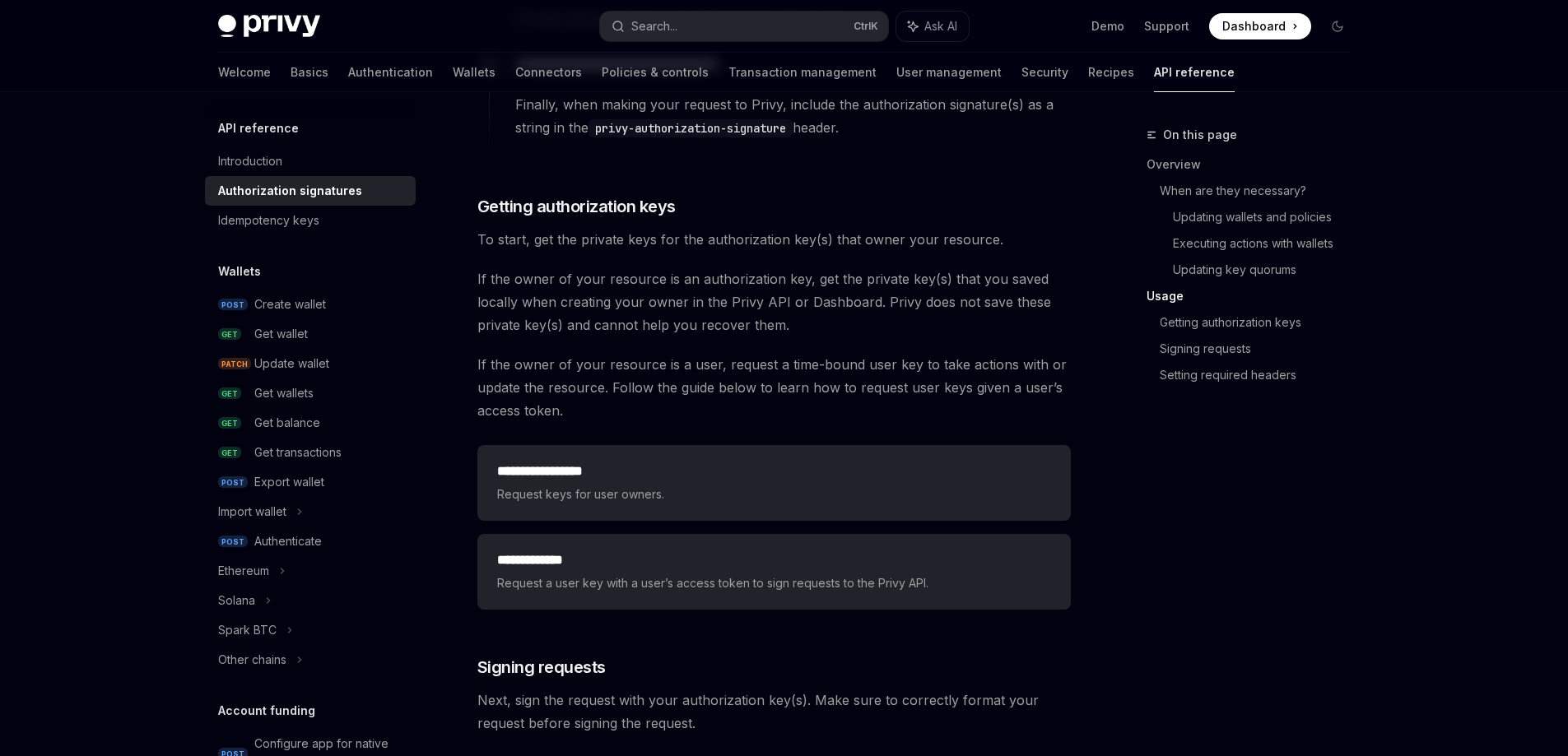
scroll to position [2058, 0]
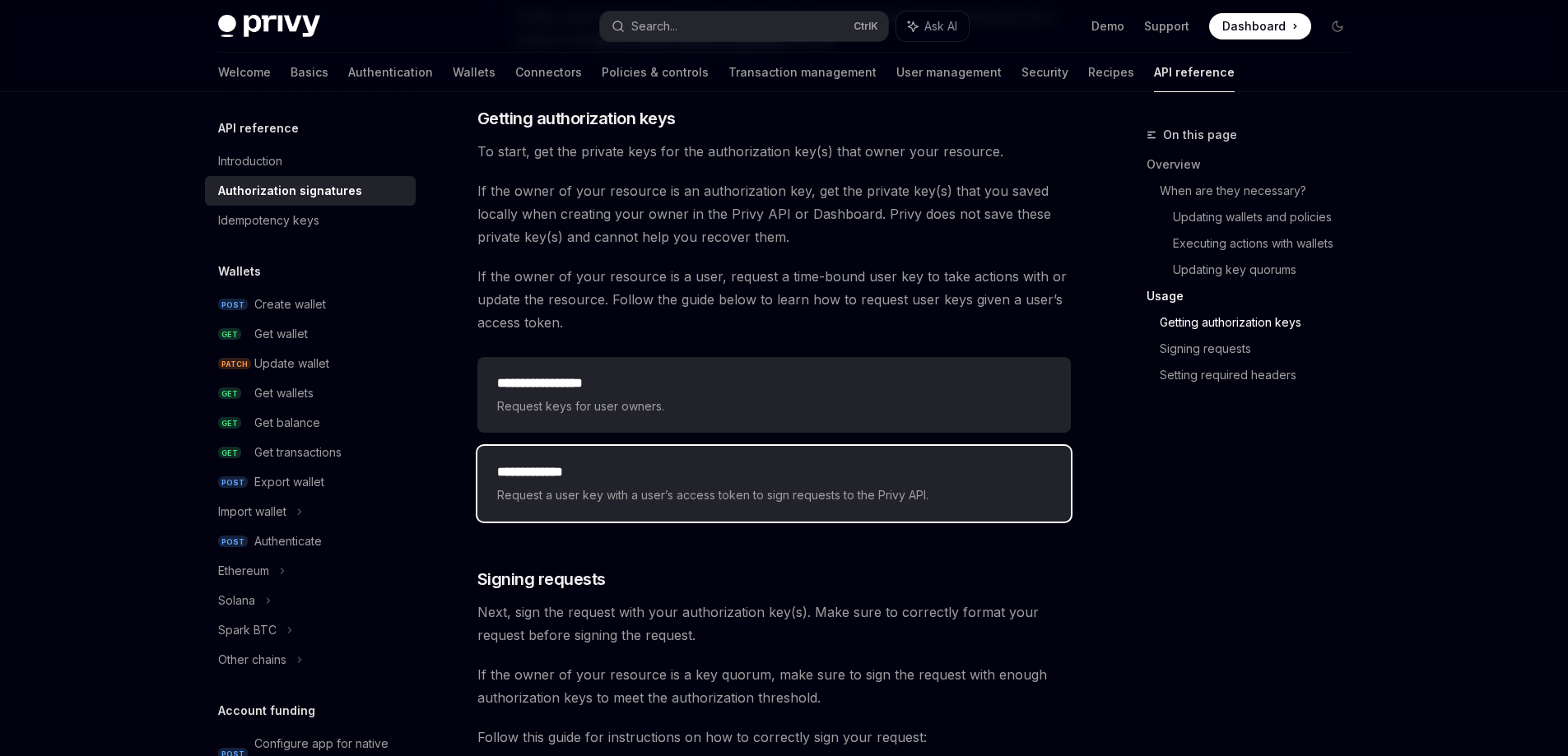
click at [757, 484] on div "**********" at bounding box center [774, 484] width 554 height 43
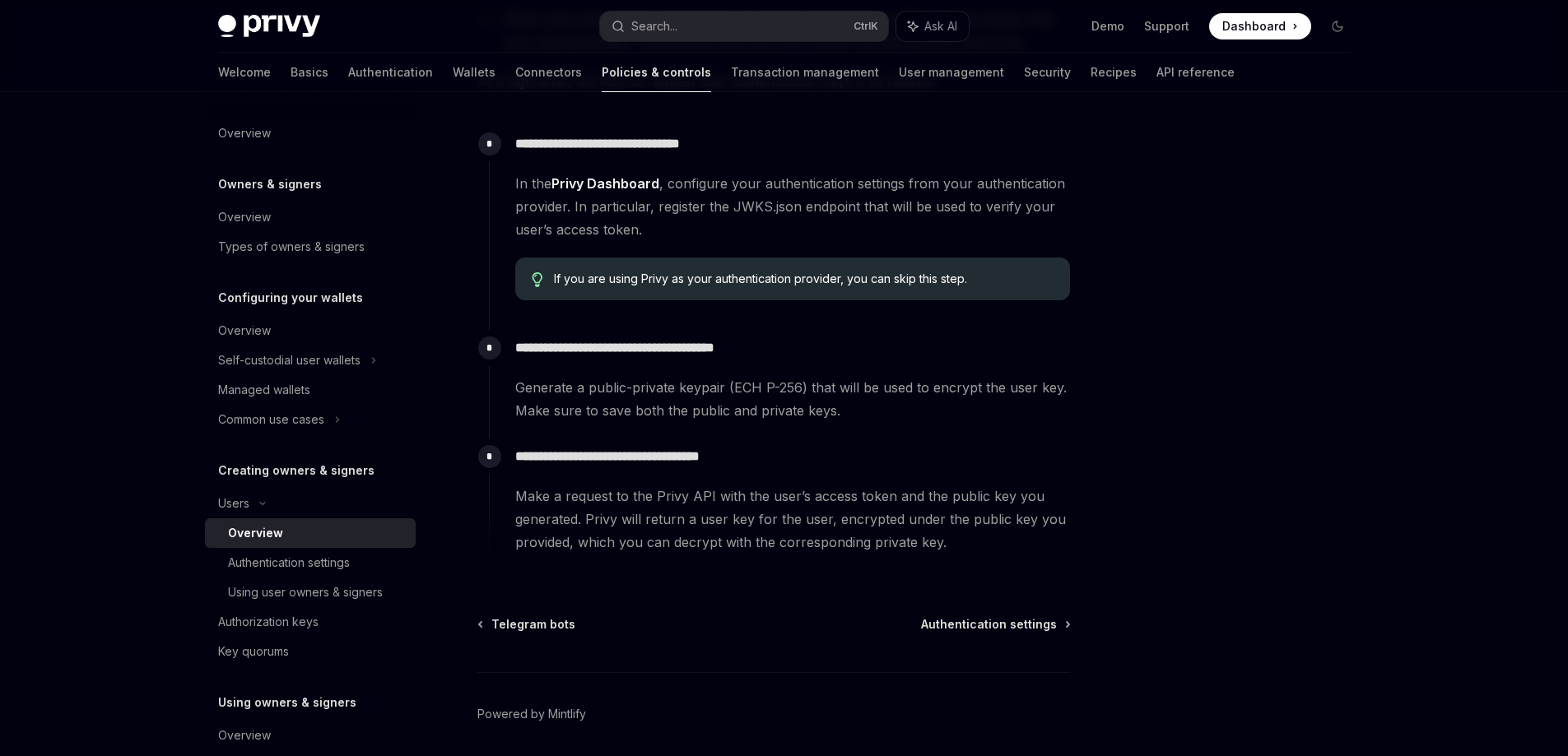
scroll to position [494, 0]
type textarea "*"
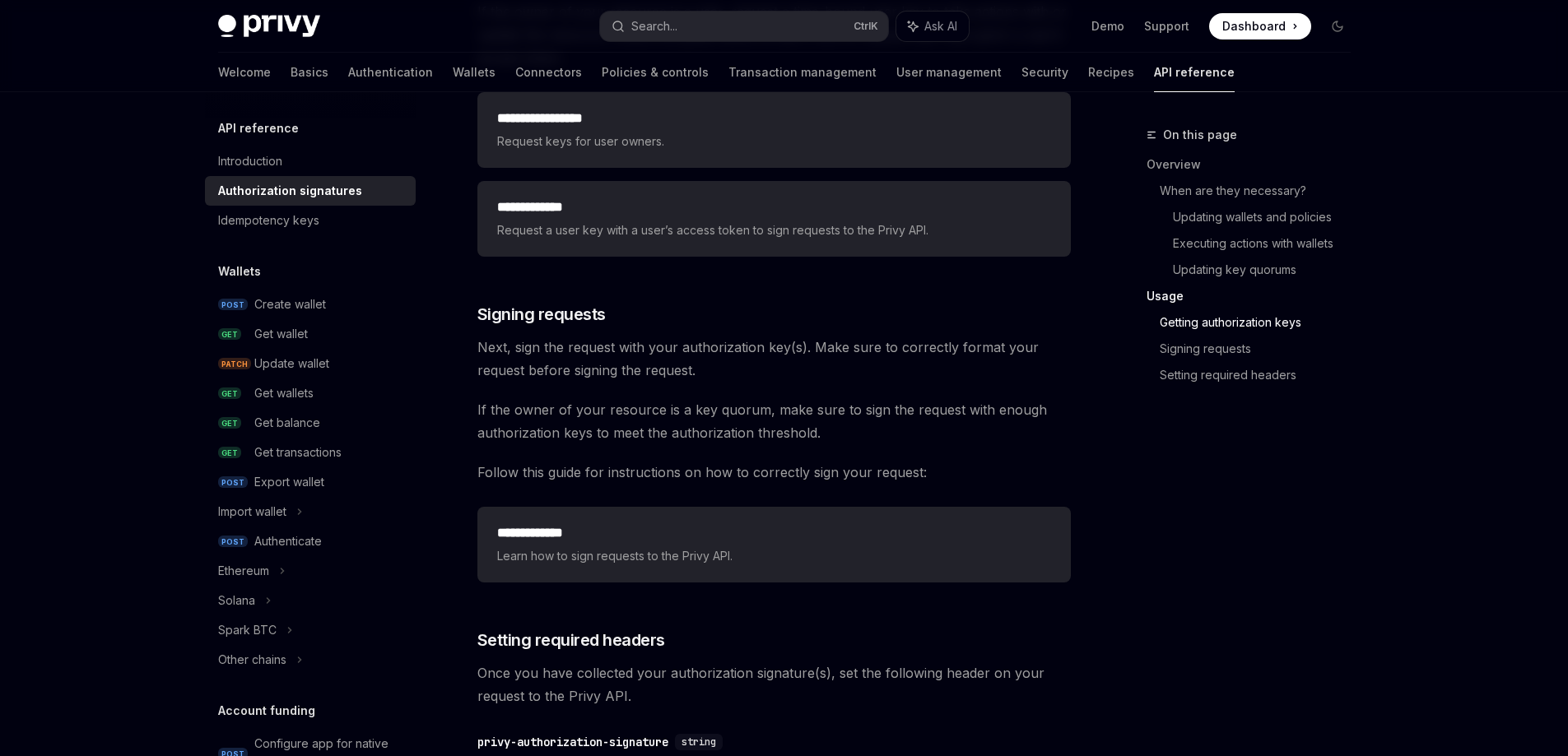
scroll to position [2469, 0]
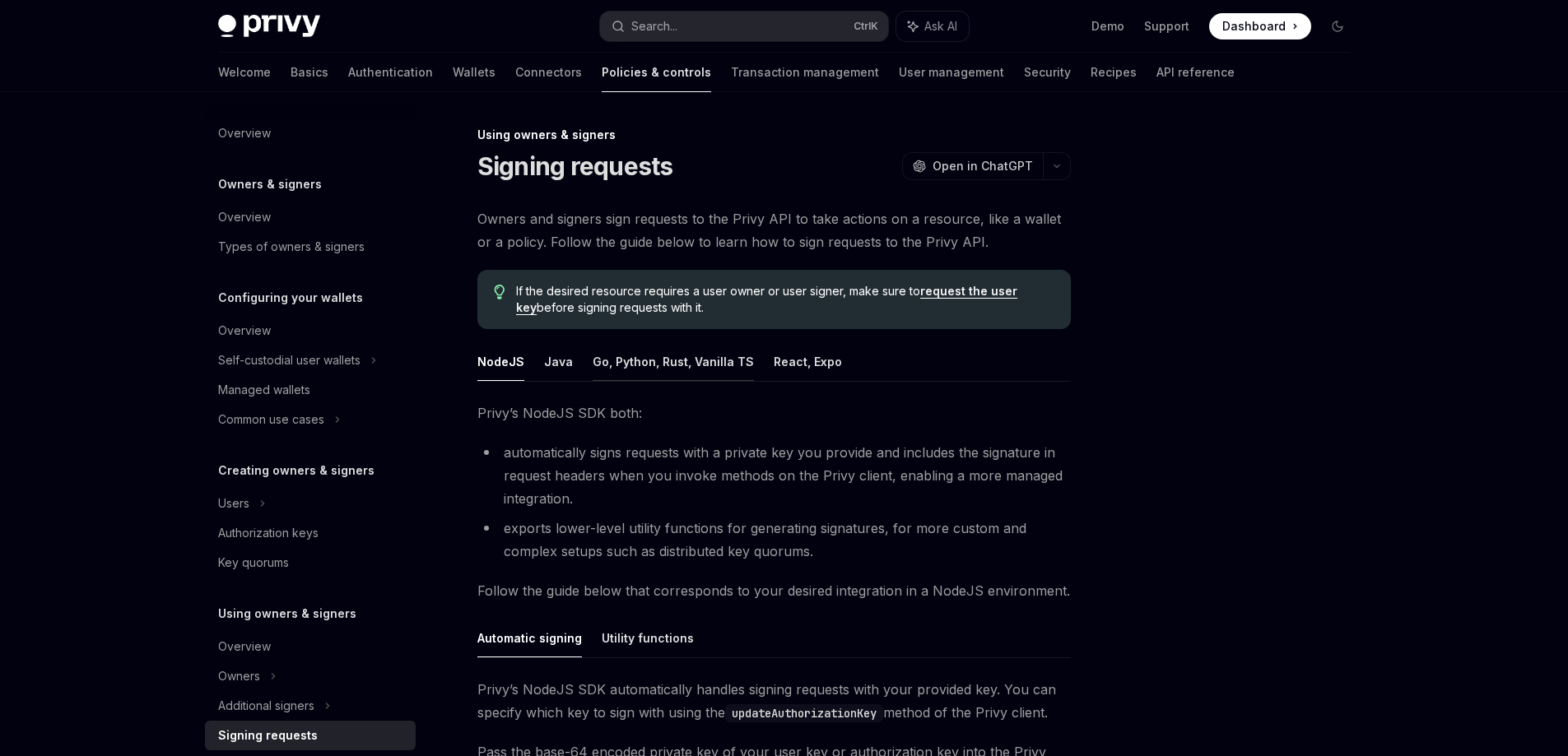
scroll to position [164, 0]
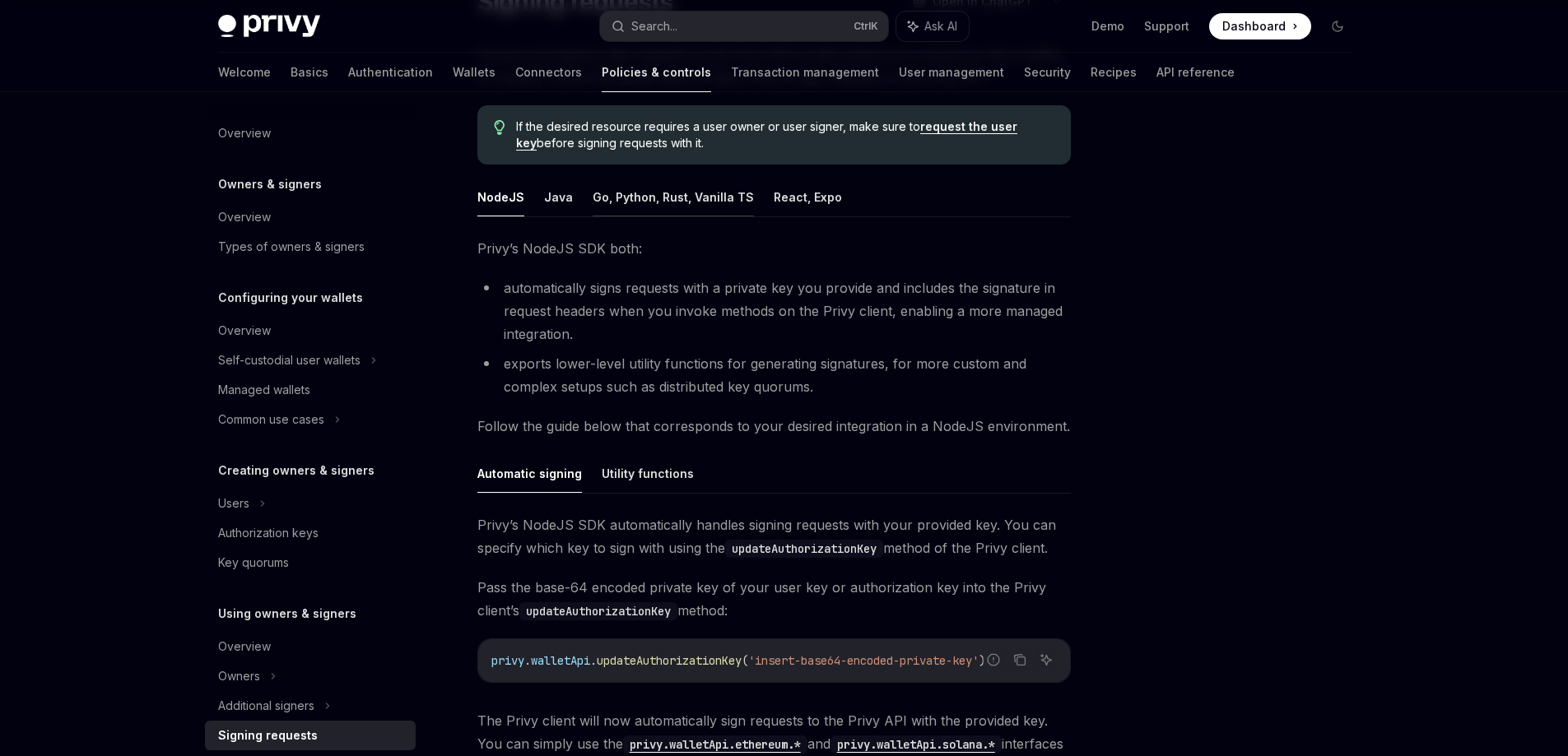
click at [654, 197] on button "Go, Python, Rust, Vanilla TS" at bounding box center [673, 196] width 161 height 39
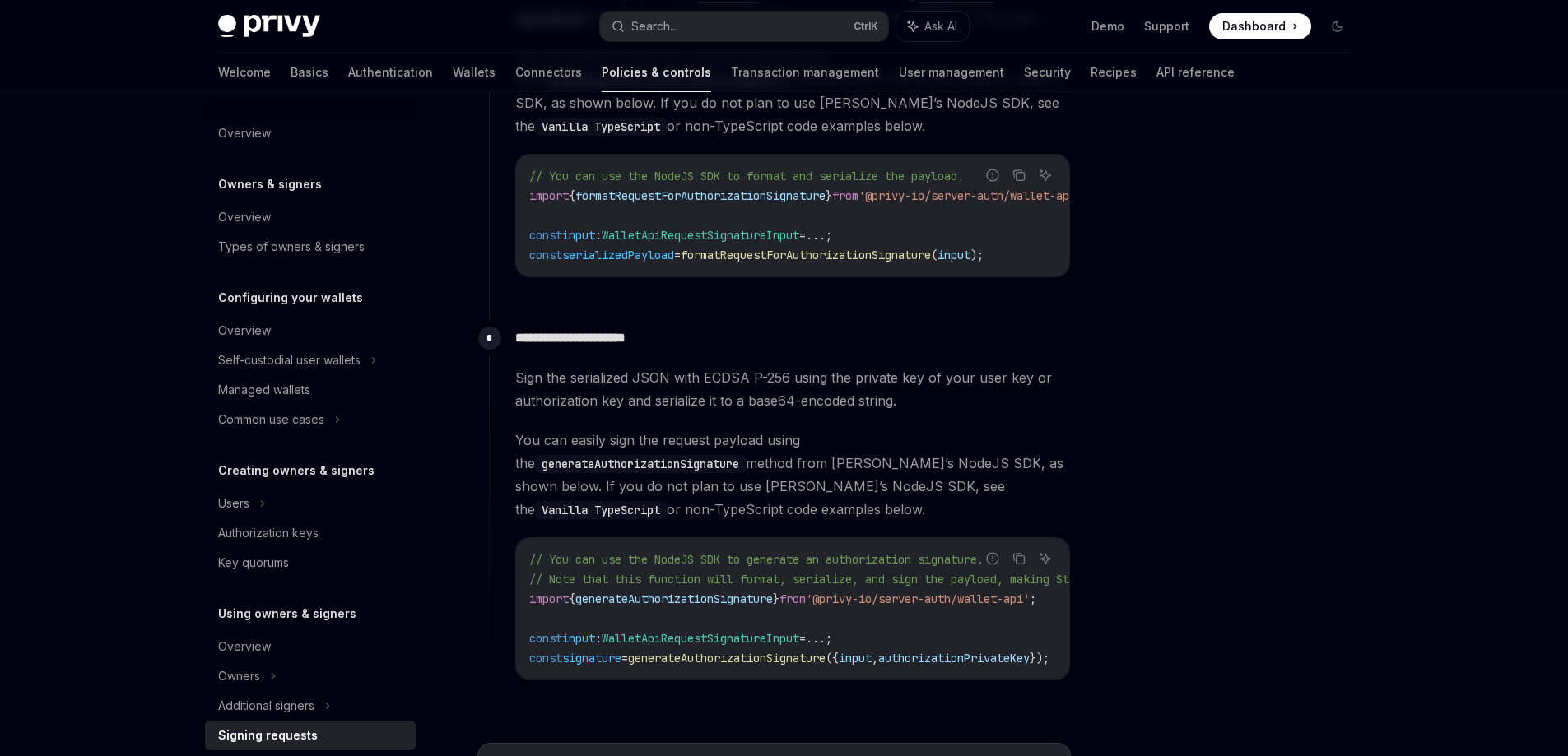
scroll to position [1316, 0]
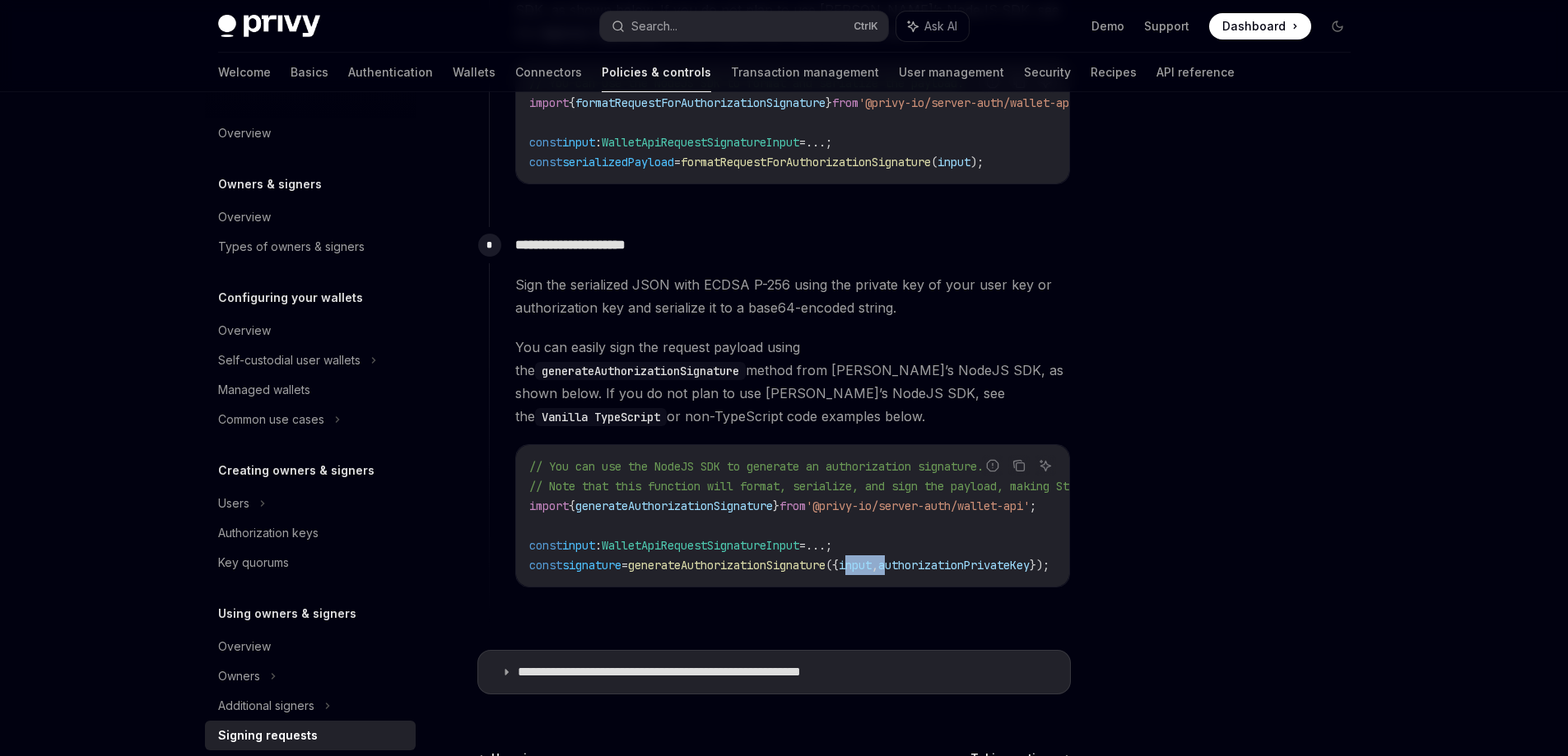
drag, startPoint x: 918, startPoint y: 567, endPoint x: 900, endPoint y: 564, distance: 18.2
click at [931, 567] on div "// You can use the NodeJS SDK to generate an authorization signature. // Note t…" at bounding box center [793, 515] width 553 height 141
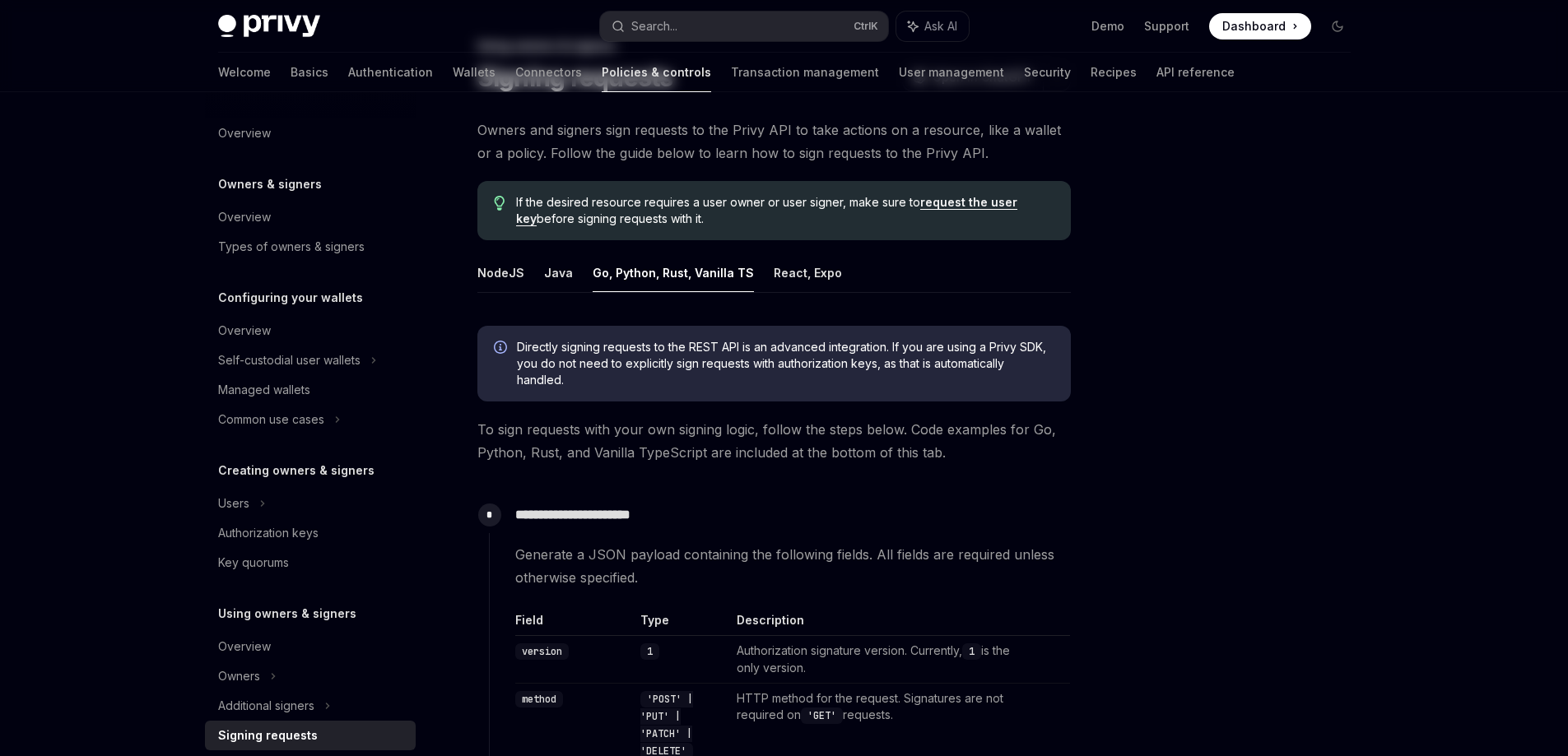
scroll to position [0, 0]
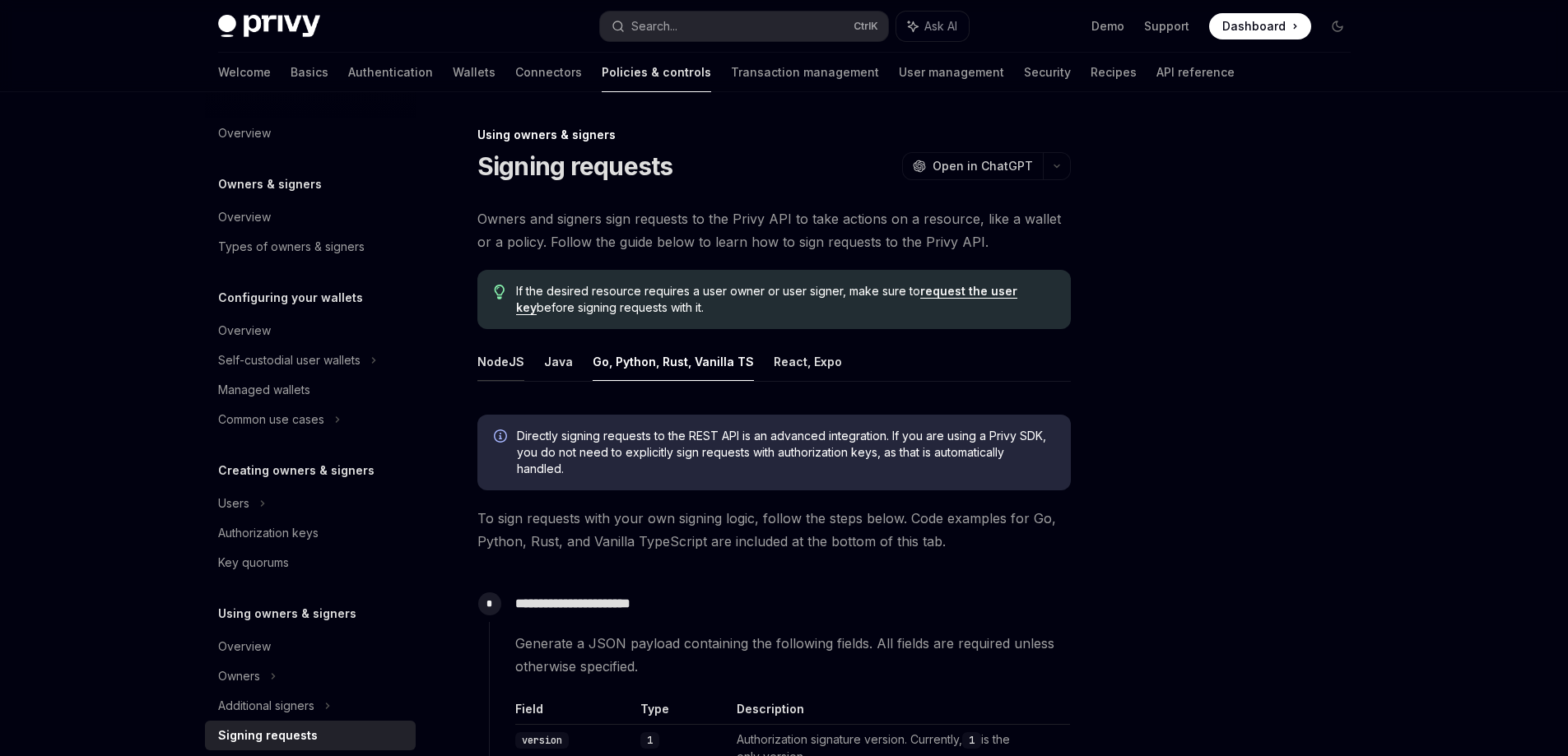
click at [508, 366] on button "NodeJS" at bounding box center [500, 361] width 47 height 39
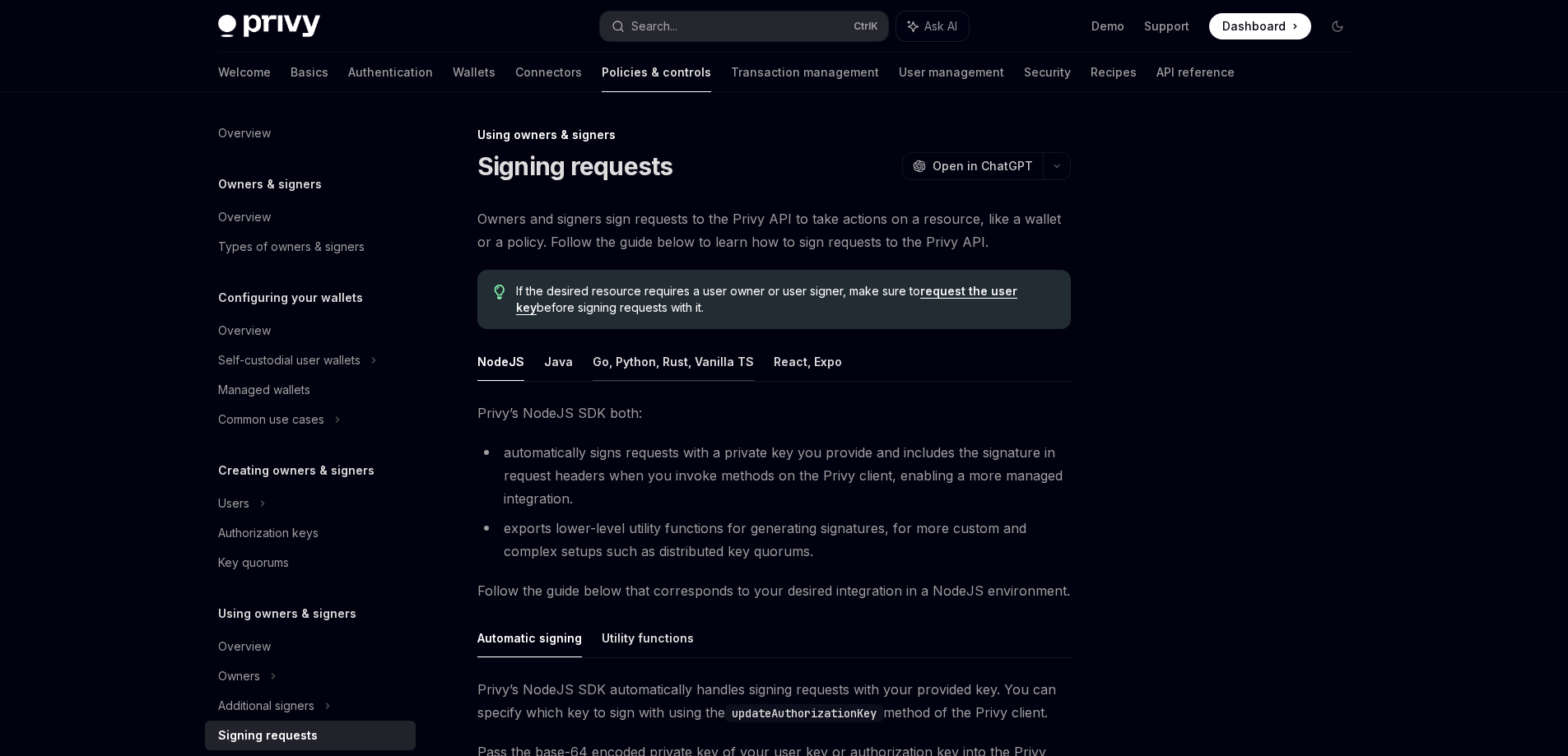
click at [674, 367] on button "Go, Python, Rust, Vanilla TS" at bounding box center [673, 361] width 161 height 39
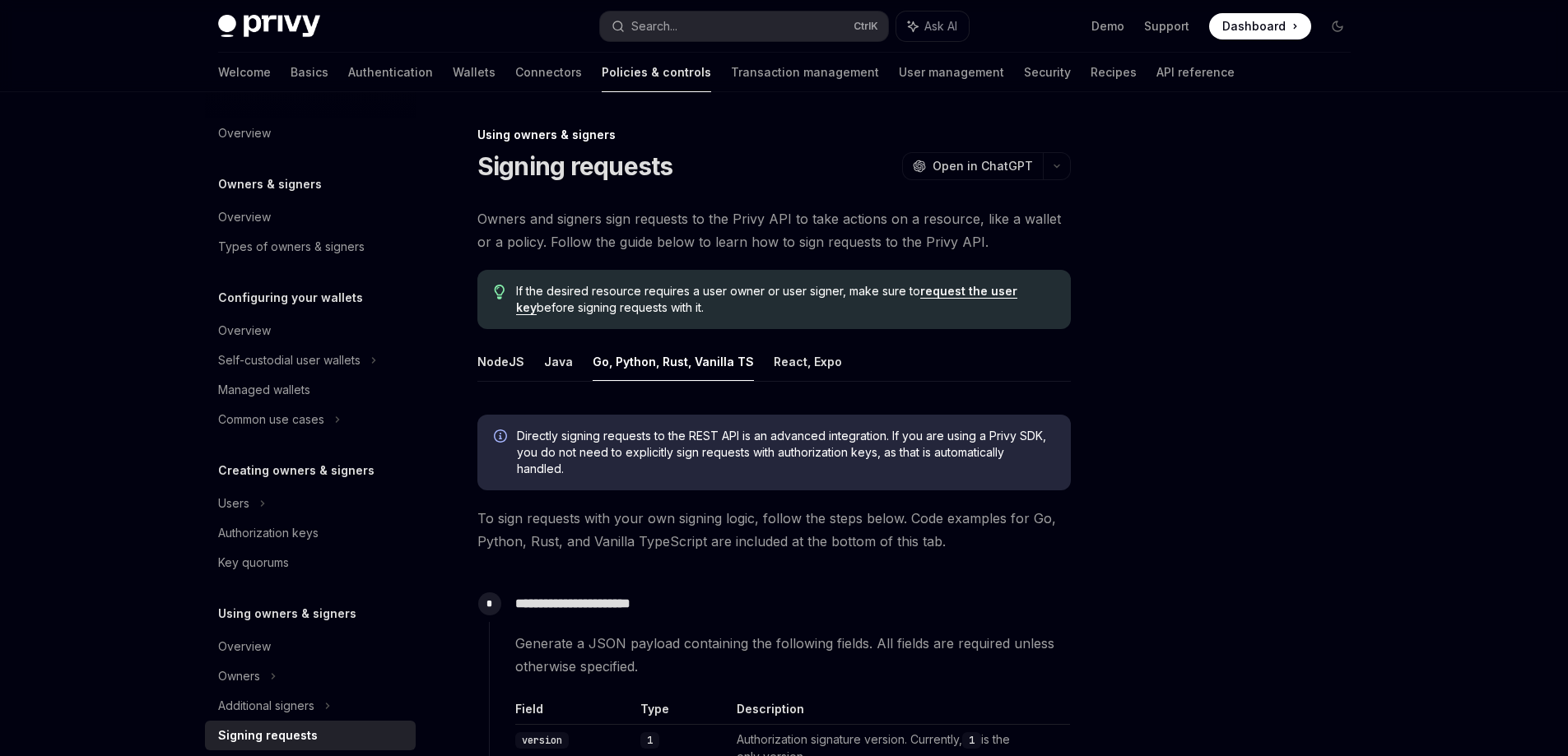
type textarea "*"
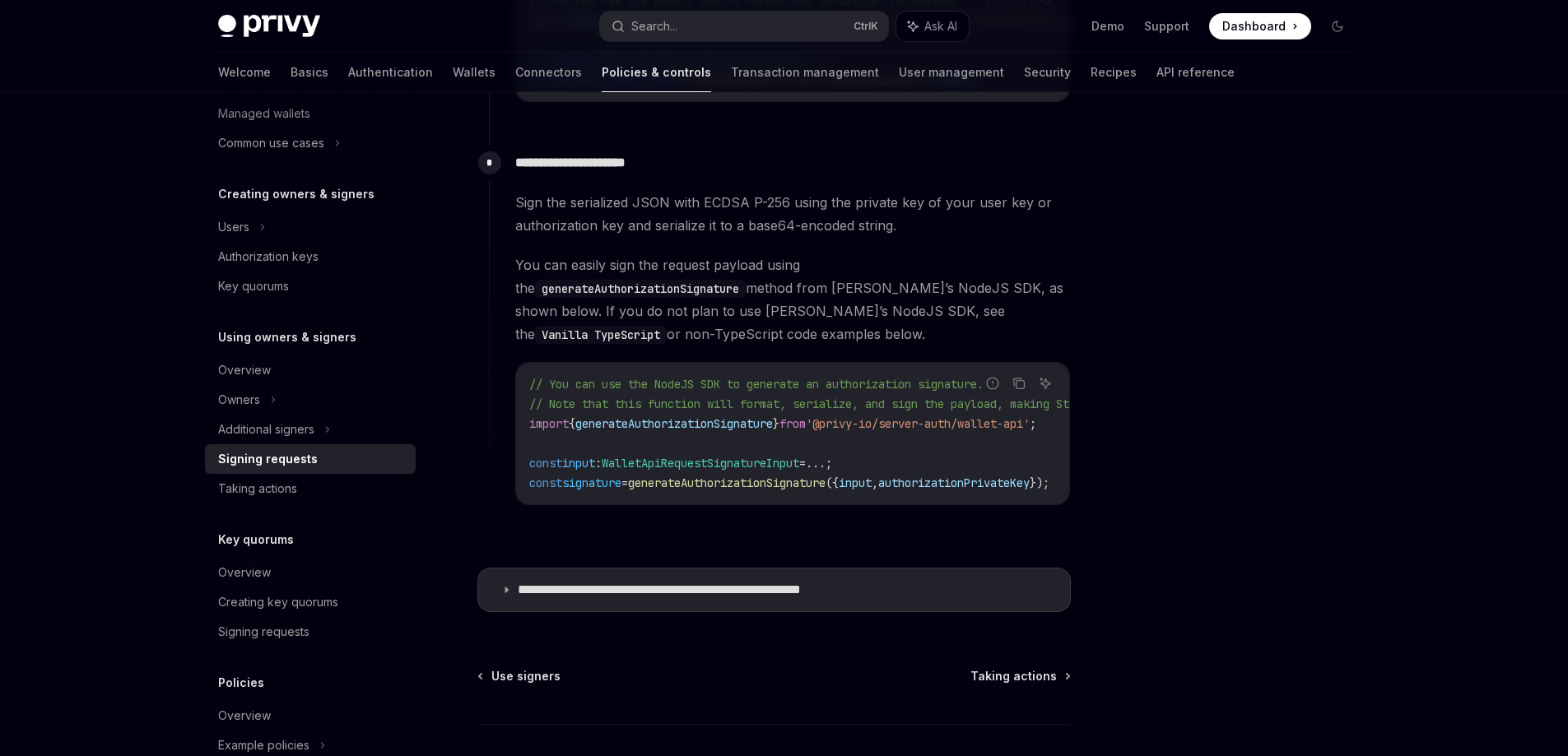
scroll to position [329, 0]
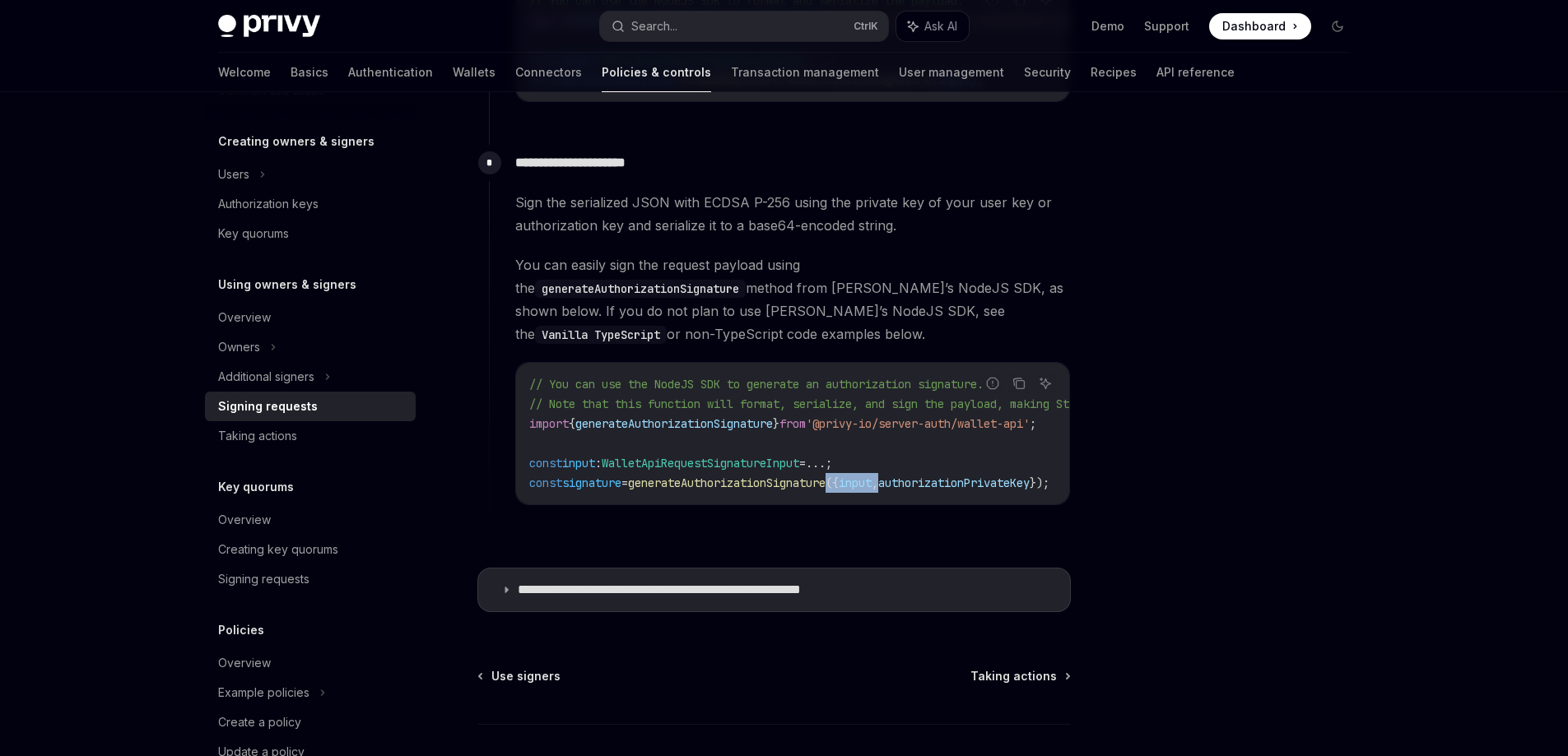
drag, startPoint x: 879, startPoint y: 494, endPoint x: 915, endPoint y: 497, distance: 36.1
click at [915, 497] on div "**********" at bounding box center [779, 338] width 582 height 387
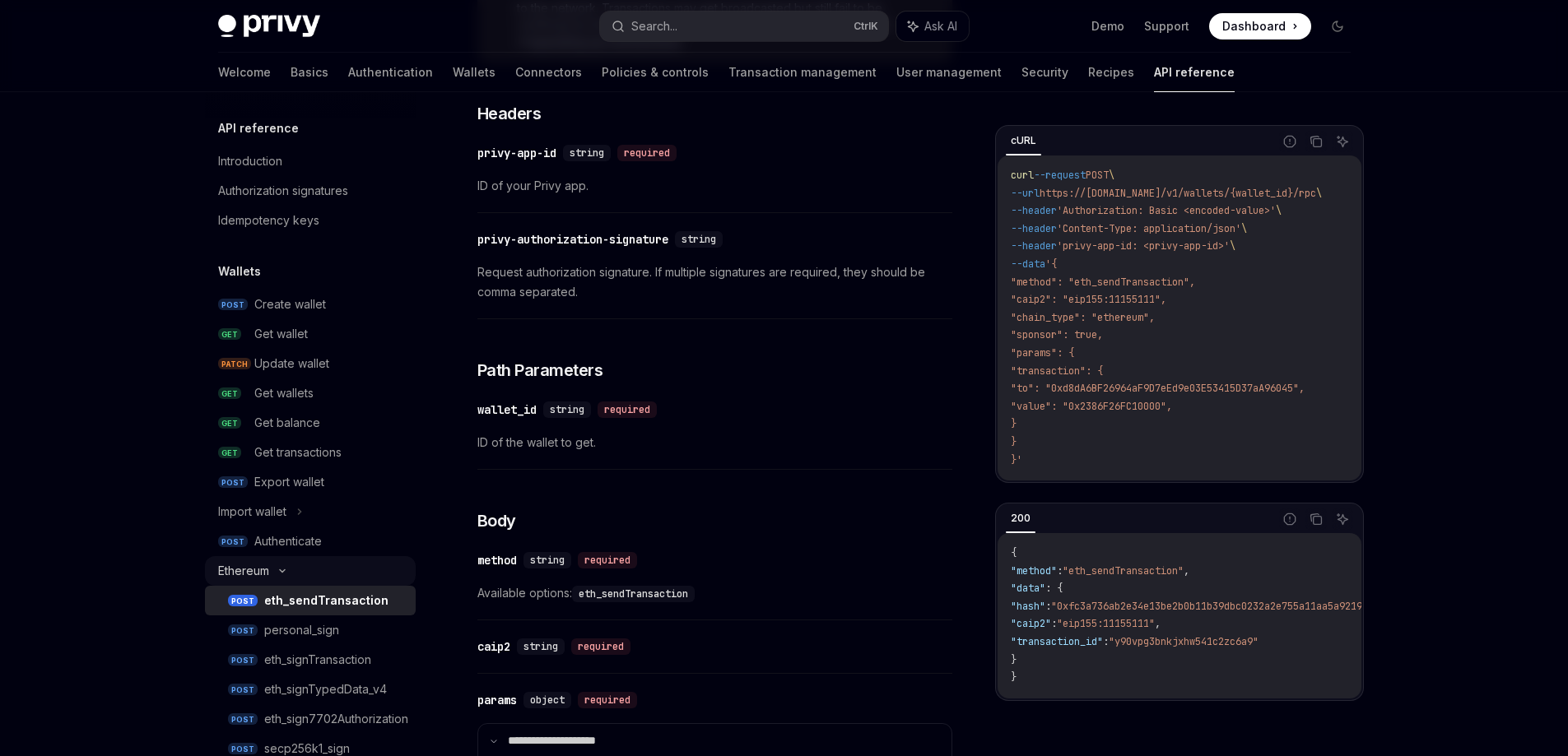
scroll to position [164, 0]
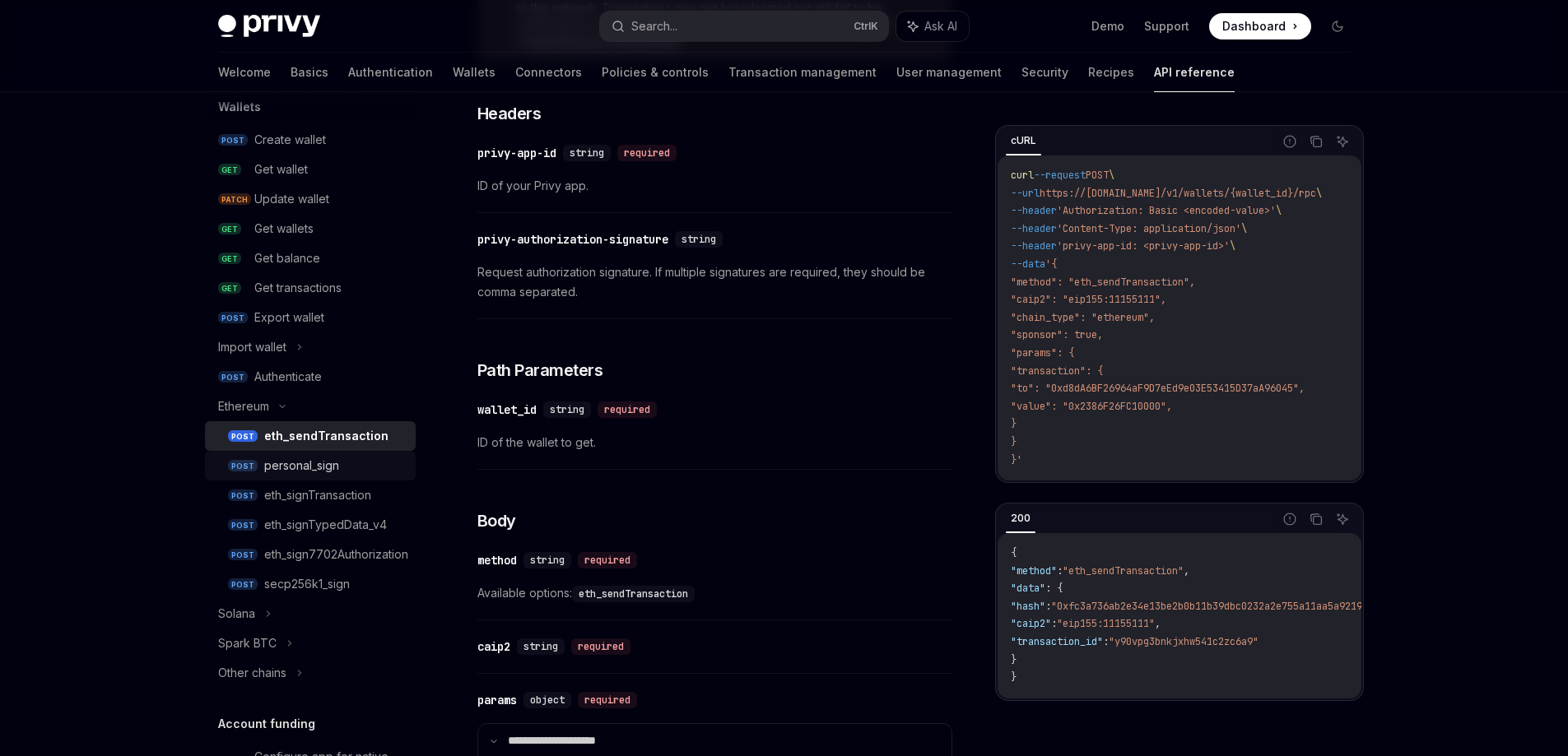
click at [343, 473] on div "personal_sign" at bounding box center [334, 465] width 141 height 20
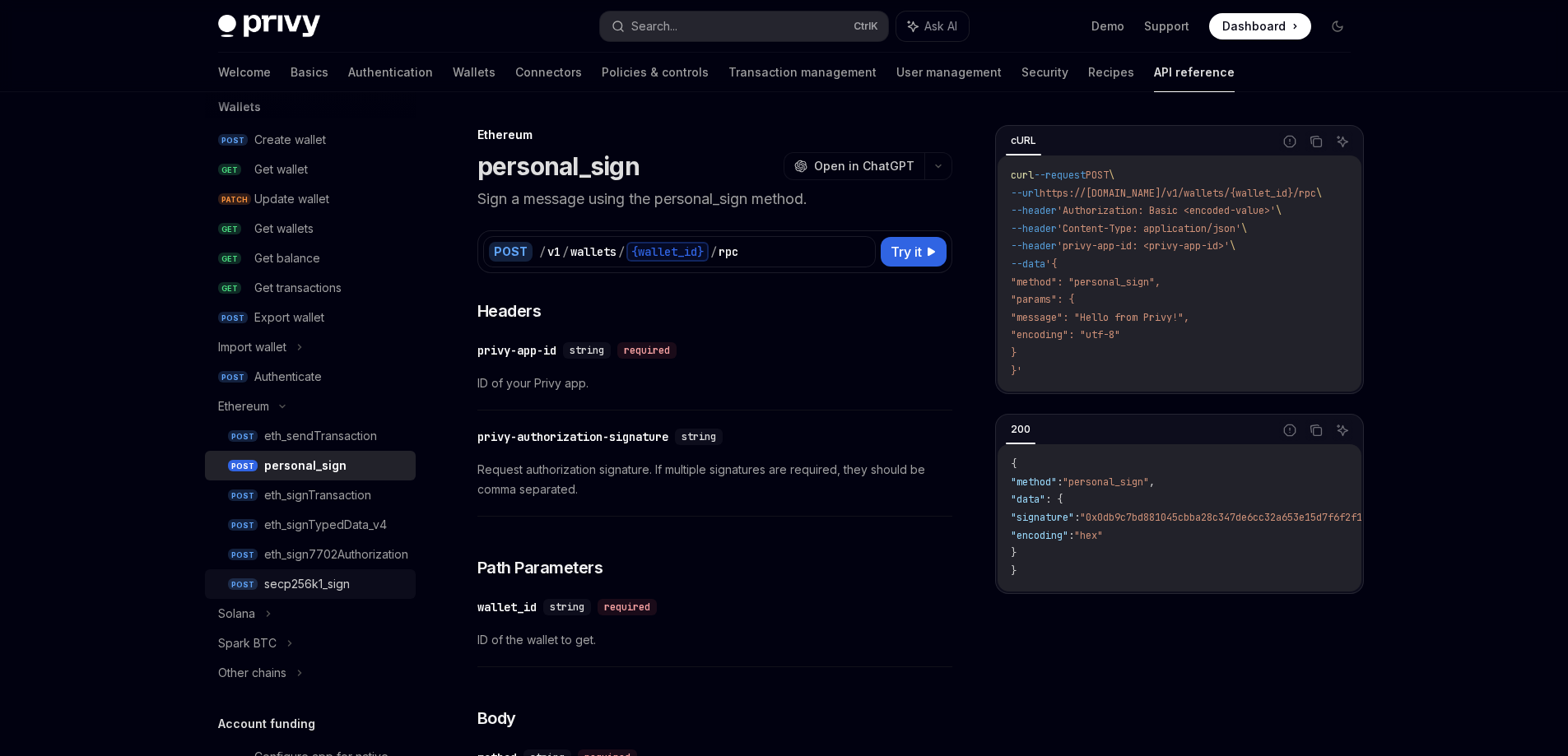
click at [339, 573] on link "POST secp256k1_sign" at bounding box center [310, 584] width 211 height 30
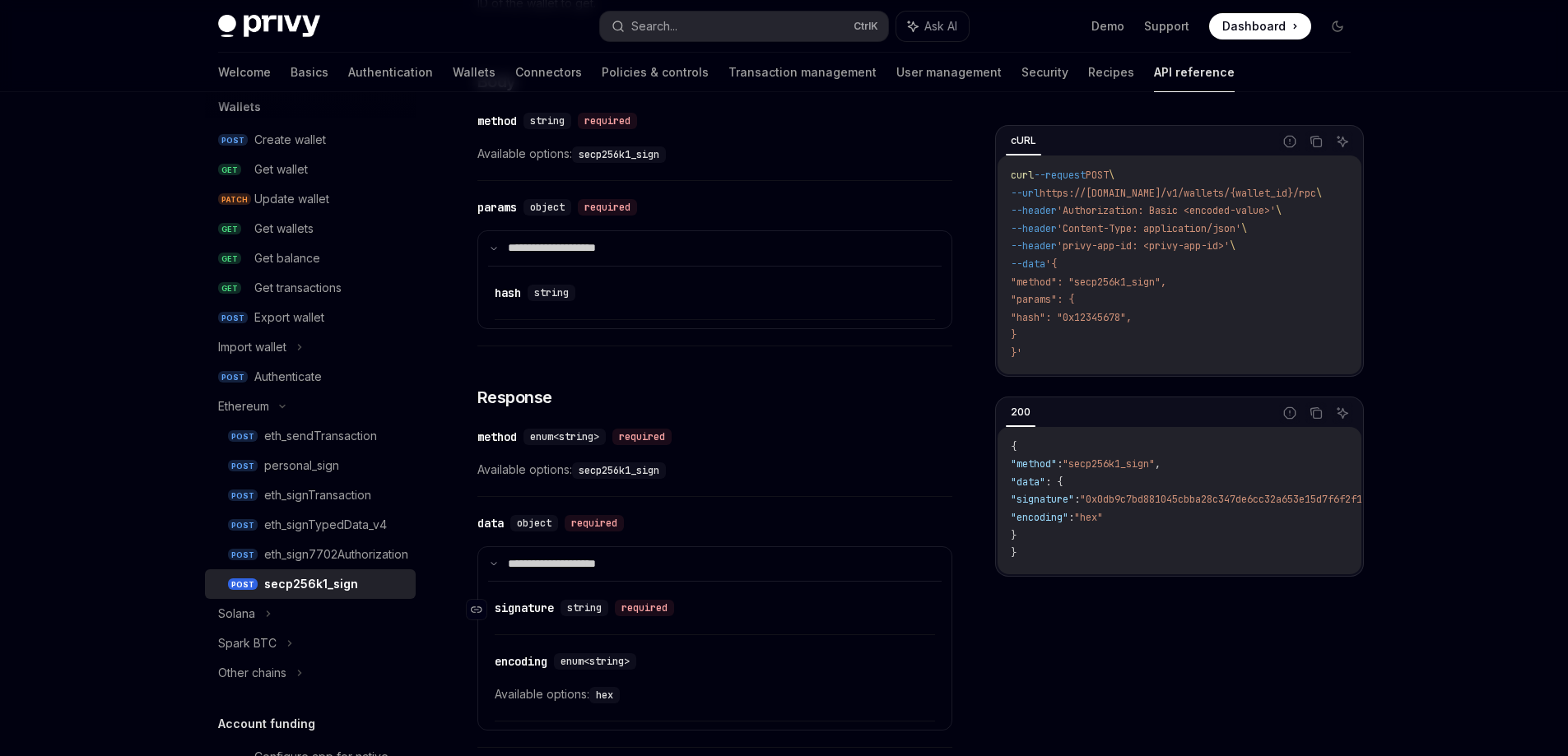
scroll to position [329, 0]
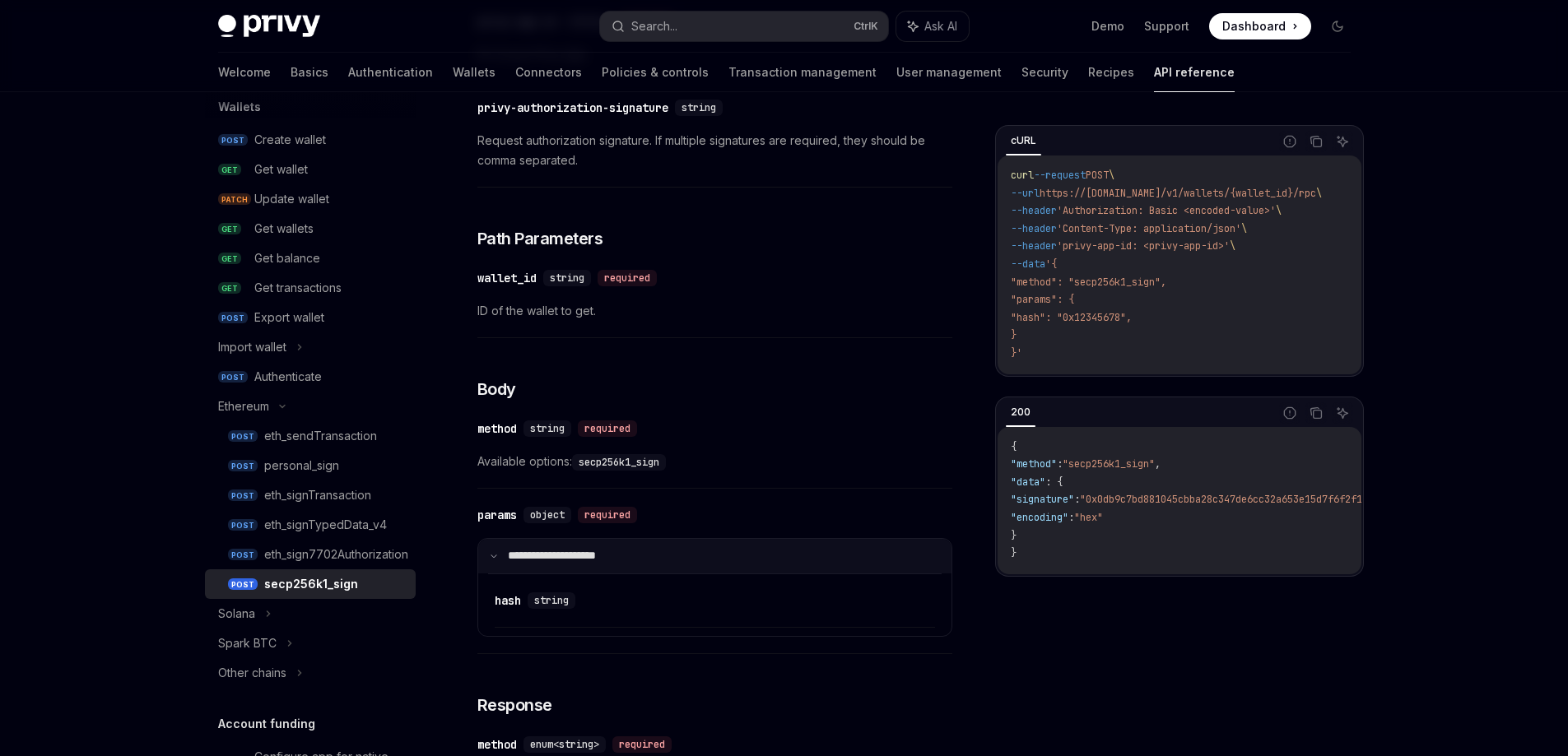
click at [533, 563] on p "**********" at bounding box center [565, 556] width 114 height 15
click at [533, 563] on p "**********" at bounding box center [567, 556] width 119 height 15
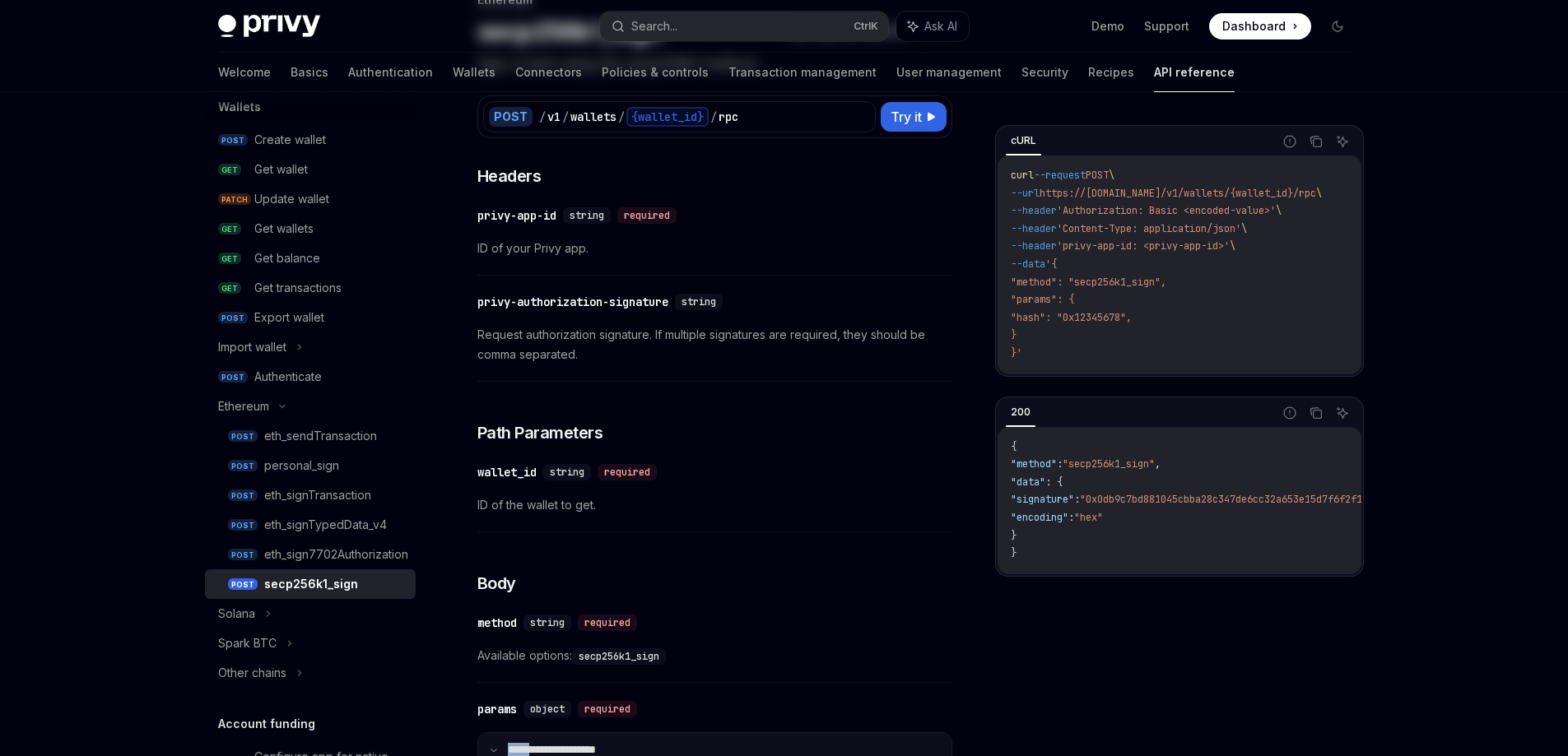
scroll to position [0, 0]
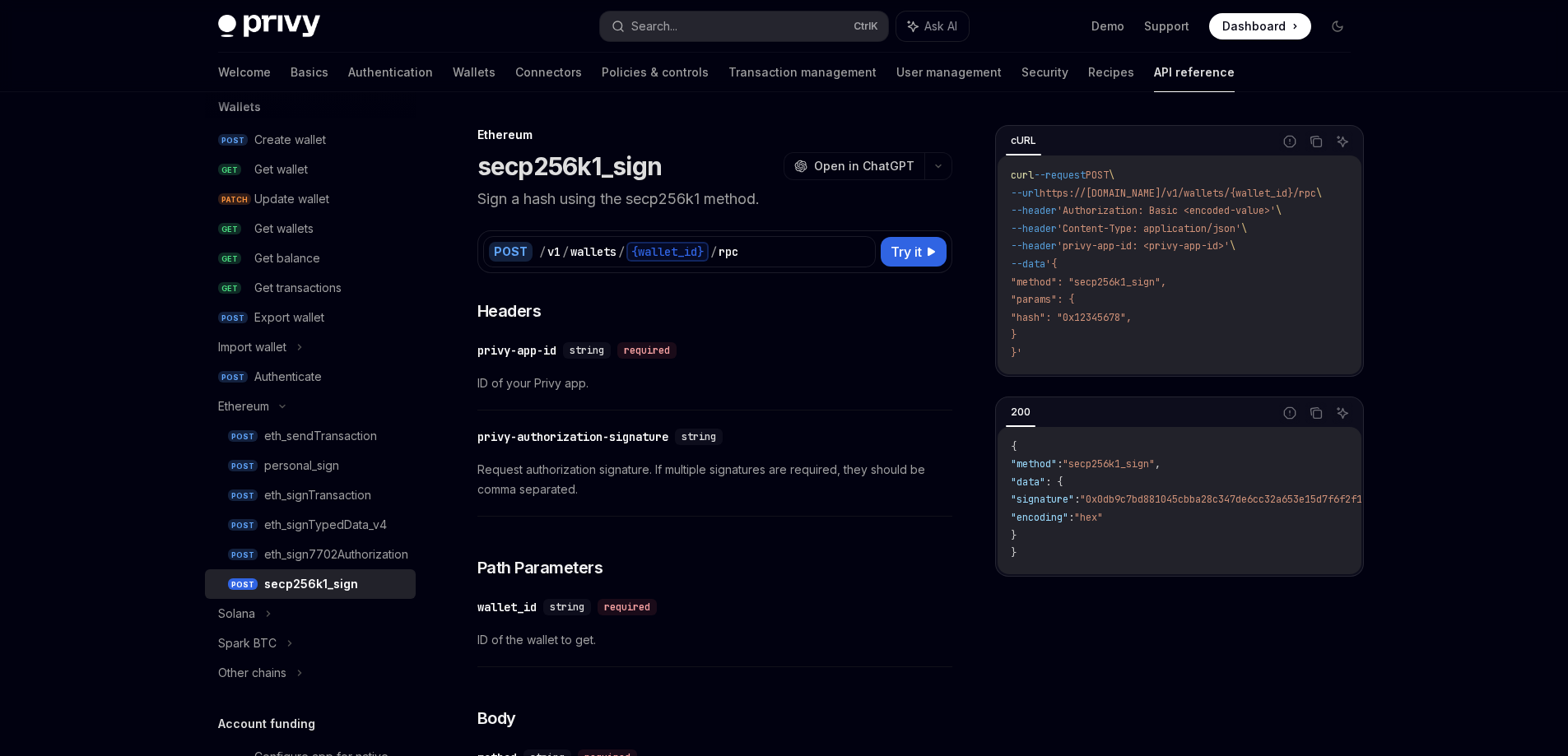
type textarea "*"
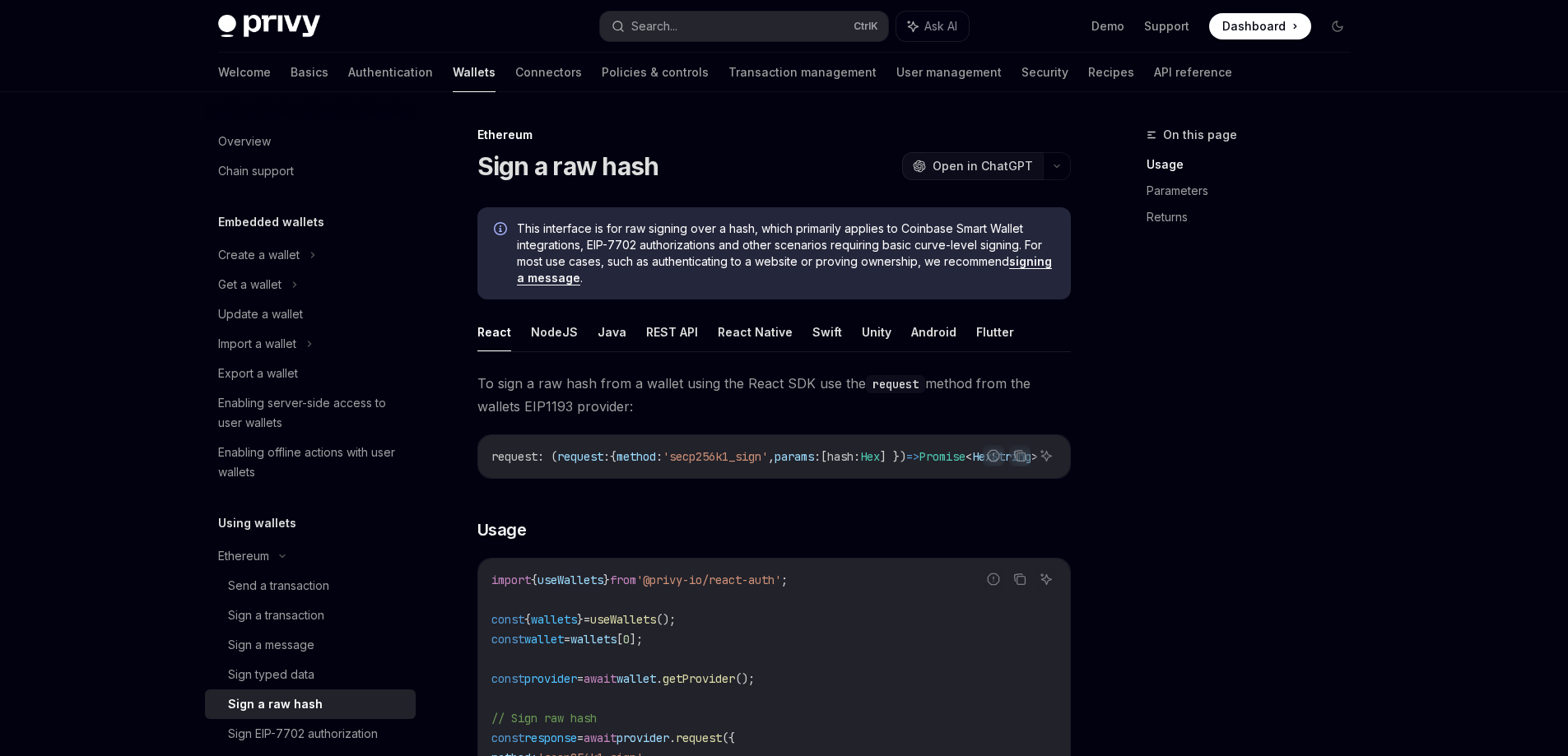
click at [1023, 161] on span "Open in ChatGPT" at bounding box center [983, 166] width 101 height 17
